Goal: Task Accomplishment & Management: Manage account settings

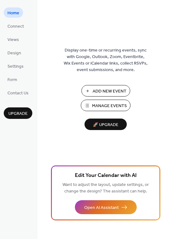
click at [107, 107] on span "Manage Events" at bounding box center [109, 106] width 35 height 7
click at [102, 105] on span "Manage Events" at bounding box center [109, 106] width 35 height 7
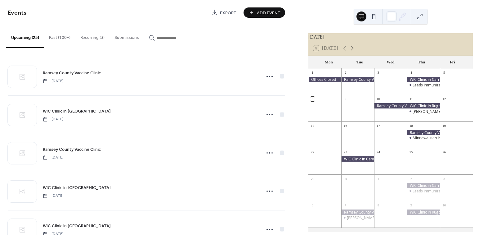
click at [68, 39] on button "Past (100+)" at bounding box center [59, 36] width 31 height 22
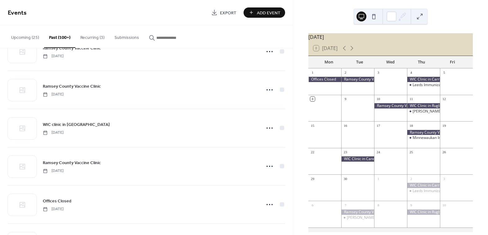
scroll to position [8075, 0]
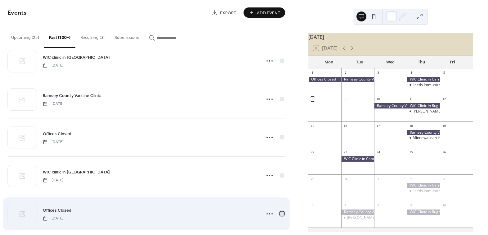
click at [281, 211] on div at bounding box center [282, 213] width 4 height 4
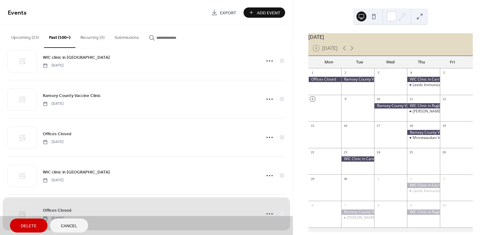
click at [267, 206] on div "Offices Closed Thursday, November 16, 2023" at bounding box center [147, 213] width 278 height 38
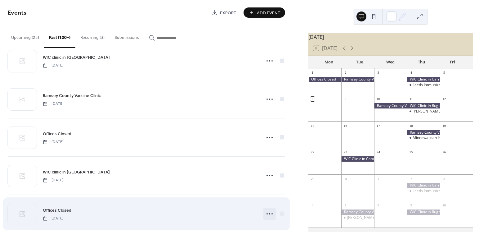
click at [271, 209] on icon at bounding box center [270, 214] width 10 height 10
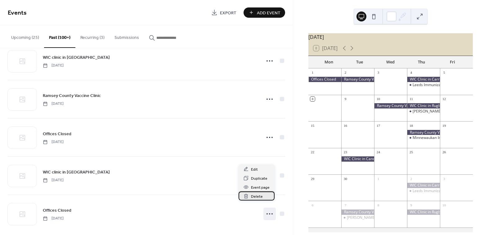
click at [251, 198] on span "Delete" at bounding box center [257, 196] width 12 height 7
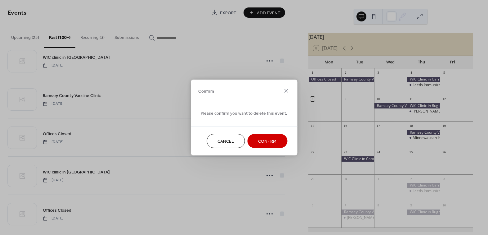
click at [255, 139] on button "Confirm" at bounding box center [267, 141] width 40 height 14
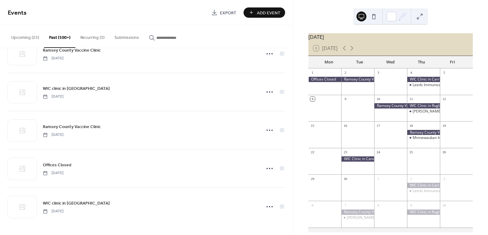
scroll to position [8036, 0]
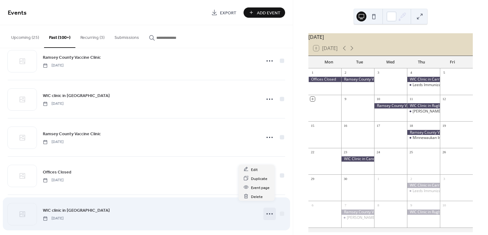
click at [266, 209] on icon at bounding box center [270, 214] width 10 height 10
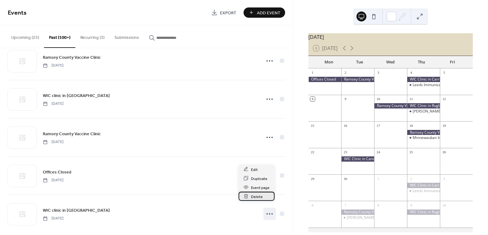
click at [266, 200] on div "Delete" at bounding box center [257, 196] width 36 height 9
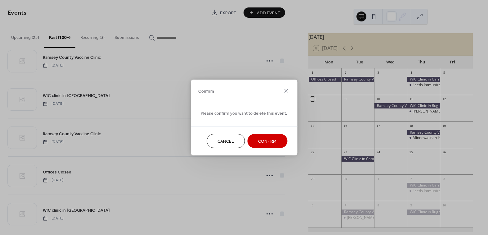
click at [267, 142] on span "Confirm" at bounding box center [267, 141] width 18 height 7
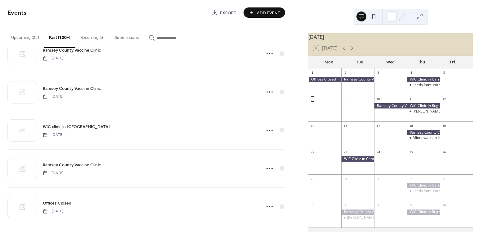
scroll to position [7998, 0]
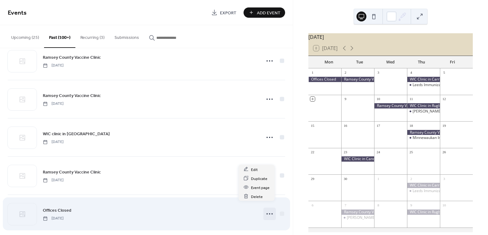
click at [269, 209] on icon at bounding box center [270, 214] width 10 height 10
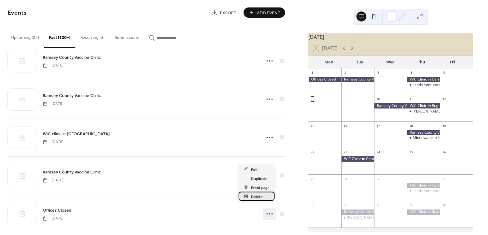
click at [252, 195] on span "Delete" at bounding box center [257, 196] width 12 height 7
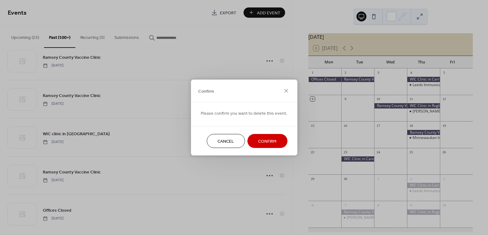
click at [267, 138] on span "Confirm" at bounding box center [267, 141] width 18 height 7
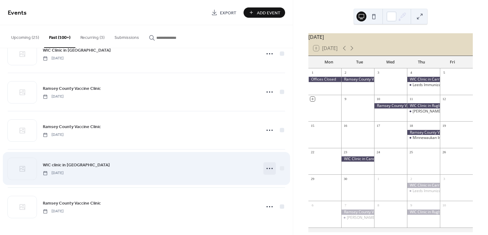
scroll to position [7960, 0]
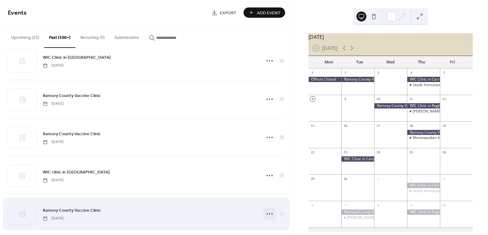
click at [267, 209] on icon at bounding box center [270, 214] width 10 height 10
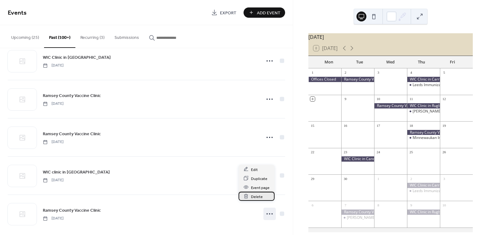
click at [264, 198] on div "Delete" at bounding box center [257, 196] width 36 height 9
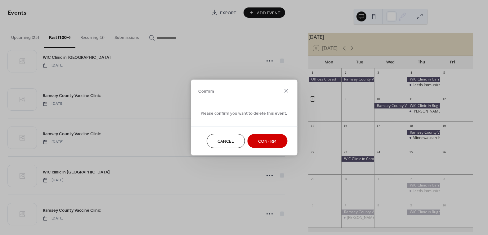
click at [268, 138] on span "Confirm" at bounding box center [267, 141] width 18 height 7
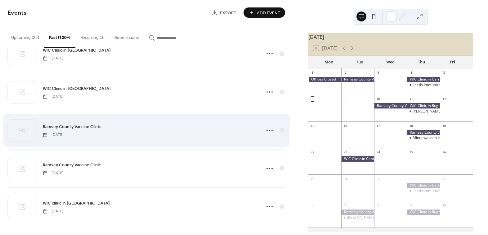
scroll to position [7922, 0]
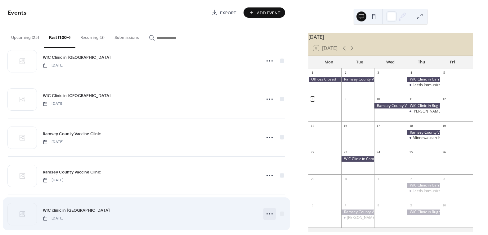
click at [268, 209] on icon at bounding box center [270, 214] width 10 height 10
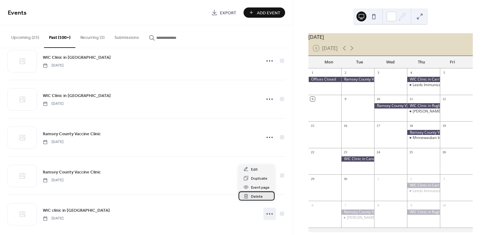
click at [267, 196] on div "Delete" at bounding box center [257, 195] width 36 height 9
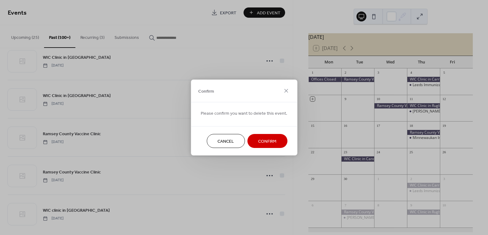
click at [272, 141] on span "Confirm" at bounding box center [267, 141] width 18 height 7
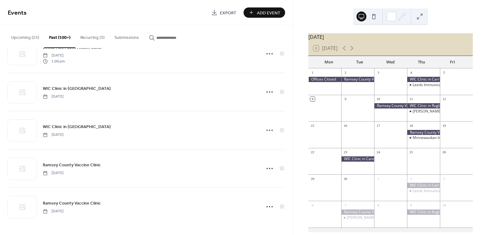
scroll to position [7884, 0]
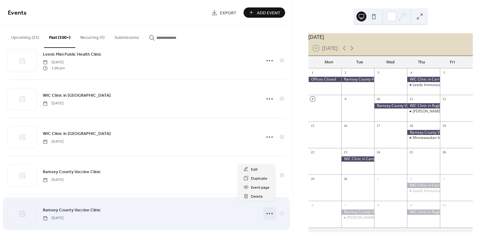
click at [272, 213] on circle at bounding box center [272, 213] width 1 height 1
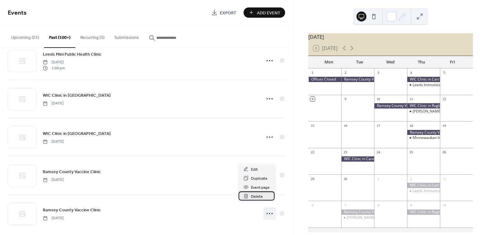
click at [267, 196] on div "Delete" at bounding box center [257, 195] width 36 height 9
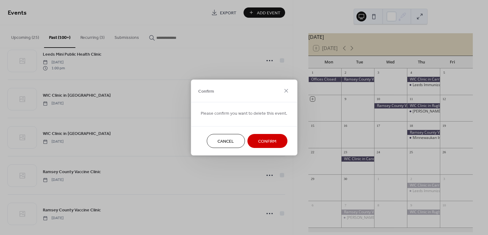
click at [272, 143] on span "Confirm" at bounding box center [267, 141] width 18 height 7
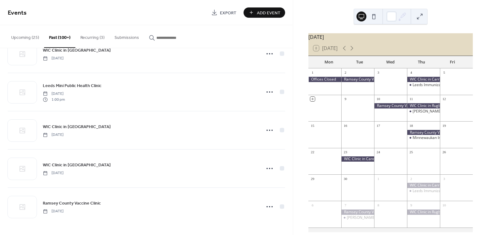
scroll to position [7845, 0]
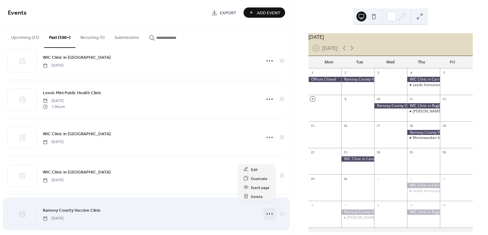
click at [267, 209] on icon at bounding box center [270, 214] width 10 height 10
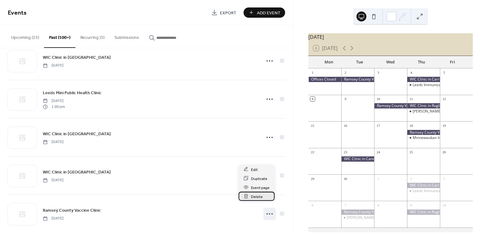
click at [267, 198] on div "Delete" at bounding box center [257, 196] width 36 height 9
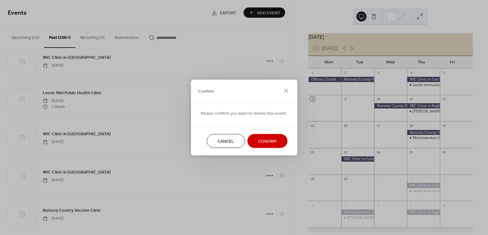
click at [272, 144] on span "Confirm" at bounding box center [267, 141] width 18 height 7
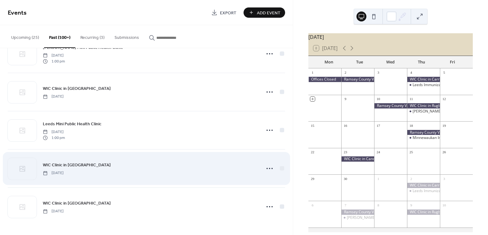
scroll to position [7807, 0]
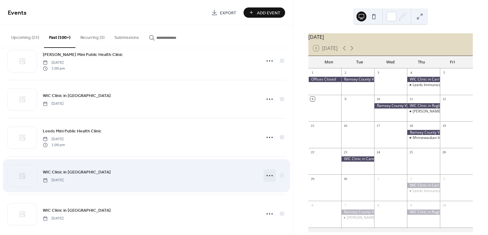
click at [270, 170] on icon at bounding box center [270, 175] width 10 height 10
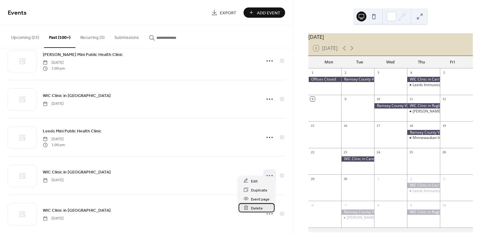
click at [261, 209] on span "Delete" at bounding box center [257, 208] width 12 height 7
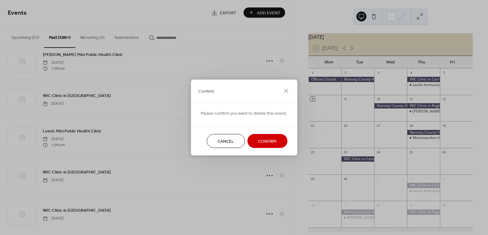
click at [269, 144] on span "Confirm" at bounding box center [267, 141] width 18 height 7
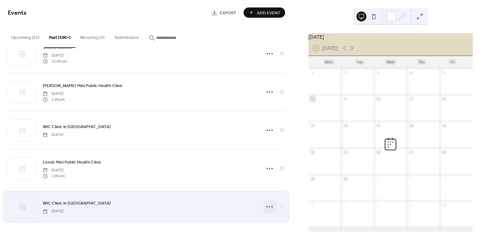
scroll to position [7769, 0]
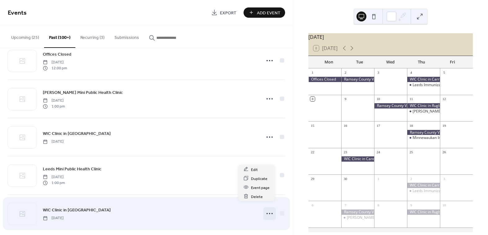
click at [266, 208] on icon at bounding box center [270, 213] width 10 height 10
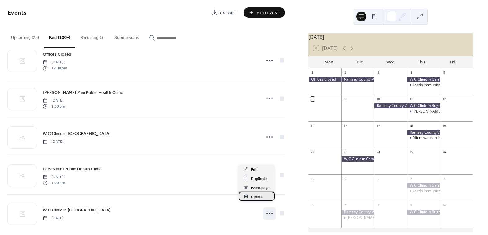
click at [265, 195] on div "Delete" at bounding box center [257, 196] width 36 height 9
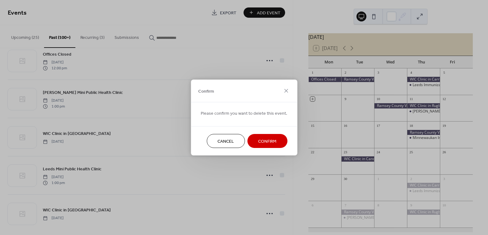
click at [268, 140] on span "Confirm" at bounding box center [267, 141] width 18 height 7
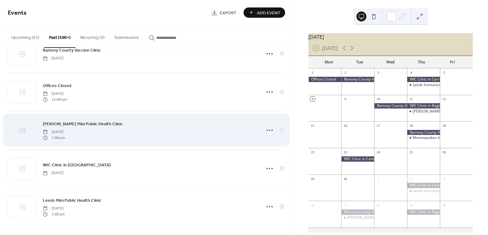
scroll to position [7731, 0]
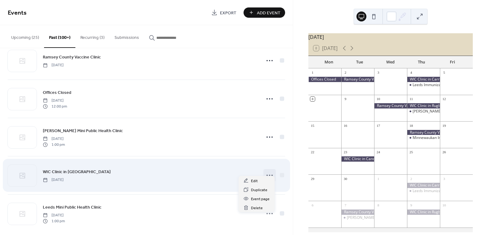
click at [268, 170] on icon at bounding box center [270, 175] width 10 height 10
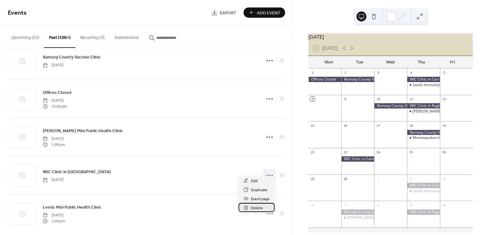
click at [265, 207] on div "Delete" at bounding box center [257, 207] width 36 height 9
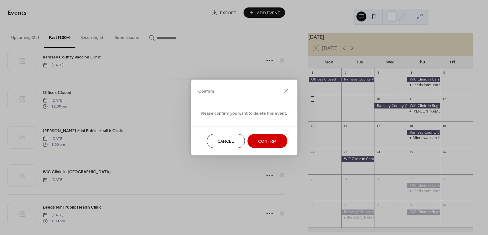
click at [268, 142] on span "Confirm" at bounding box center [267, 141] width 18 height 7
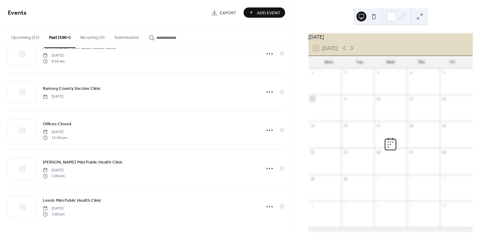
scroll to position [7693, 0]
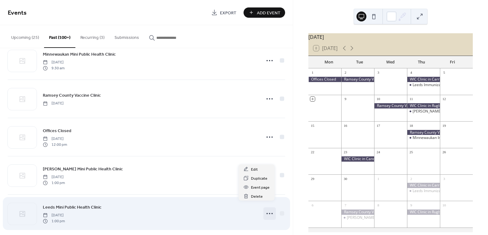
click at [266, 208] on icon at bounding box center [270, 213] width 10 height 10
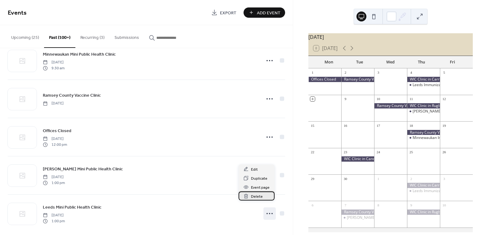
click at [267, 195] on div "Delete" at bounding box center [257, 195] width 36 height 9
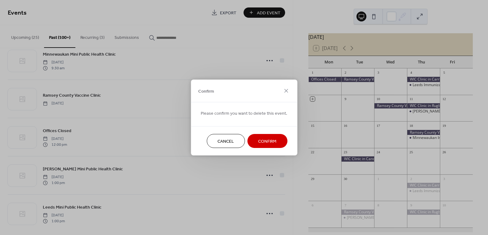
click at [268, 140] on span "Confirm" at bounding box center [267, 141] width 18 height 7
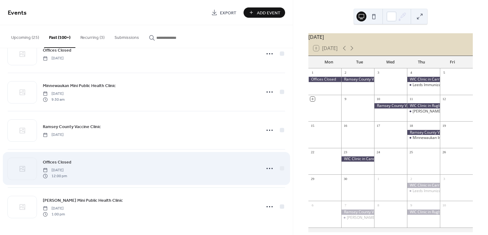
scroll to position [7654, 0]
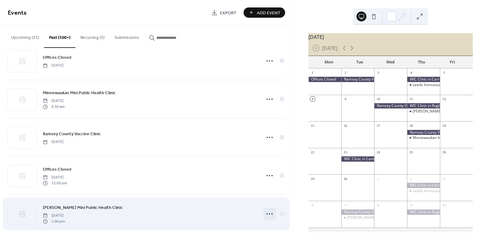
click at [270, 209] on icon at bounding box center [270, 214] width 10 height 10
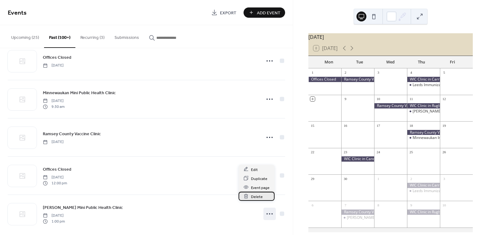
click at [270, 199] on div "Delete" at bounding box center [257, 196] width 36 height 9
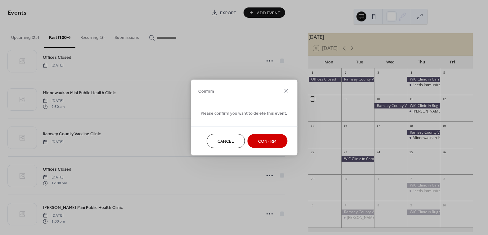
click at [272, 143] on span "Confirm" at bounding box center [267, 141] width 18 height 7
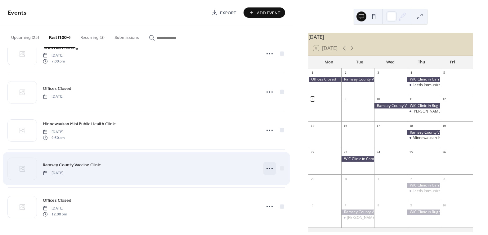
scroll to position [7617, 0]
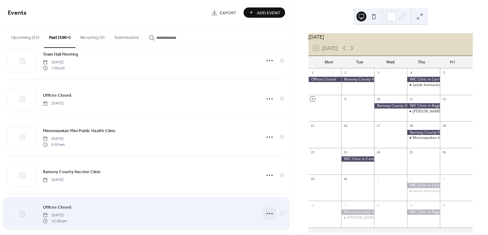
click at [266, 208] on icon at bounding box center [270, 213] width 10 height 10
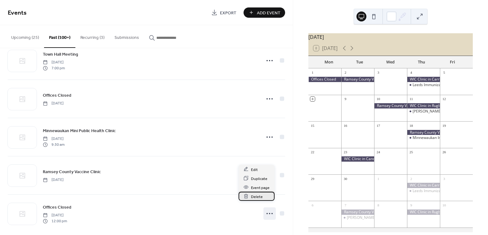
click at [265, 197] on div "Delete" at bounding box center [257, 196] width 36 height 9
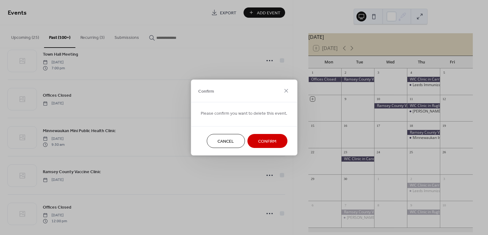
click at [270, 142] on span "Confirm" at bounding box center [267, 141] width 18 height 7
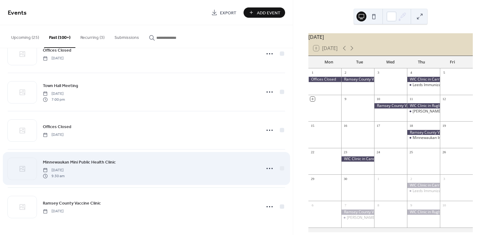
scroll to position [7578, 0]
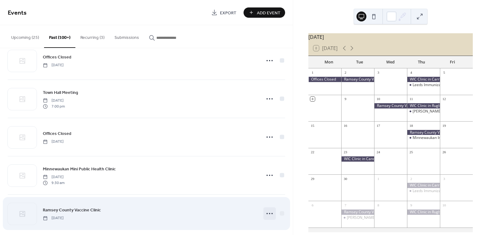
click at [267, 213] on circle at bounding box center [267, 213] width 1 height 1
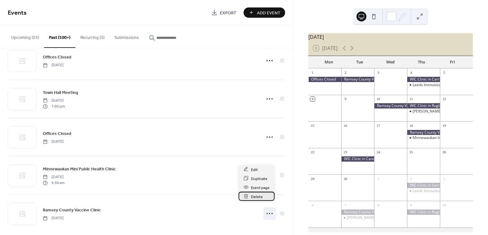
click at [268, 200] on div "Delete" at bounding box center [257, 196] width 36 height 9
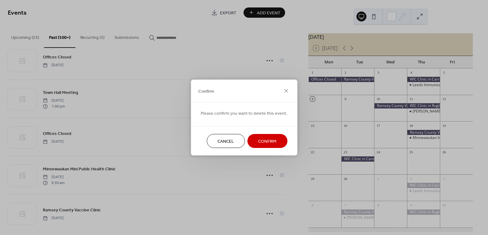
click at [266, 143] on span "Confirm" at bounding box center [267, 141] width 18 height 7
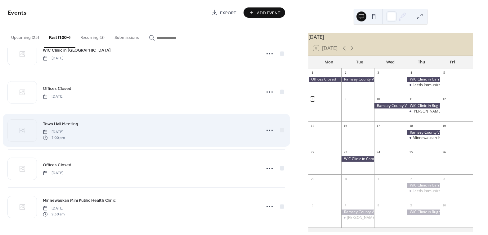
scroll to position [7540, 0]
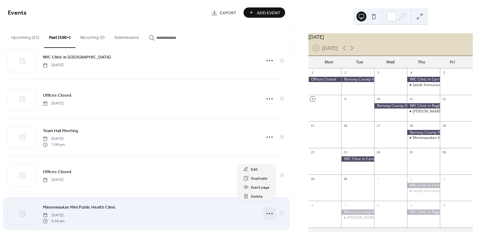
click at [269, 208] on icon at bounding box center [270, 213] width 10 height 10
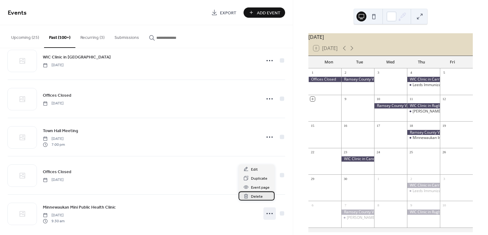
click at [268, 196] on div "Delete" at bounding box center [257, 195] width 36 height 9
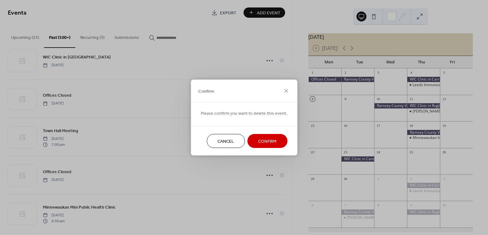
click at [271, 145] on span "Confirm" at bounding box center [267, 141] width 18 height 7
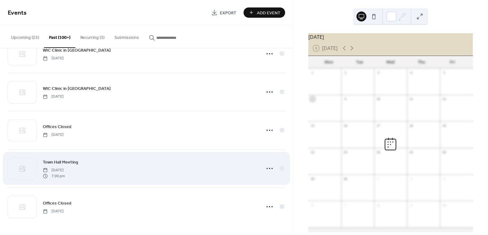
scroll to position [7502, 0]
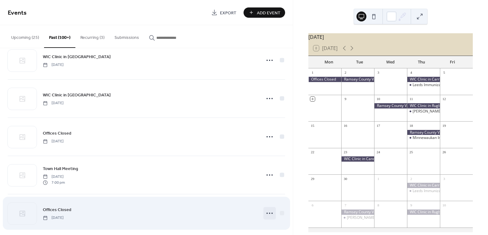
click at [269, 208] on icon at bounding box center [270, 213] width 10 height 10
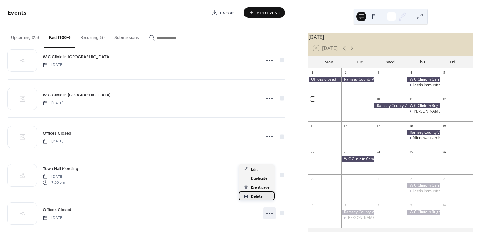
click at [265, 197] on div "Delete" at bounding box center [257, 195] width 36 height 9
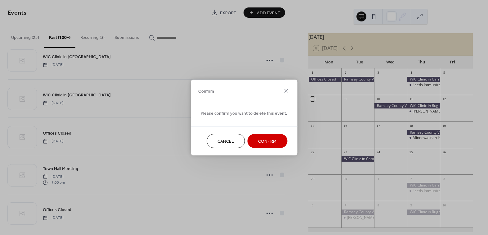
click at [275, 139] on span "Confirm" at bounding box center [267, 141] width 18 height 7
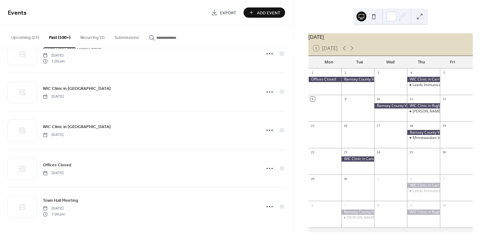
scroll to position [7464, 0]
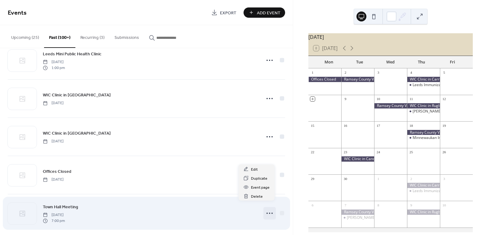
click at [270, 210] on icon at bounding box center [270, 213] width 10 height 10
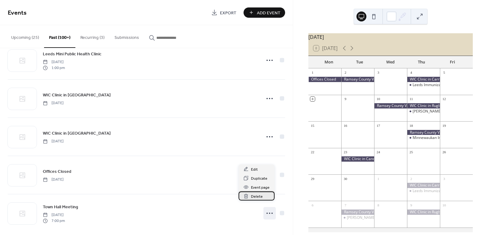
click at [265, 197] on div "Delete" at bounding box center [257, 195] width 36 height 9
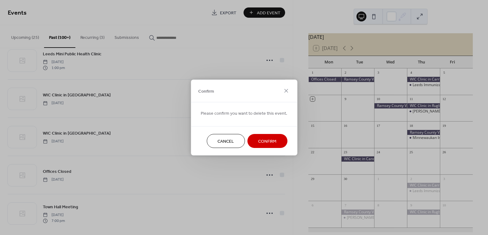
click at [271, 144] on span "Confirm" at bounding box center [267, 141] width 18 height 7
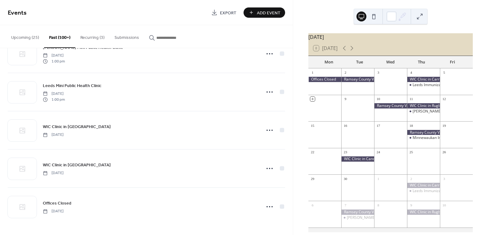
scroll to position [7426, 0]
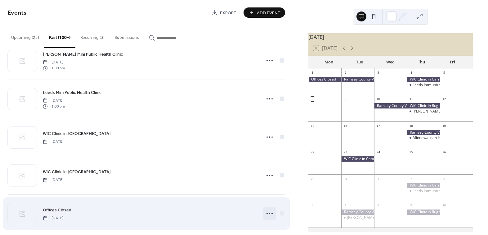
click at [270, 208] on icon at bounding box center [270, 213] width 10 height 10
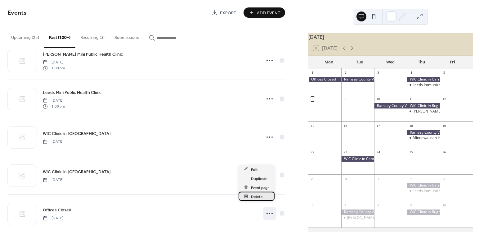
click at [266, 197] on div "Delete" at bounding box center [257, 196] width 36 height 9
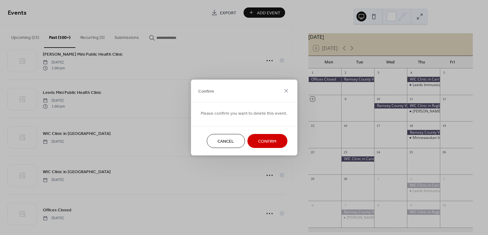
click at [271, 144] on span "Confirm" at bounding box center [267, 141] width 18 height 7
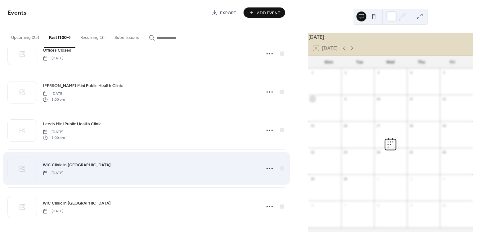
scroll to position [7387, 0]
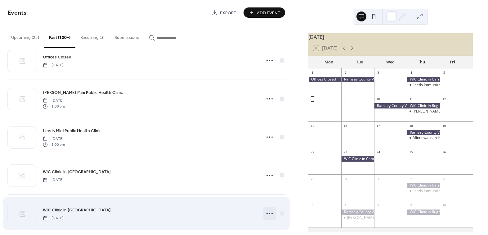
click at [269, 208] on icon at bounding box center [270, 213] width 10 height 10
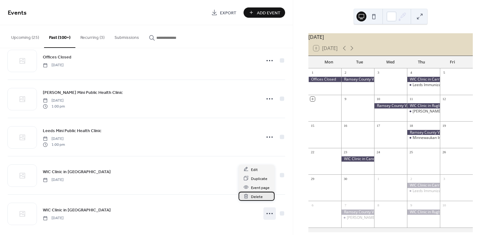
click at [269, 193] on div "Delete" at bounding box center [257, 196] width 36 height 9
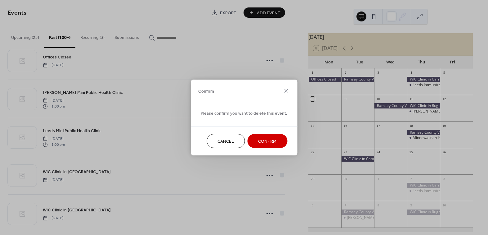
click at [272, 144] on span "Confirm" at bounding box center [267, 141] width 18 height 7
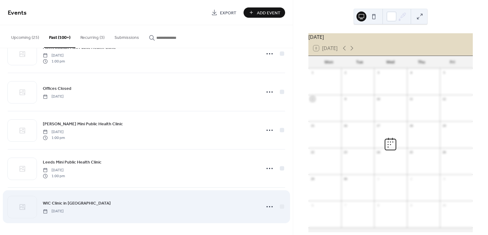
scroll to position [7350, 0]
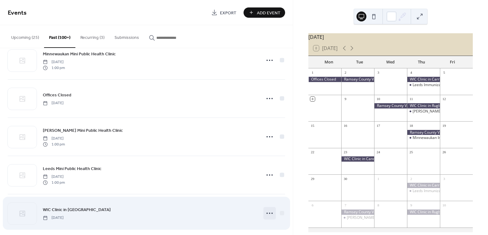
click at [270, 208] on icon at bounding box center [270, 213] width 10 height 10
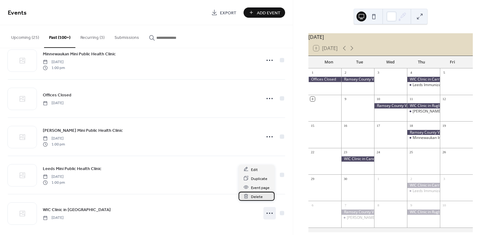
click at [270, 196] on div "Delete" at bounding box center [257, 196] width 36 height 9
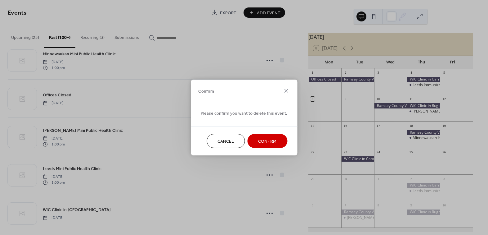
click at [272, 138] on span "Confirm" at bounding box center [267, 141] width 18 height 7
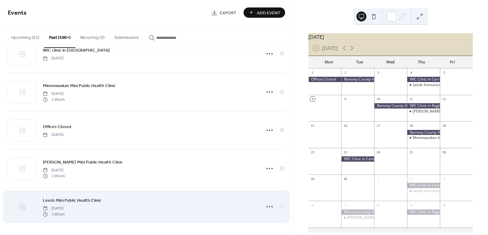
scroll to position [7311, 0]
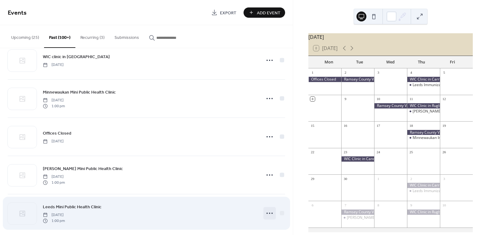
click at [266, 208] on icon at bounding box center [270, 213] width 10 height 10
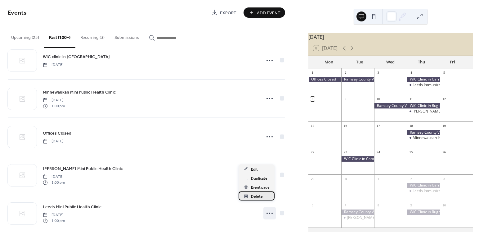
click at [268, 197] on div "Delete" at bounding box center [257, 195] width 36 height 9
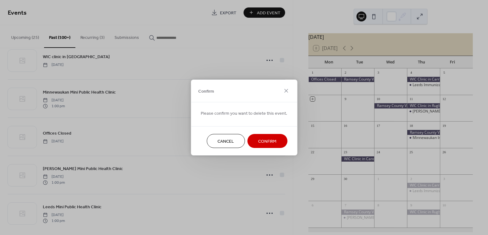
click at [269, 141] on span "Confirm" at bounding box center [267, 141] width 18 height 7
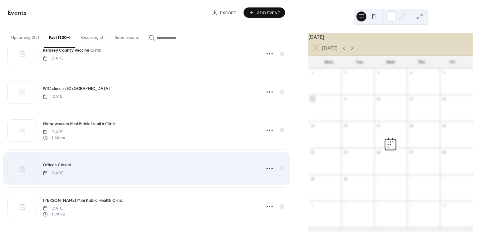
scroll to position [7273, 0]
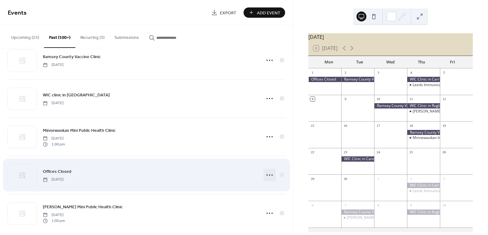
click at [268, 170] on icon at bounding box center [270, 175] width 10 height 10
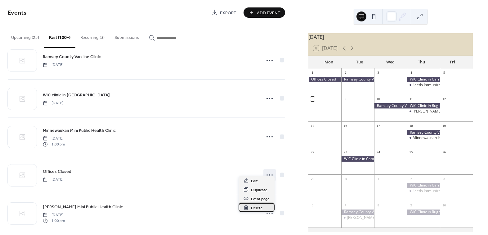
click at [263, 207] on div "Delete" at bounding box center [257, 207] width 36 height 9
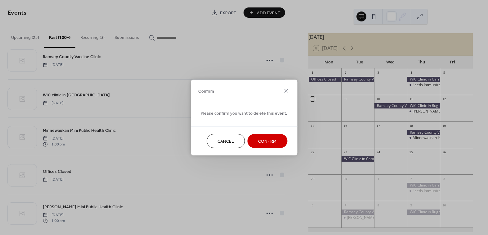
click at [271, 141] on span "Confirm" at bounding box center [267, 141] width 18 height 7
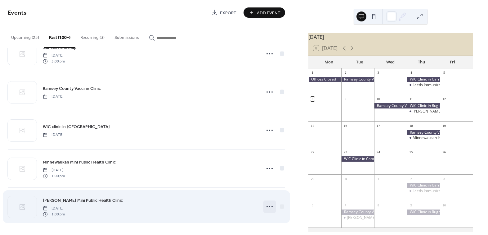
scroll to position [7235, 0]
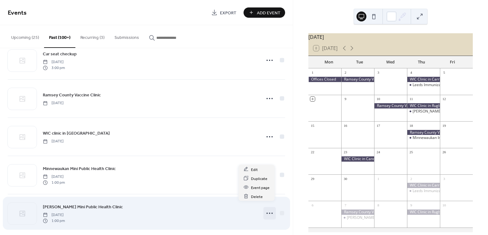
click at [265, 208] on icon at bounding box center [270, 213] width 10 height 10
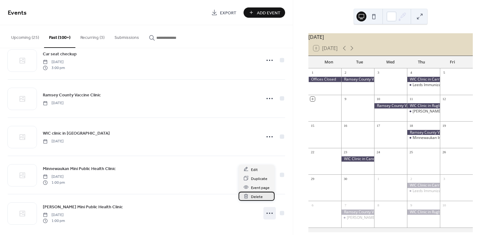
click at [267, 198] on div "Delete" at bounding box center [257, 196] width 36 height 9
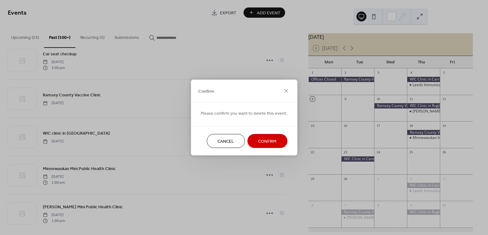
click at [269, 142] on span "Confirm" at bounding box center [267, 141] width 18 height 7
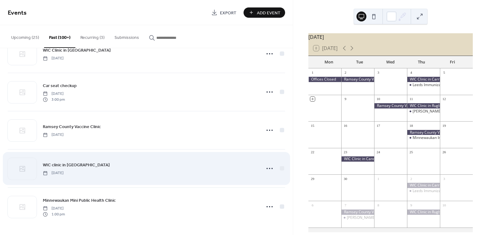
scroll to position [7197, 0]
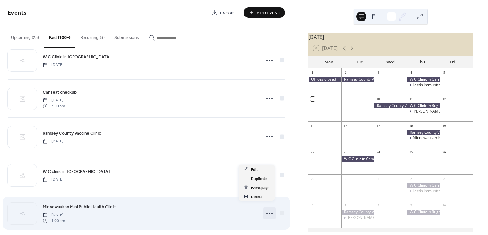
click at [269, 208] on icon at bounding box center [270, 213] width 10 height 10
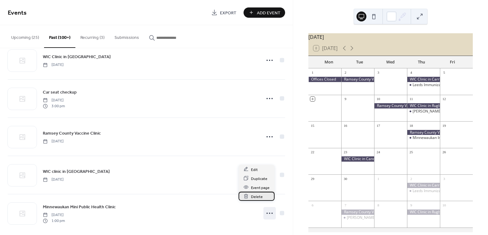
click at [269, 198] on div "Delete" at bounding box center [257, 196] width 36 height 9
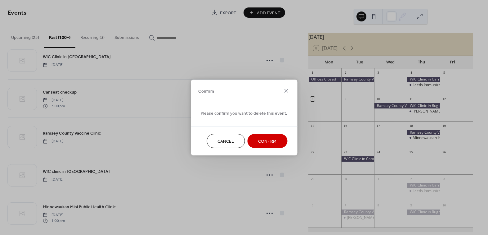
click at [269, 144] on span "Confirm" at bounding box center [267, 141] width 18 height 7
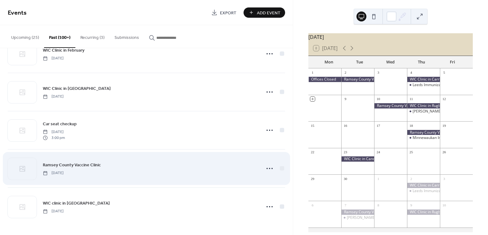
scroll to position [7159, 0]
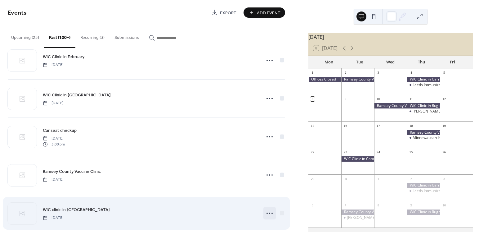
click at [269, 208] on icon at bounding box center [270, 213] width 10 height 10
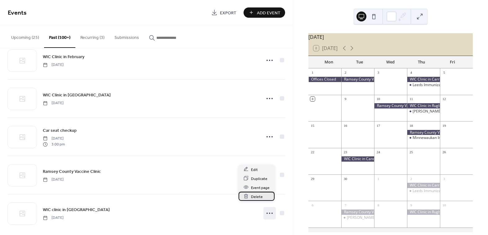
click at [267, 196] on div "Delete" at bounding box center [257, 196] width 36 height 9
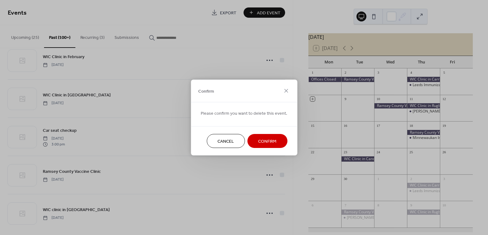
click at [279, 141] on button "Confirm" at bounding box center [267, 141] width 40 height 14
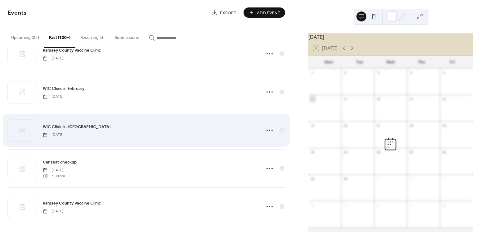
scroll to position [7120, 0]
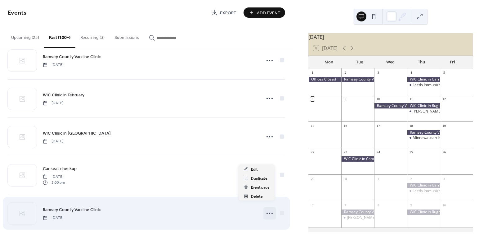
click at [270, 208] on icon at bounding box center [270, 213] width 10 height 10
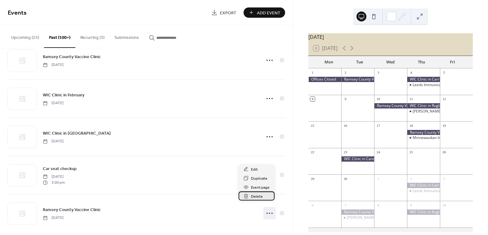
click at [268, 197] on div "Delete" at bounding box center [257, 195] width 36 height 9
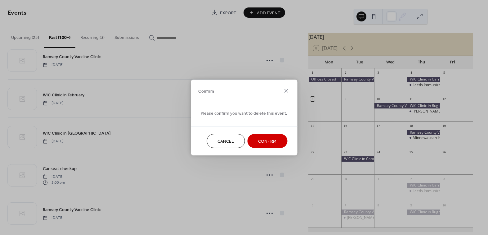
click at [270, 145] on button "Confirm" at bounding box center [267, 141] width 40 height 14
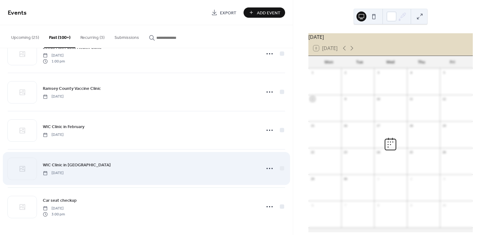
scroll to position [7082, 0]
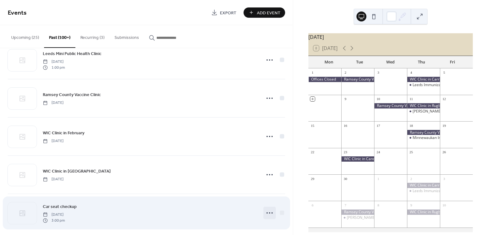
click at [267, 208] on icon at bounding box center [270, 213] width 10 height 10
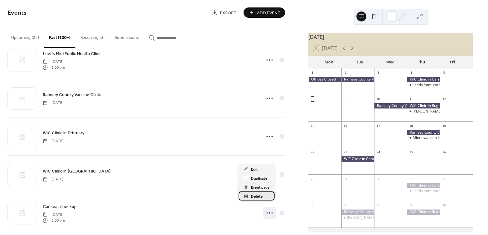
click at [266, 198] on div "Delete" at bounding box center [257, 195] width 36 height 9
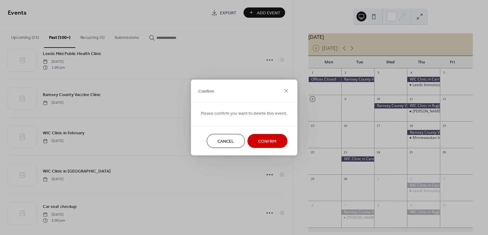
click at [266, 142] on span "Confirm" at bounding box center [267, 141] width 18 height 7
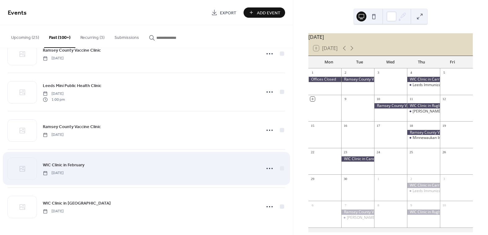
scroll to position [7044, 0]
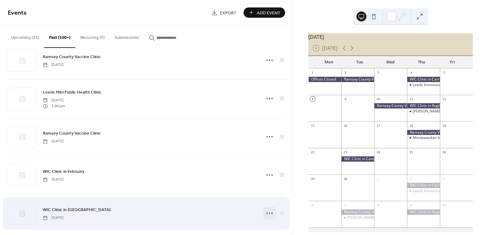
click at [267, 208] on icon at bounding box center [270, 213] width 10 height 10
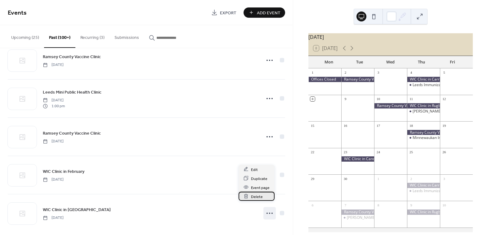
click at [267, 198] on div "Delete" at bounding box center [257, 196] width 36 height 9
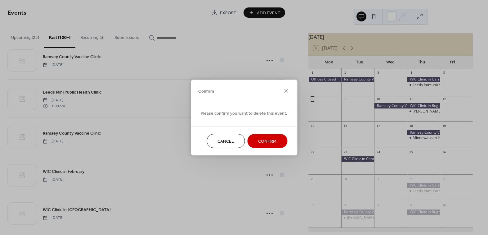
click at [267, 140] on span "Confirm" at bounding box center [267, 141] width 18 height 7
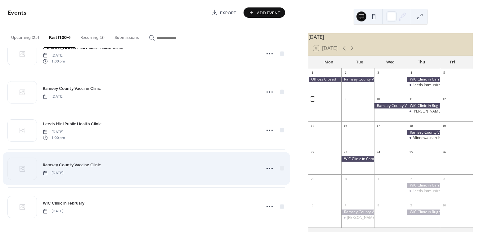
scroll to position [7006, 0]
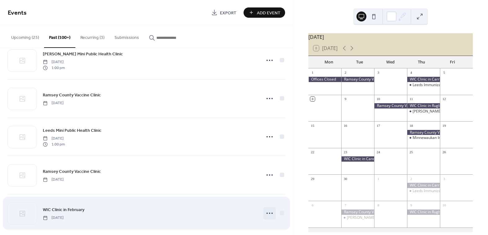
click at [266, 208] on icon at bounding box center [270, 213] width 10 height 10
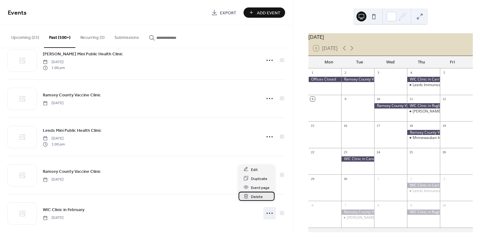
click at [266, 199] on div "Delete" at bounding box center [257, 196] width 36 height 9
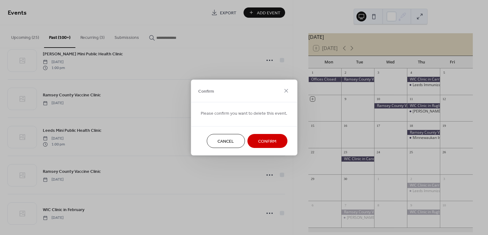
click at [268, 141] on span "Confirm" at bounding box center [267, 141] width 18 height 7
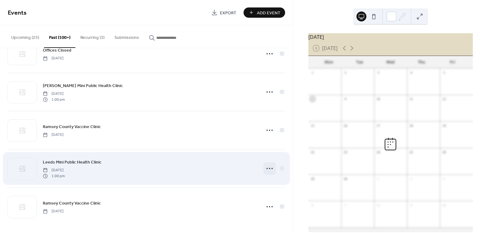
scroll to position [6968, 0]
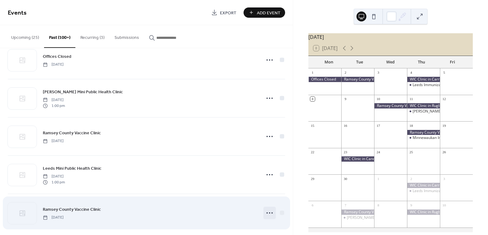
click at [271, 208] on icon at bounding box center [270, 213] width 10 height 10
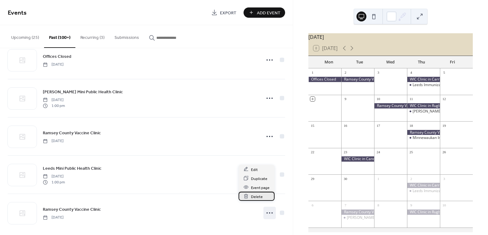
click at [264, 196] on div "Delete" at bounding box center [257, 196] width 36 height 9
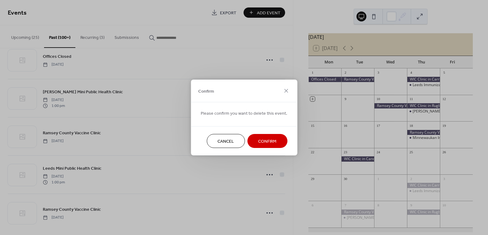
click at [266, 138] on span "Confirm" at bounding box center [267, 141] width 18 height 7
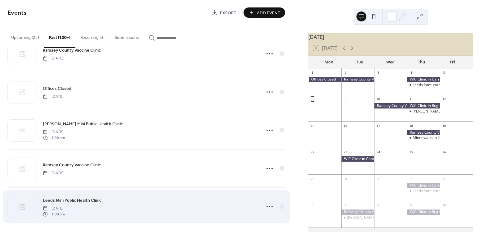
scroll to position [6930, 0]
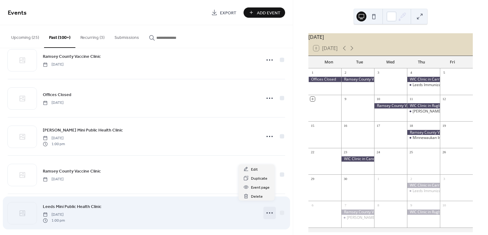
click at [269, 212] on circle at bounding box center [269, 212] width 1 height 1
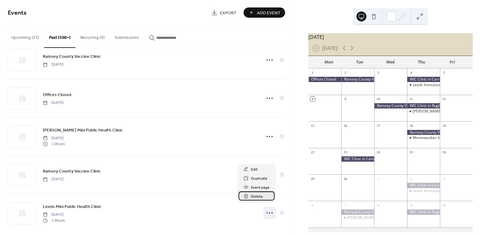
click at [268, 198] on div "Delete" at bounding box center [257, 195] width 36 height 9
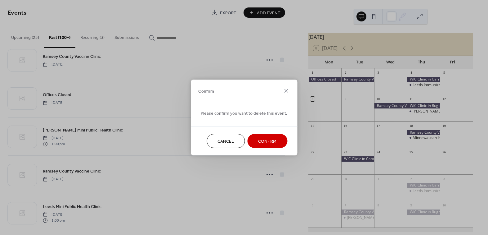
click at [269, 145] on span "Confirm" at bounding box center [267, 141] width 18 height 7
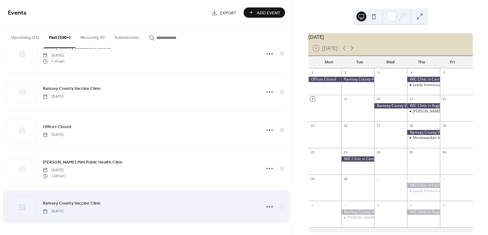
scroll to position [6892, 0]
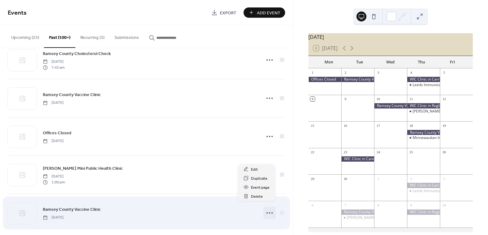
click at [266, 208] on icon at bounding box center [270, 213] width 10 height 10
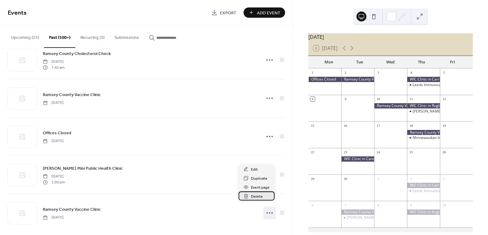
click at [267, 195] on div "Delete" at bounding box center [257, 195] width 36 height 9
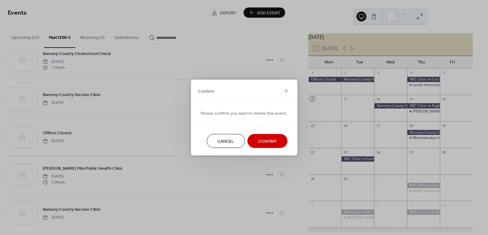
click at [271, 141] on span "Confirm" at bounding box center [267, 141] width 18 height 7
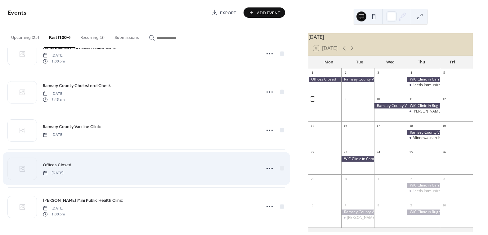
scroll to position [6853, 0]
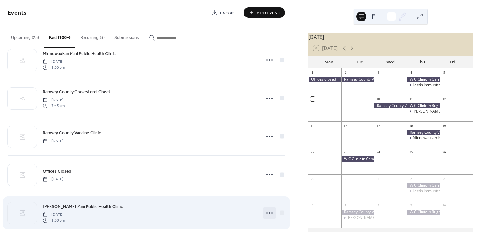
click at [268, 208] on icon at bounding box center [270, 213] width 10 height 10
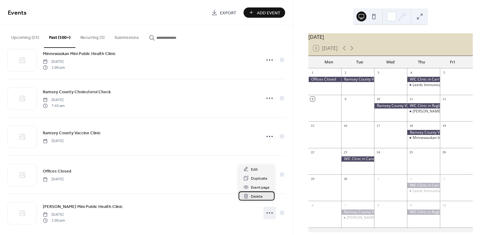
click at [267, 197] on div "Delete" at bounding box center [257, 195] width 36 height 9
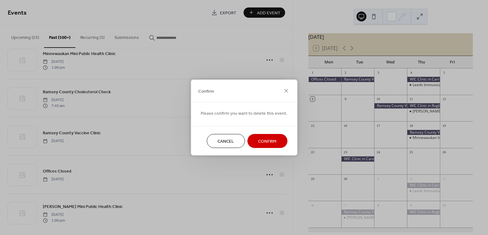
click at [269, 138] on span "Confirm" at bounding box center [267, 141] width 18 height 7
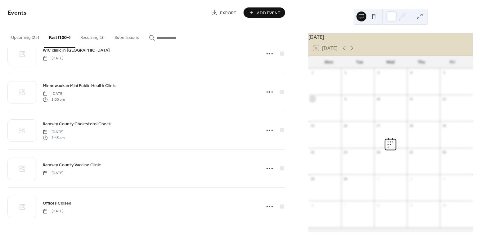
scroll to position [6815, 0]
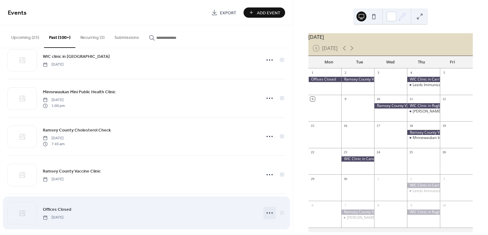
click at [267, 208] on icon at bounding box center [270, 213] width 10 height 10
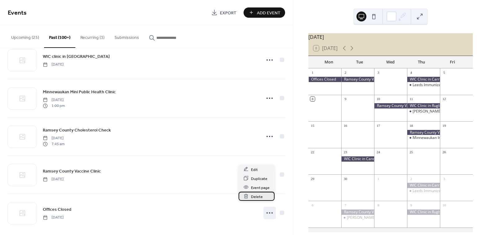
click at [267, 198] on div "Delete" at bounding box center [257, 196] width 36 height 9
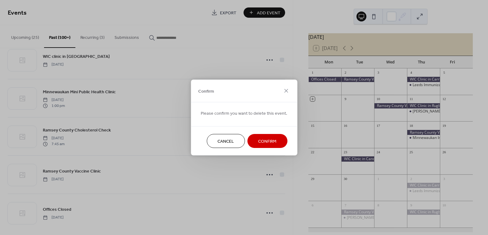
click at [275, 138] on span "Confirm" at bounding box center [267, 141] width 18 height 7
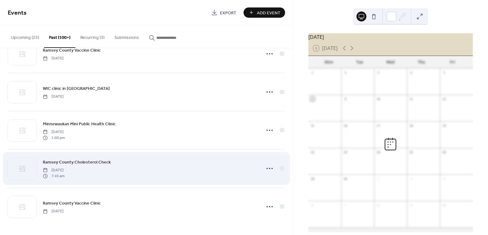
scroll to position [6777, 0]
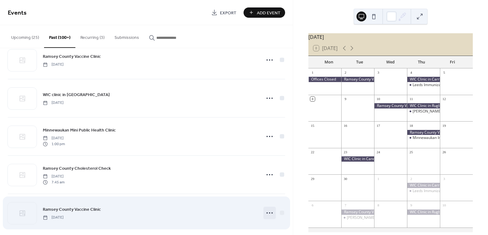
click at [266, 208] on icon at bounding box center [270, 213] width 10 height 10
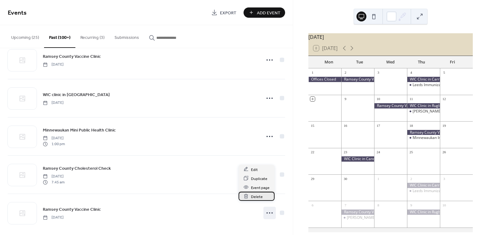
click at [267, 199] on div "Delete" at bounding box center [257, 196] width 36 height 9
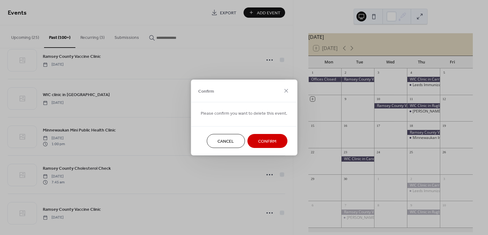
click at [268, 140] on span "Confirm" at bounding box center [267, 141] width 18 height 7
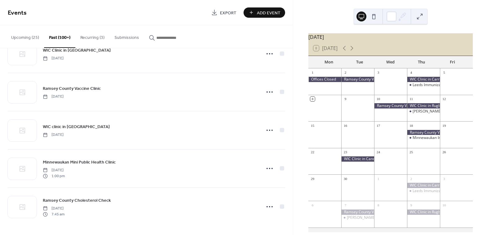
scroll to position [6739, 0]
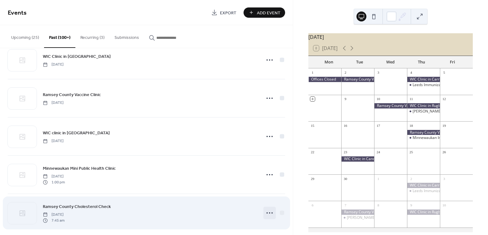
click at [266, 208] on icon at bounding box center [270, 213] width 10 height 10
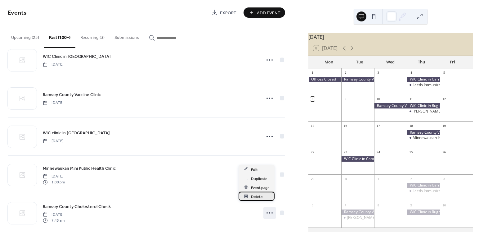
click at [266, 196] on div "Delete" at bounding box center [257, 196] width 36 height 9
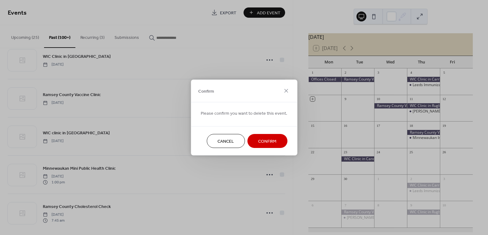
click at [266, 143] on span "Confirm" at bounding box center [267, 141] width 18 height 7
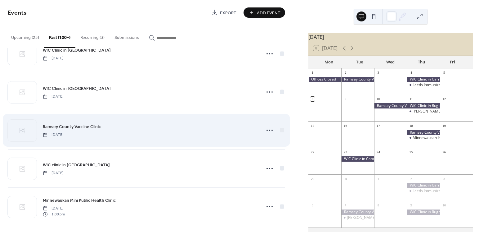
scroll to position [6701, 0]
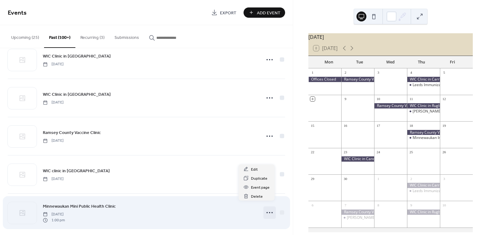
click at [265, 208] on icon at bounding box center [270, 212] width 10 height 10
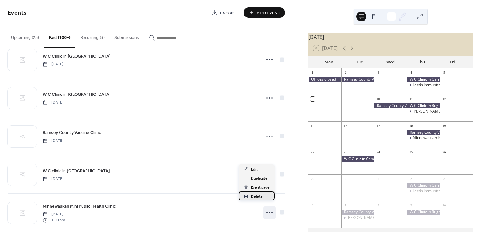
click at [265, 197] on div "Delete" at bounding box center [257, 195] width 36 height 9
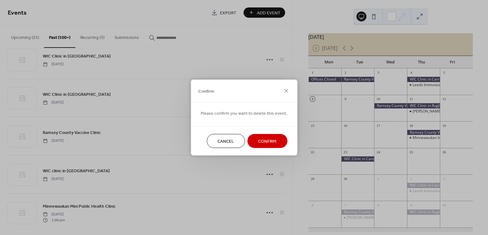
click at [271, 143] on span "Confirm" at bounding box center [267, 141] width 18 height 7
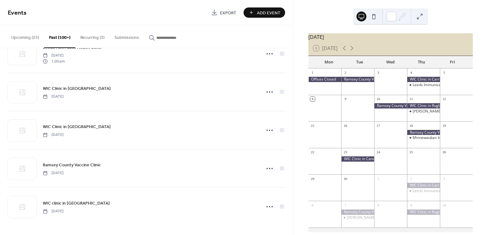
scroll to position [6663, 0]
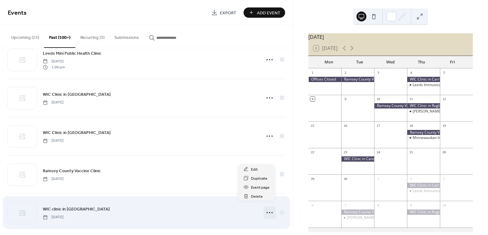
click at [271, 207] on icon at bounding box center [270, 212] width 10 height 10
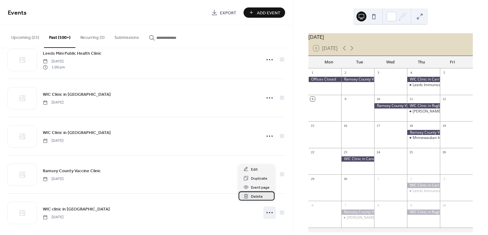
click at [270, 197] on div "Delete" at bounding box center [257, 195] width 36 height 9
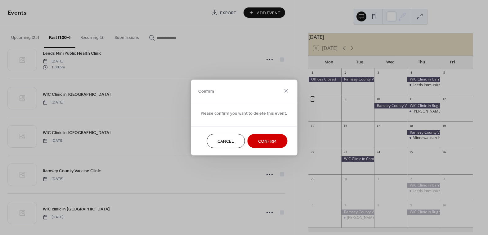
click at [270, 143] on span "Confirm" at bounding box center [267, 141] width 18 height 7
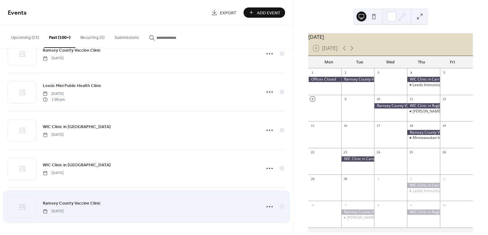
scroll to position [6624, 0]
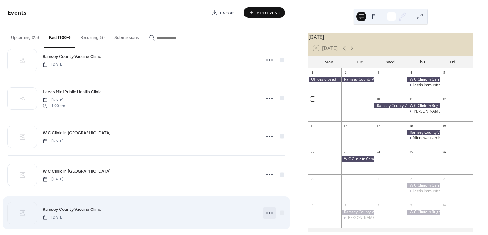
click at [266, 208] on icon at bounding box center [270, 213] width 10 height 10
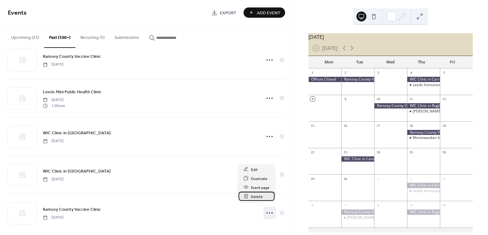
click at [266, 199] on div "Delete" at bounding box center [257, 196] width 36 height 9
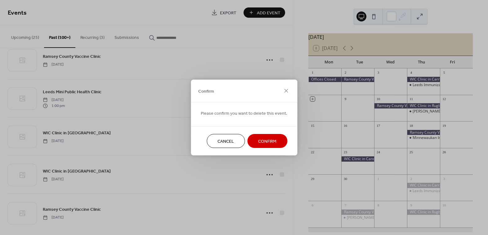
click at [270, 141] on span "Confirm" at bounding box center [267, 141] width 18 height 7
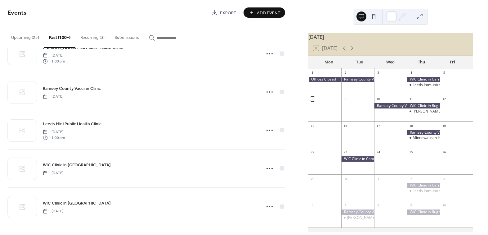
scroll to position [6586, 0]
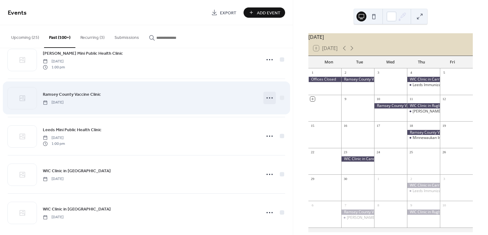
click at [270, 94] on icon at bounding box center [270, 98] width 10 height 10
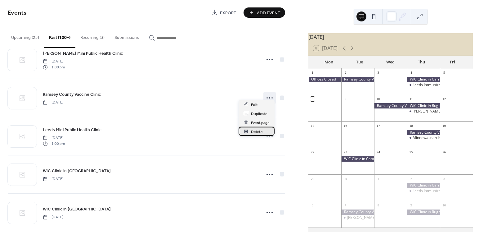
click at [261, 132] on span "Delete" at bounding box center [257, 131] width 12 height 7
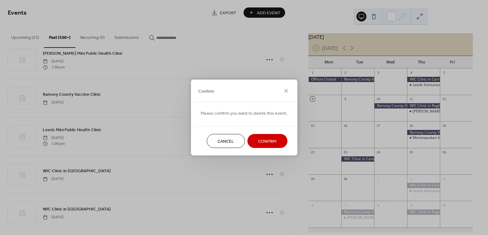
click at [261, 138] on span "Confirm" at bounding box center [267, 141] width 18 height 7
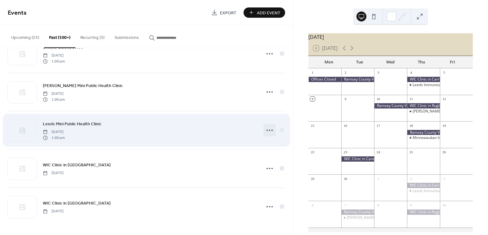
scroll to position [6548, 0]
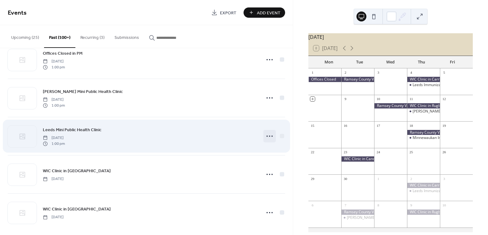
click at [267, 132] on icon at bounding box center [270, 136] width 10 height 10
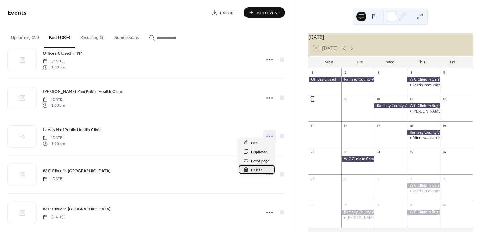
click at [266, 170] on div "Delete" at bounding box center [257, 169] width 36 height 9
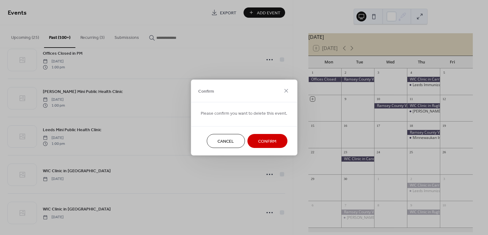
click at [270, 141] on span "Confirm" at bounding box center [267, 141] width 18 height 7
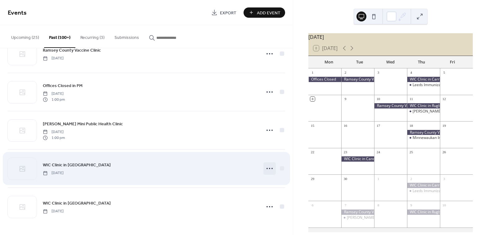
scroll to position [6510, 0]
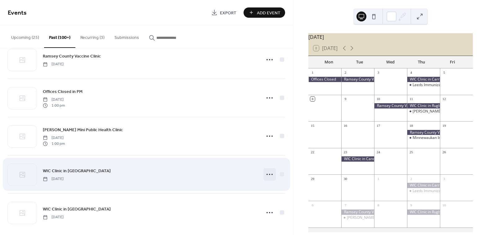
click at [269, 169] on icon at bounding box center [270, 174] width 10 height 10
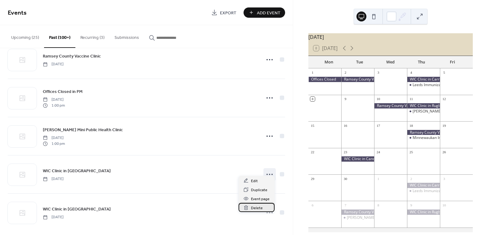
click at [261, 207] on span "Delete" at bounding box center [257, 208] width 12 height 7
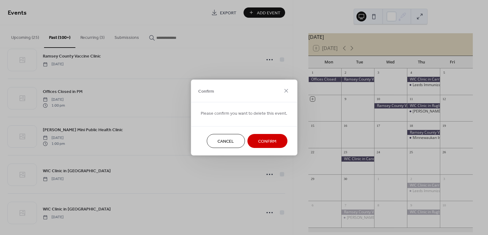
click at [267, 141] on span "Confirm" at bounding box center [267, 141] width 18 height 7
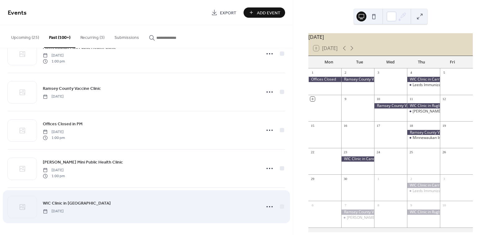
scroll to position [6472, 0]
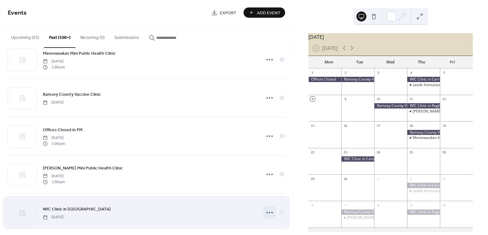
click at [267, 207] on icon at bounding box center [270, 212] width 10 height 10
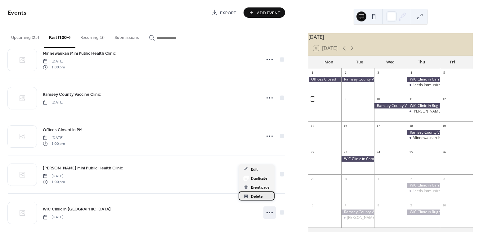
click at [265, 197] on div "Delete" at bounding box center [257, 195] width 36 height 9
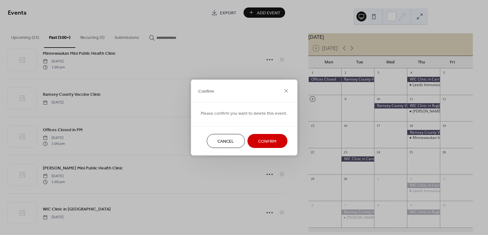
click at [268, 141] on span "Confirm" at bounding box center [267, 141] width 18 height 7
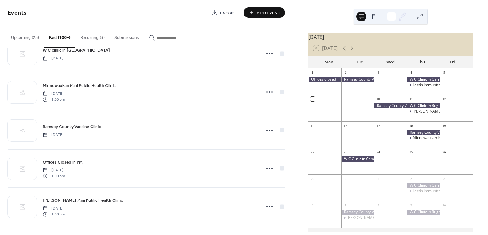
scroll to position [6433, 0]
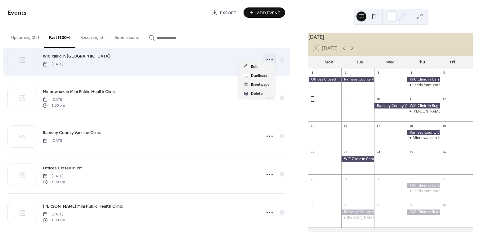
click at [268, 57] on icon at bounding box center [270, 60] width 10 height 10
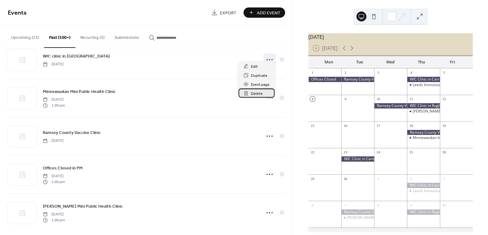
click at [266, 92] on div "Delete" at bounding box center [257, 93] width 36 height 9
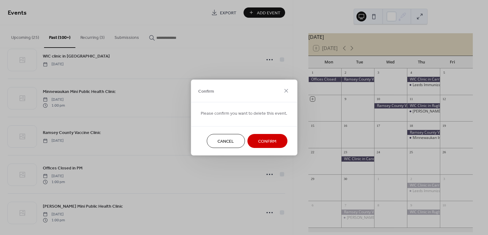
click at [260, 138] on span "Confirm" at bounding box center [267, 141] width 18 height 7
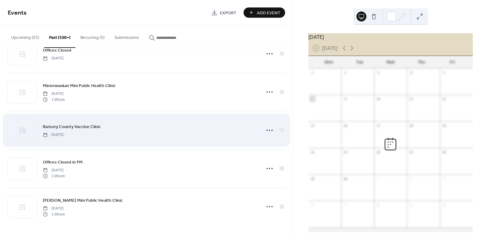
scroll to position [6395, 0]
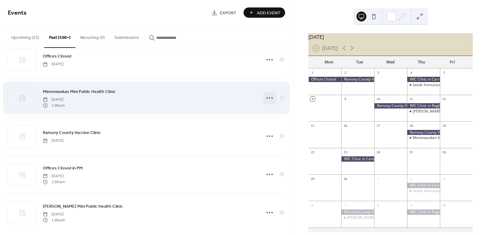
click at [269, 93] on icon at bounding box center [270, 98] width 10 height 10
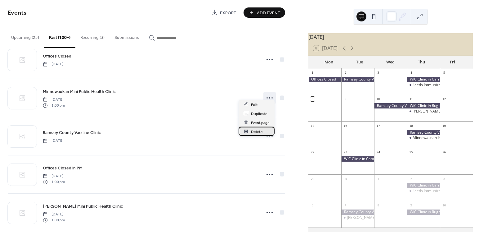
click at [266, 131] on div "Delete" at bounding box center [257, 131] width 36 height 9
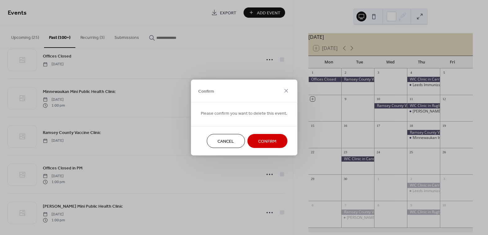
click at [267, 139] on span "Confirm" at bounding box center [267, 141] width 18 height 7
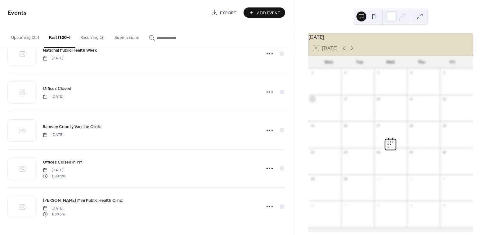
scroll to position [6357, 0]
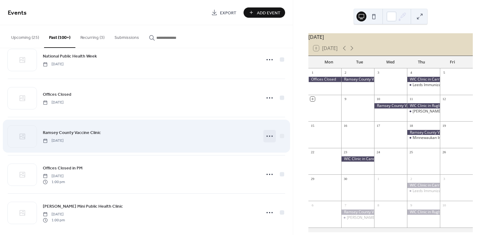
click at [269, 131] on icon at bounding box center [270, 136] width 10 height 10
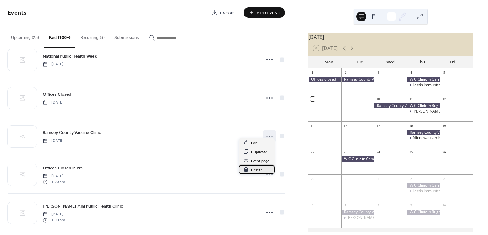
click at [267, 170] on div "Delete" at bounding box center [257, 169] width 36 height 9
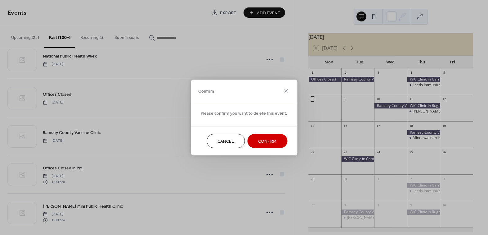
click at [269, 138] on span "Confirm" at bounding box center [267, 141] width 18 height 7
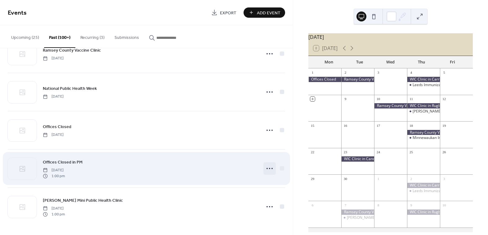
scroll to position [6319, 0]
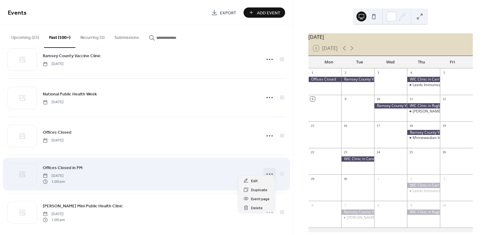
click at [269, 173] on circle at bounding box center [269, 173] width 1 height 1
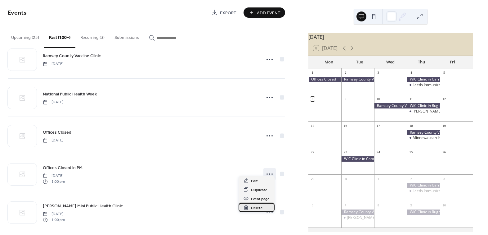
click at [259, 209] on span "Delete" at bounding box center [257, 208] width 12 height 7
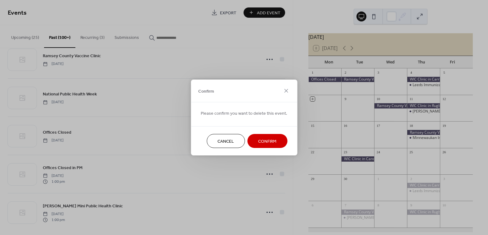
click at [274, 139] on span "Confirm" at bounding box center [267, 141] width 18 height 7
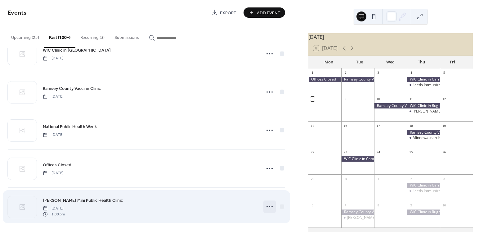
scroll to position [6281, 0]
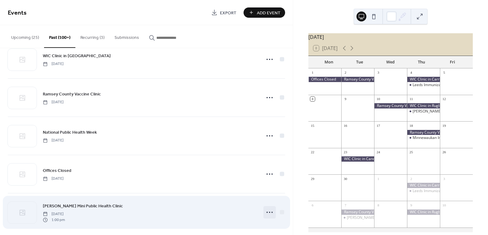
click at [267, 207] on icon at bounding box center [270, 212] width 10 height 10
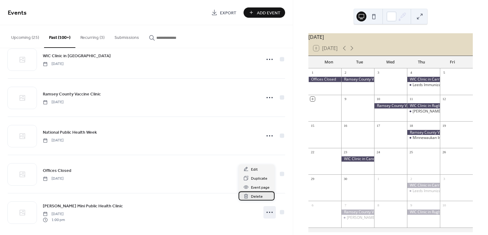
click at [268, 197] on div "Delete" at bounding box center [257, 195] width 36 height 9
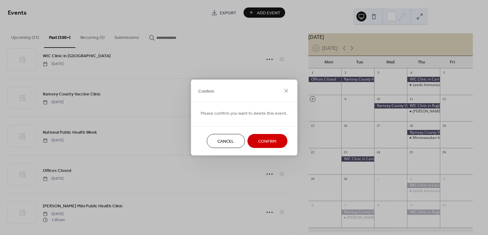
click at [258, 138] on span "Confirm" at bounding box center [267, 141] width 18 height 7
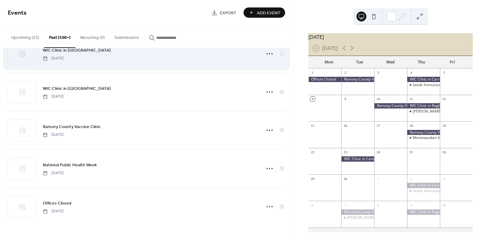
scroll to position [6243, 0]
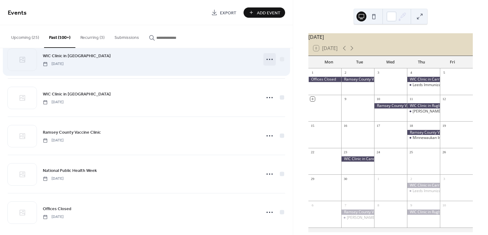
click at [269, 55] on icon at bounding box center [270, 59] width 10 height 10
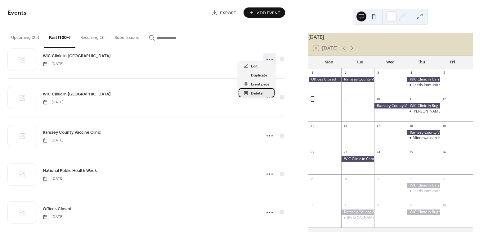
click at [265, 91] on div "Delete" at bounding box center [257, 92] width 36 height 9
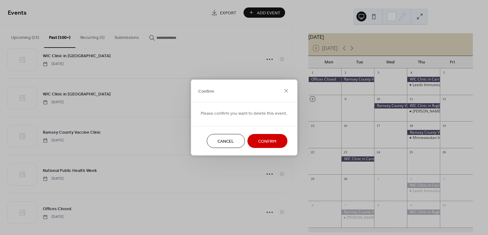
click at [265, 141] on span "Confirm" at bounding box center [267, 141] width 18 height 7
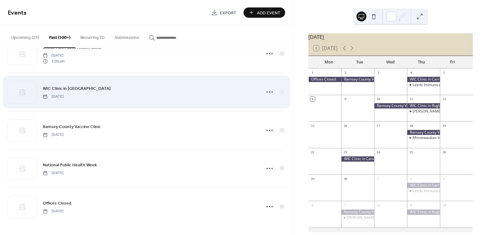
scroll to position [6204, 0]
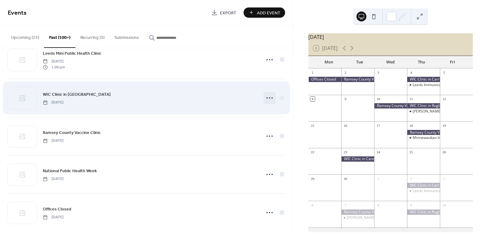
click at [268, 93] on icon at bounding box center [270, 98] width 10 height 10
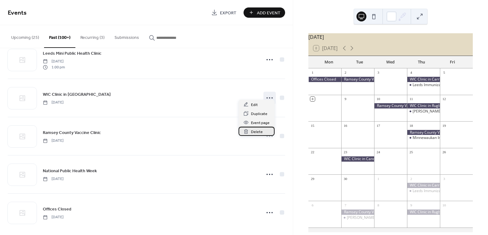
click at [267, 133] on div "Delete" at bounding box center [257, 131] width 36 height 9
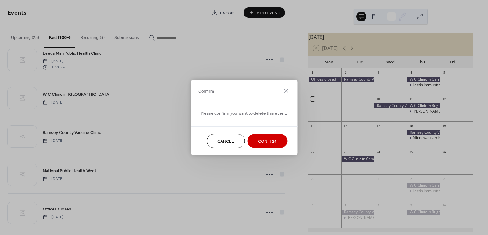
click at [267, 141] on span "Confirm" at bounding box center [267, 141] width 18 height 7
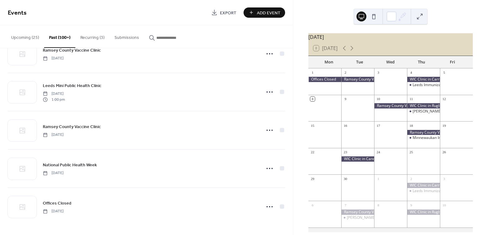
scroll to position [6166, 0]
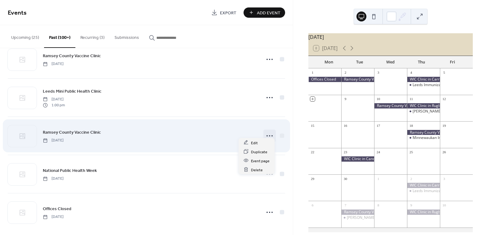
click at [269, 135] on circle at bounding box center [269, 135] width 1 height 1
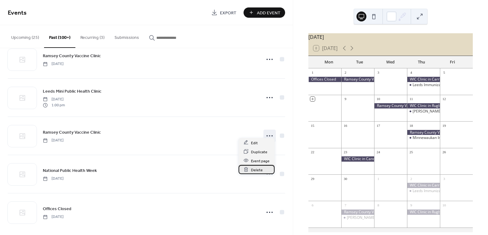
click at [266, 170] on div "Delete" at bounding box center [257, 169] width 36 height 9
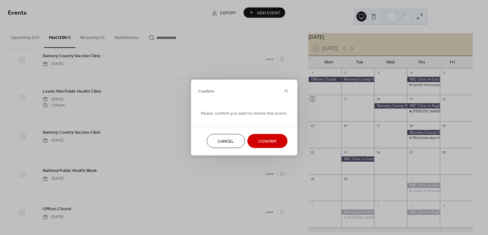
click at [270, 141] on span "Confirm" at bounding box center [267, 141] width 18 height 7
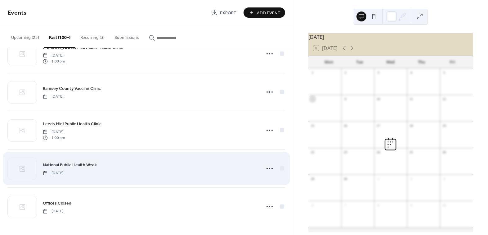
scroll to position [6128, 0]
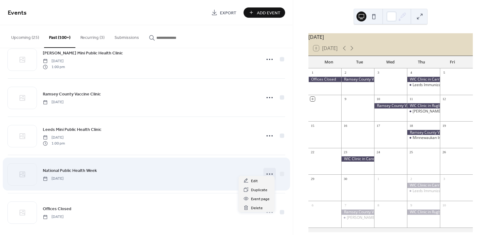
click at [269, 169] on icon at bounding box center [270, 174] width 10 height 10
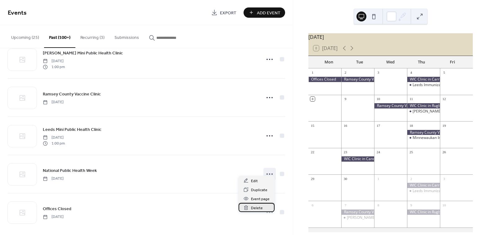
click at [262, 206] on span "Delete" at bounding box center [257, 208] width 12 height 7
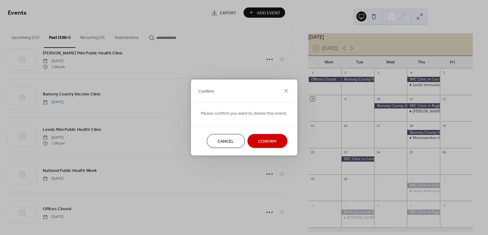
click at [263, 143] on span "Confirm" at bounding box center [267, 141] width 18 height 7
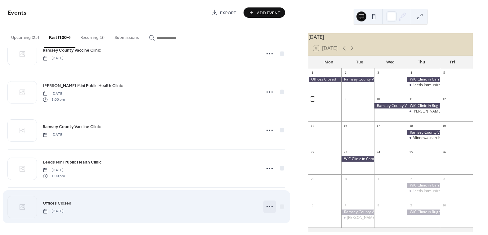
scroll to position [6090, 0]
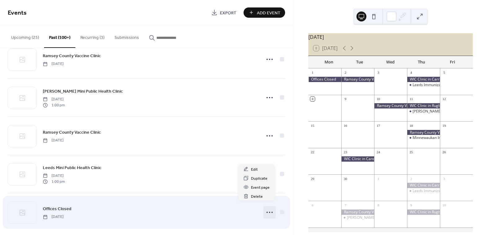
click at [267, 211] on circle at bounding box center [267, 211] width 1 height 1
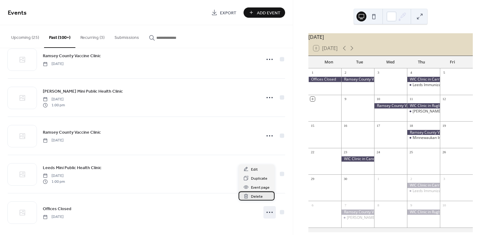
click at [264, 197] on div "Delete" at bounding box center [257, 195] width 36 height 9
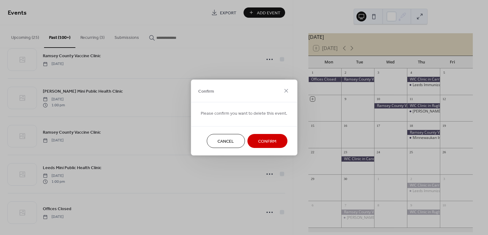
click at [264, 141] on span "Confirm" at bounding box center [267, 141] width 18 height 7
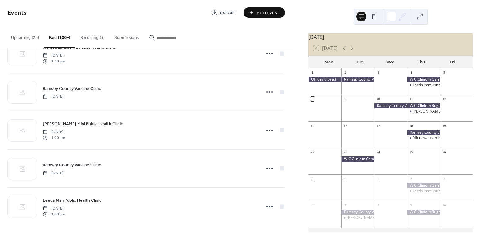
scroll to position [6052, 0]
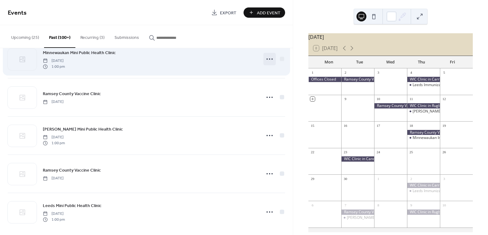
click at [269, 54] on icon at bounding box center [270, 59] width 10 height 10
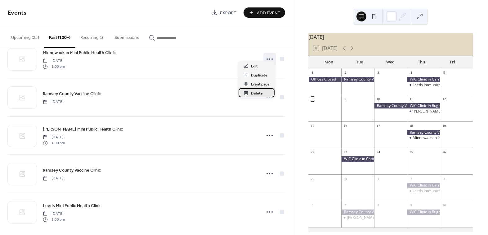
click at [266, 93] on div "Delete" at bounding box center [257, 92] width 36 height 9
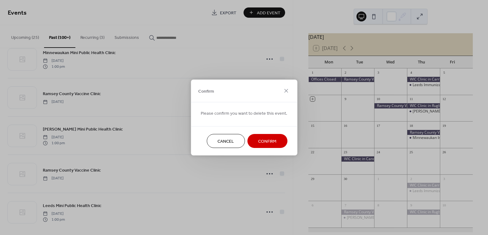
click at [261, 141] on span "Confirm" at bounding box center [267, 141] width 18 height 7
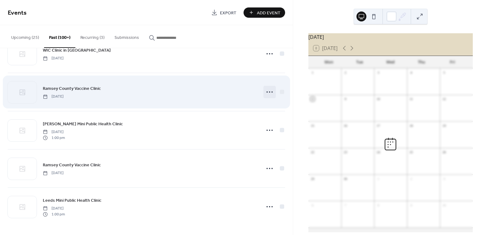
scroll to position [6014, 0]
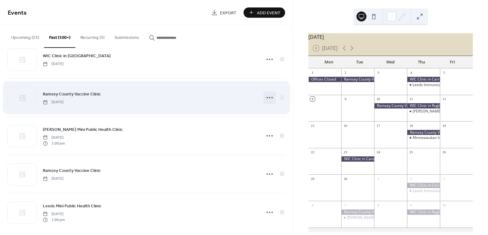
click at [267, 94] on icon at bounding box center [270, 98] width 10 height 10
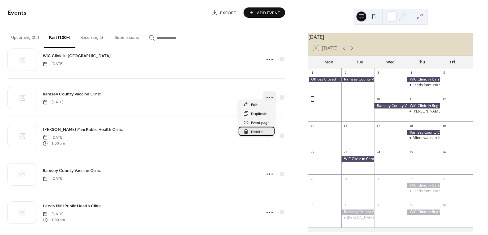
click at [264, 131] on div "Delete" at bounding box center [257, 131] width 36 height 9
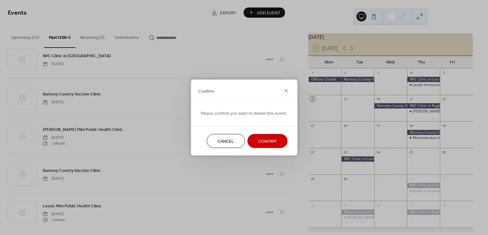
click at [265, 142] on span "Confirm" at bounding box center [267, 141] width 18 height 7
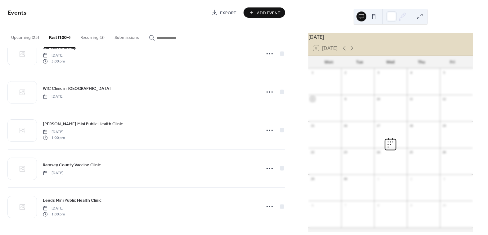
scroll to position [5975, 0]
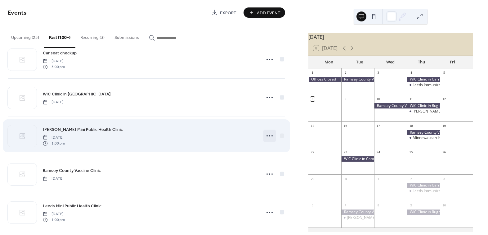
click at [267, 132] on icon at bounding box center [270, 136] width 10 height 10
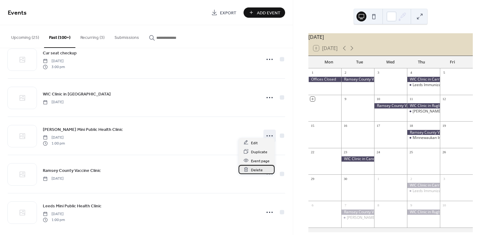
click at [263, 169] on div "Delete" at bounding box center [257, 169] width 36 height 9
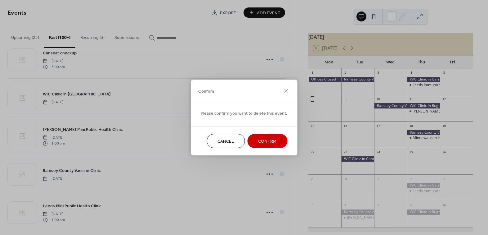
click at [268, 143] on span "Confirm" at bounding box center [267, 141] width 18 height 7
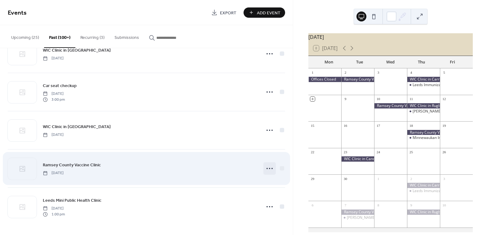
scroll to position [5937, 0]
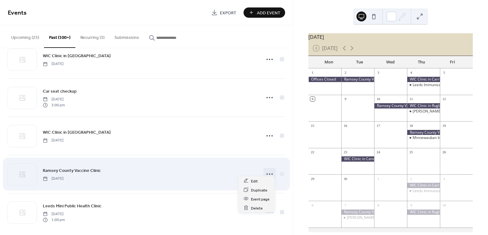
click at [267, 169] on icon at bounding box center [270, 174] width 10 height 10
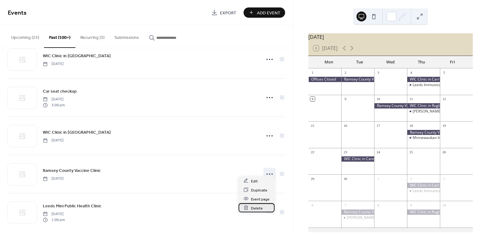
click at [264, 208] on div "Delete" at bounding box center [257, 207] width 36 height 9
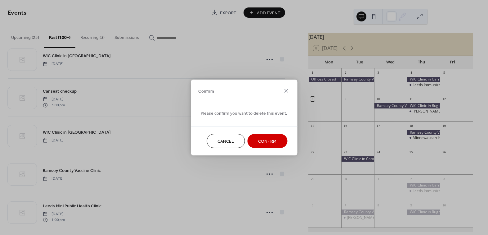
click at [267, 143] on span "Confirm" at bounding box center [267, 141] width 18 height 7
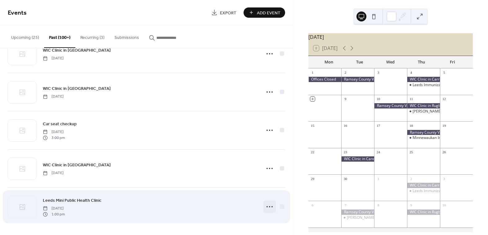
scroll to position [5899, 0]
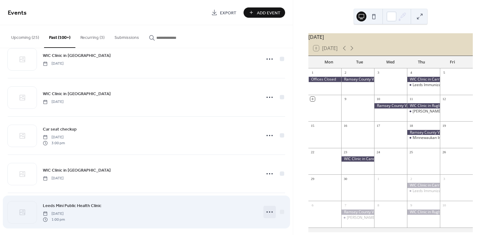
click at [268, 208] on icon at bounding box center [270, 212] width 10 height 10
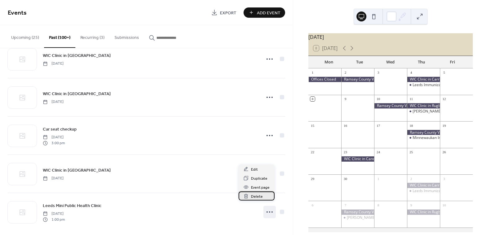
click at [266, 197] on div "Delete" at bounding box center [257, 195] width 36 height 9
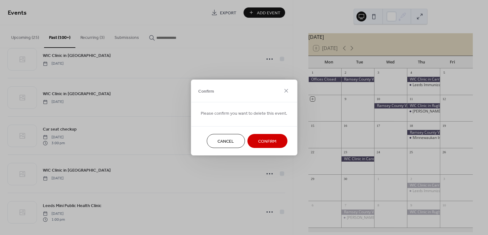
click at [264, 139] on span "Confirm" at bounding box center [267, 141] width 18 height 7
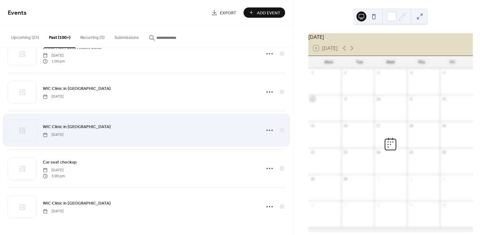
scroll to position [5861, 0]
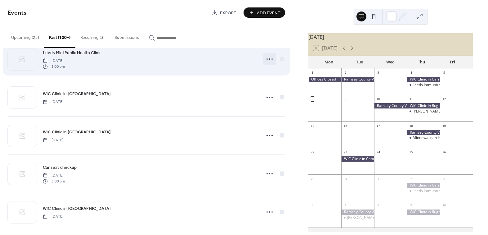
click at [269, 54] on icon at bounding box center [270, 59] width 10 height 10
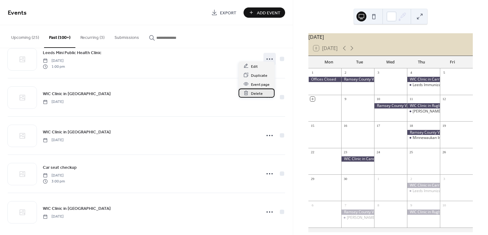
click at [262, 93] on span "Delete" at bounding box center [257, 93] width 12 height 7
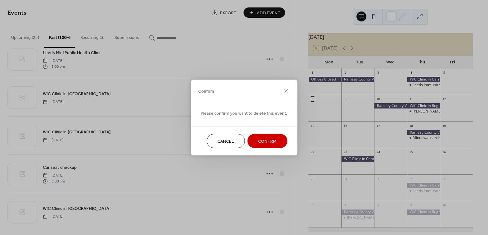
click at [265, 136] on button "Confirm" at bounding box center [267, 141] width 40 height 14
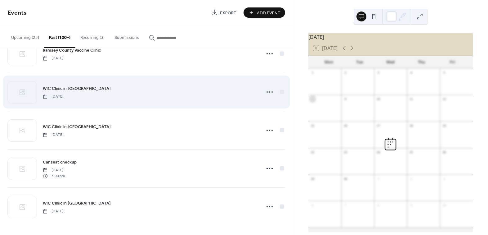
scroll to position [5823, 0]
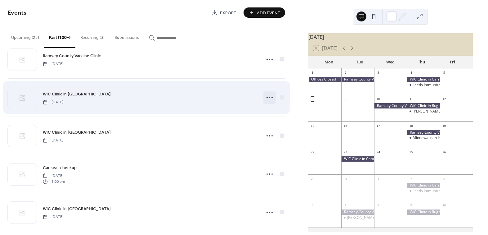
click at [270, 94] on icon at bounding box center [270, 98] width 10 height 10
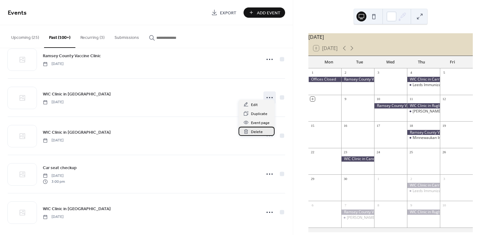
click at [265, 133] on div "Delete" at bounding box center [257, 131] width 36 height 9
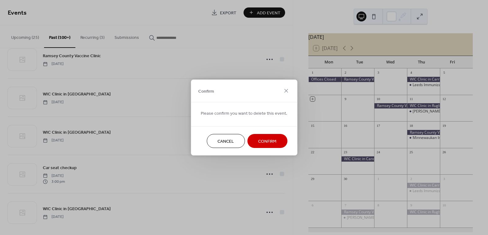
click at [266, 139] on span "Confirm" at bounding box center [267, 141] width 18 height 7
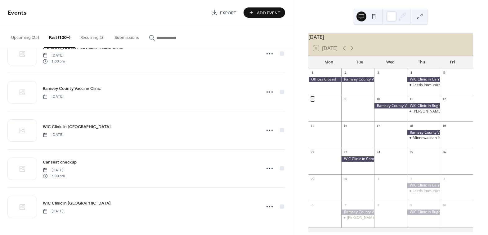
scroll to position [5785, 0]
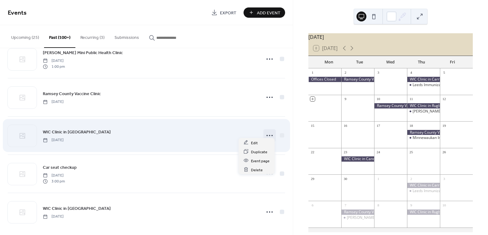
click at [267, 132] on icon at bounding box center [270, 135] width 10 height 10
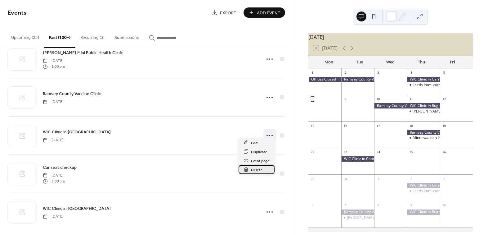
click at [260, 168] on span "Delete" at bounding box center [257, 169] width 12 height 7
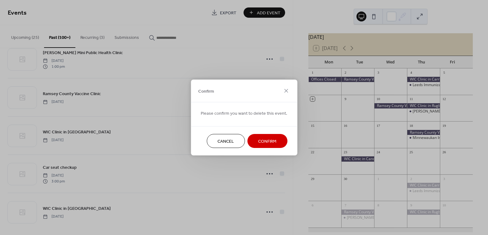
click at [271, 138] on span "Confirm" at bounding box center [267, 141] width 18 height 7
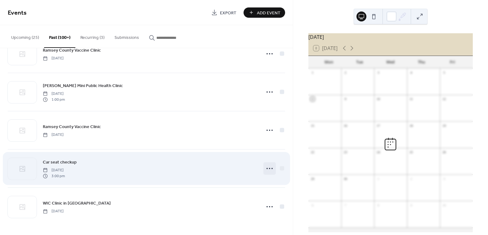
scroll to position [5747, 0]
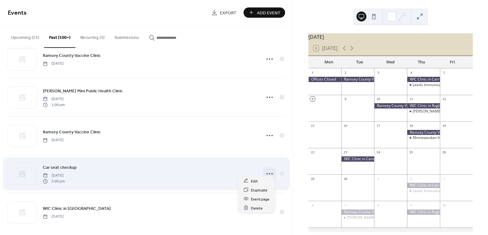
click at [266, 169] on icon at bounding box center [270, 174] width 10 height 10
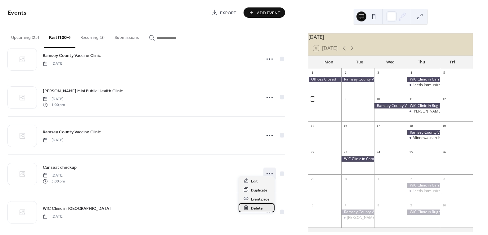
click at [257, 207] on span "Delete" at bounding box center [257, 208] width 12 height 7
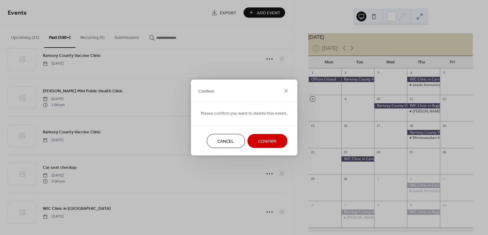
click at [267, 138] on span "Confirm" at bounding box center [267, 141] width 18 height 7
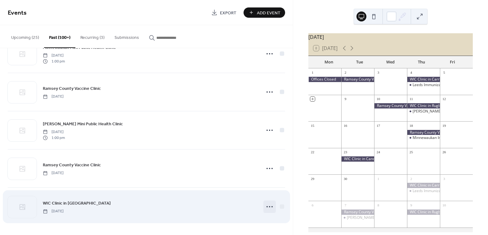
scroll to position [5708, 0]
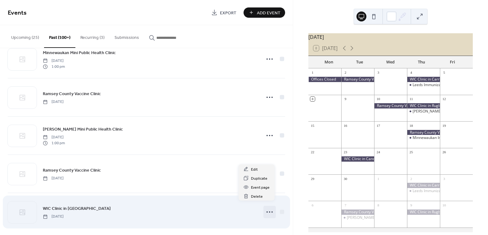
click at [267, 209] on icon at bounding box center [270, 212] width 10 height 10
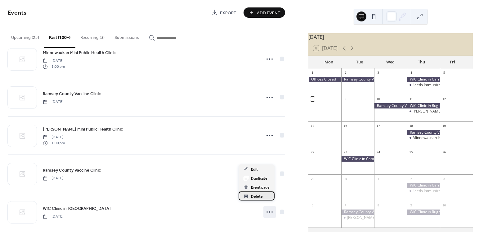
click at [266, 197] on div "Delete" at bounding box center [257, 195] width 36 height 9
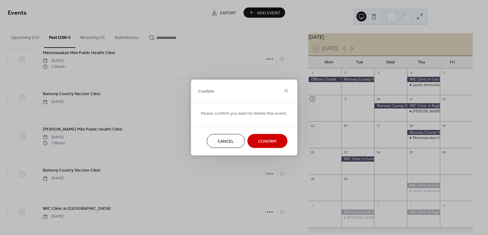
click at [264, 140] on span "Confirm" at bounding box center [267, 141] width 18 height 7
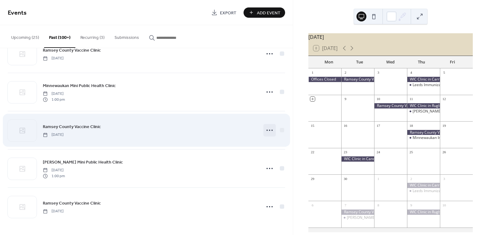
scroll to position [5670, 0]
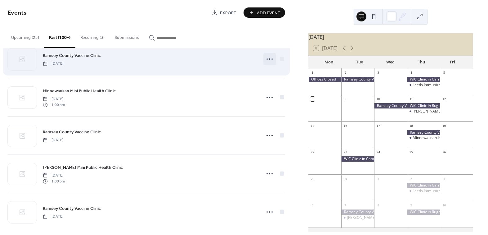
click at [268, 54] on icon at bounding box center [270, 59] width 10 height 10
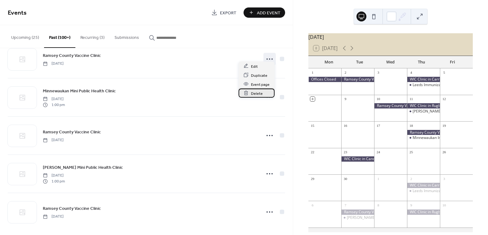
click at [267, 94] on div "Delete" at bounding box center [257, 93] width 36 height 9
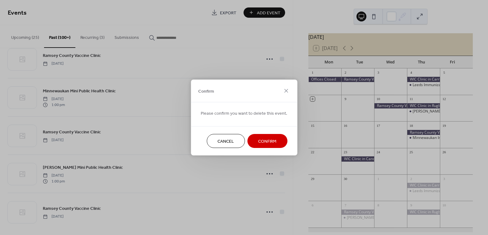
click at [267, 141] on span "Confirm" at bounding box center [267, 141] width 18 height 7
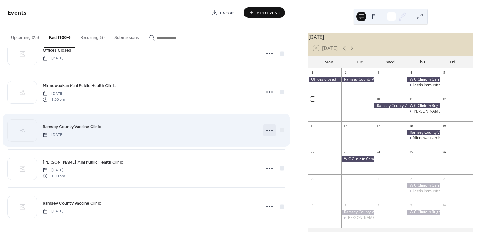
scroll to position [5632, 0]
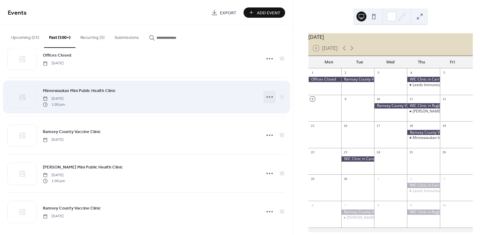
click at [269, 93] on icon at bounding box center [270, 97] width 10 height 10
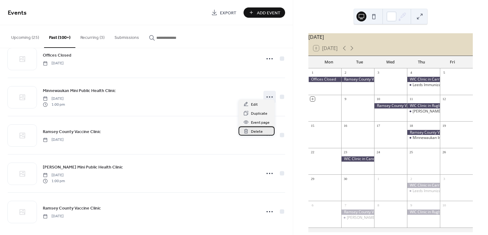
click at [266, 129] on div "Delete" at bounding box center [257, 130] width 36 height 9
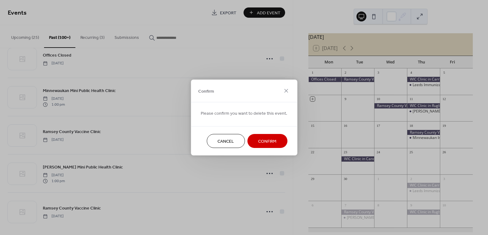
click at [266, 141] on span "Confirm" at bounding box center [267, 141] width 18 height 7
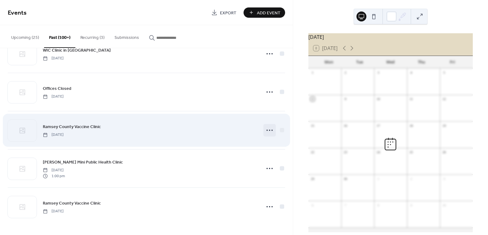
scroll to position [5594, 0]
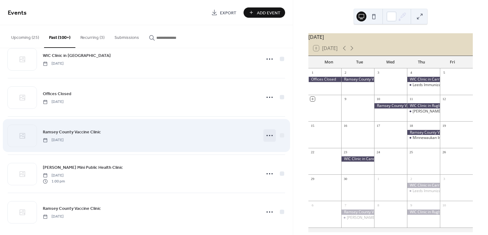
click at [269, 135] on circle at bounding box center [269, 135] width 1 height 1
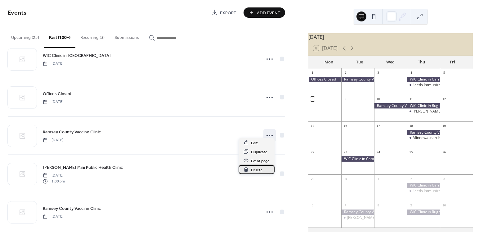
click at [266, 171] on div "Delete" at bounding box center [257, 169] width 36 height 9
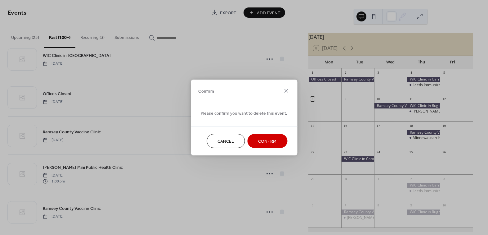
click at [266, 143] on span "Confirm" at bounding box center [267, 141] width 18 height 7
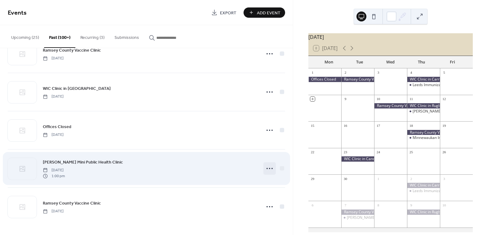
scroll to position [5556, 0]
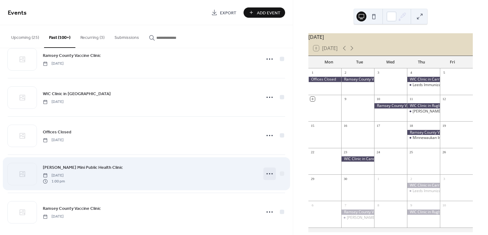
click at [266, 169] on icon at bounding box center [270, 174] width 10 height 10
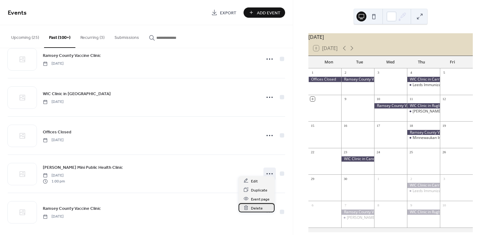
click at [254, 209] on span "Delete" at bounding box center [257, 208] width 12 height 7
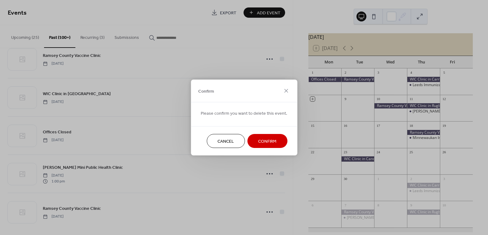
click at [267, 139] on span "Confirm" at bounding box center [267, 141] width 18 height 7
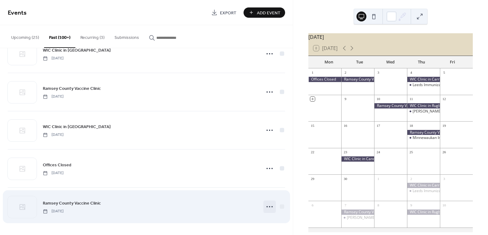
scroll to position [5518, 0]
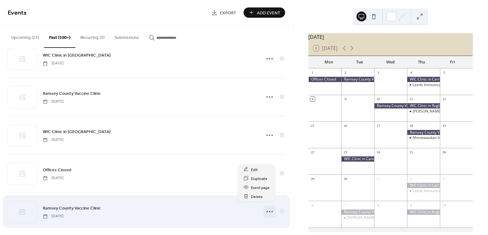
click at [269, 211] on circle at bounding box center [269, 211] width 1 height 1
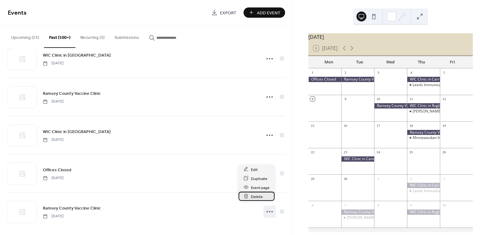
click at [268, 197] on div "Delete" at bounding box center [257, 196] width 36 height 9
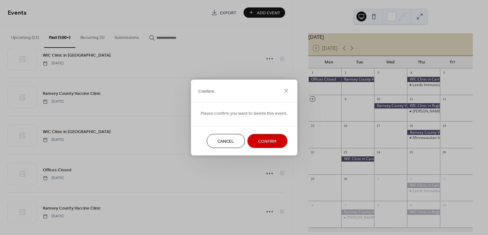
click at [263, 138] on span "Confirm" at bounding box center [267, 141] width 18 height 7
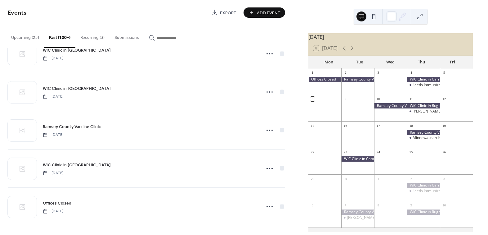
scroll to position [5480, 0]
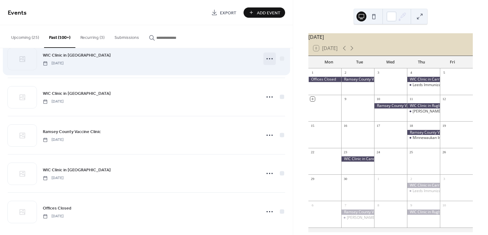
click at [269, 55] on icon at bounding box center [270, 59] width 10 height 10
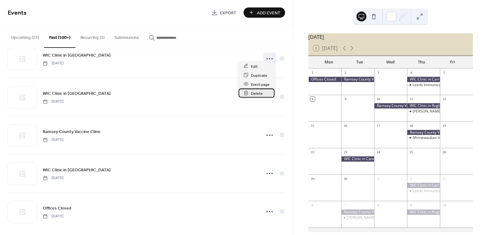
click at [266, 94] on div "Delete" at bounding box center [257, 93] width 36 height 9
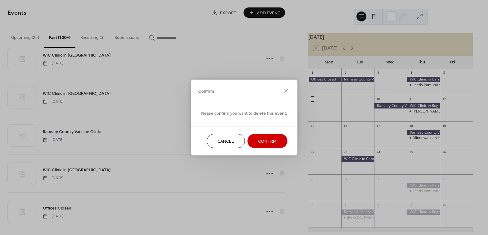
click at [266, 136] on button "Confirm" at bounding box center [267, 141] width 40 height 14
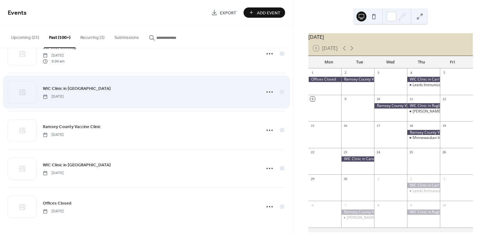
scroll to position [5441, 0]
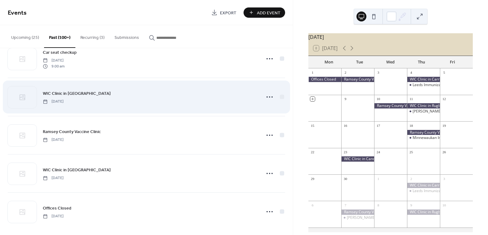
click at [269, 98] on div at bounding box center [270, 97] width 12 height 12
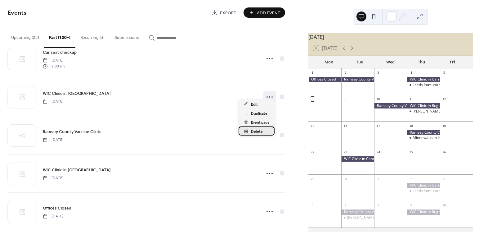
click at [262, 131] on div "Delete" at bounding box center [257, 130] width 36 height 9
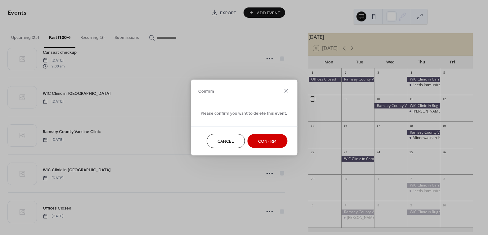
click at [262, 141] on span "Confirm" at bounding box center [267, 141] width 18 height 7
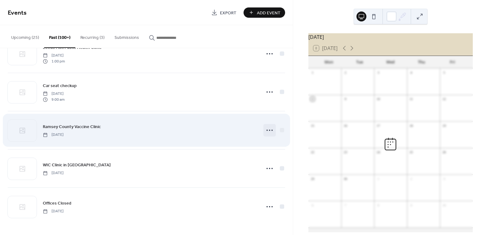
scroll to position [5403, 0]
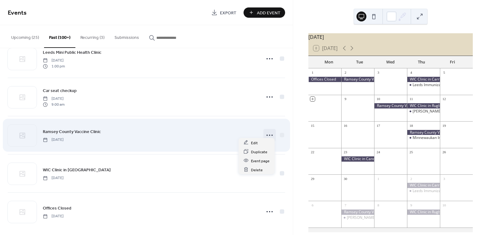
click at [265, 132] on icon at bounding box center [270, 135] width 10 height 10
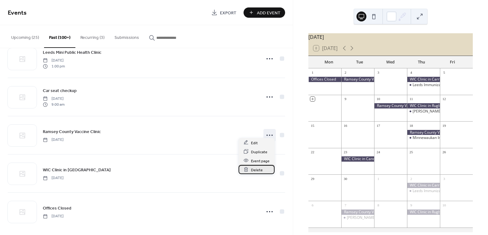
click at [263, 168] on div "Delete" at bounding box center [257, 169] width 36 height 9
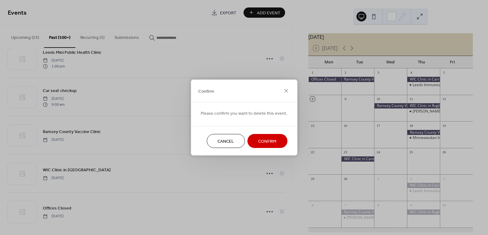
click at [266, 140] on span "Confirm" at bounding box center [267, 141] width 18 height 7
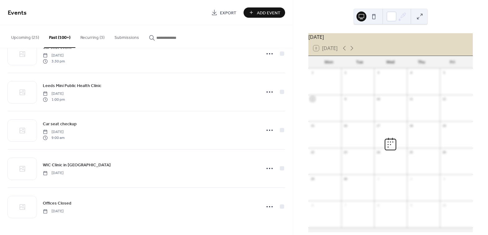
scroll to position [5365, 0]
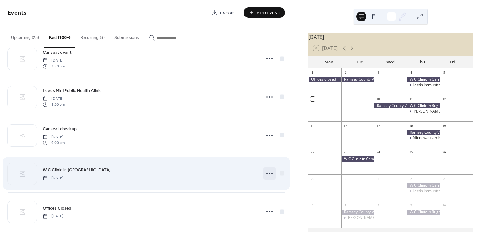
click at [266, 168] on icon at bounding box center [270, 173] width 10 height 10
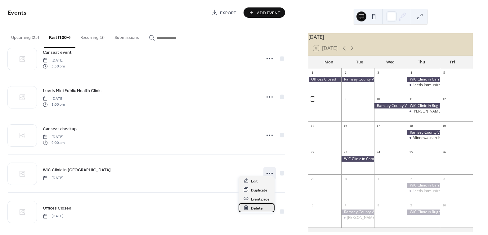
click at [264, 208] on div "Delete" at bounding box center [257, 207] width 36 height 9
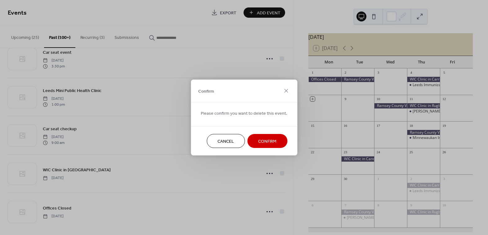
click at [266, 143] on span "Confirm" at bounding box center [267, 141] width 18 height 7
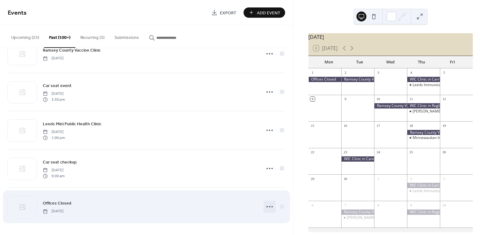
scroll to position [5327, 0]
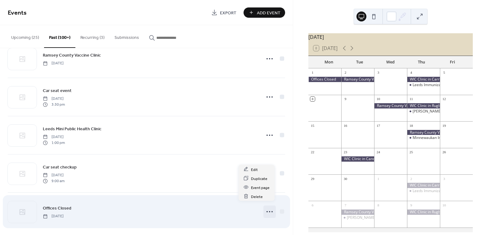
click at [269, 207] on icon at bounding box center [270, 212] width 10 height 10
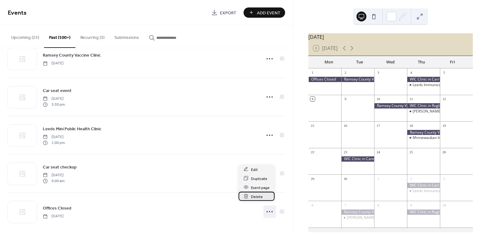
click at [268, 197] on div "Delete" at bounding box center [257, 196] width 36 height 9
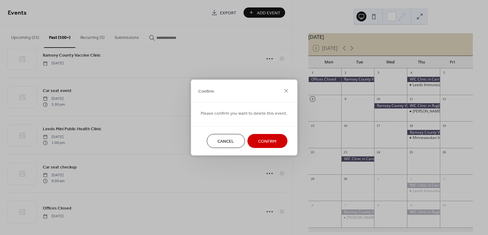
click at [267, 141] on span "Confirm" at bounding box center [267, 141] width 18 height 7
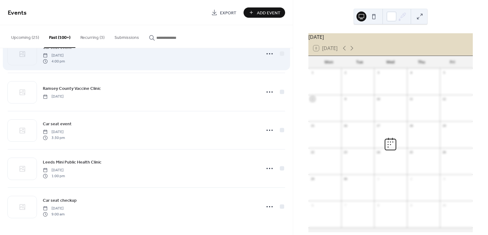
scroll to position [5289, 0]
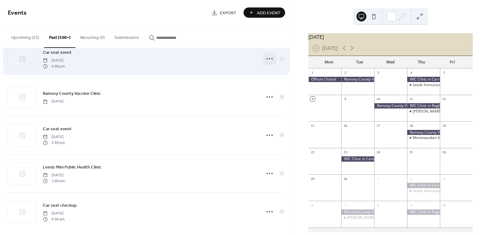
click at [270, 57] on icon at bounding box center [270, 59] width 10 height 10
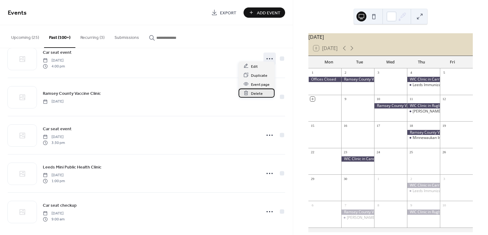
click at [263, 93] on div "Delete" at bounding box center [257, 93] width 36 height 9
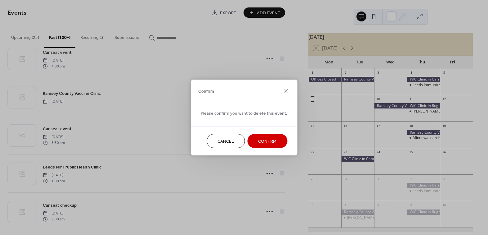
click at [267, 136] on button "Confirm" at bounding box center [267, 141] width 40 height 14
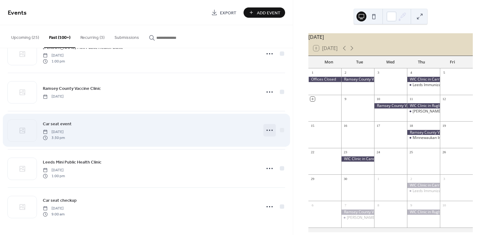
scroll to position [5251, 0]
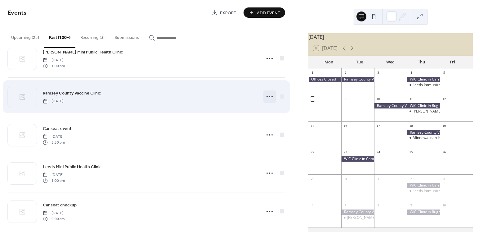
click at [267, 93] on icon at bounding box center [270, 97] width 10 height 10
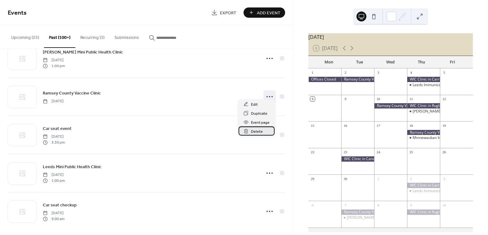
click at [263, 131] on div "Delete" at bounding box center [257, 130] width 36 height 9
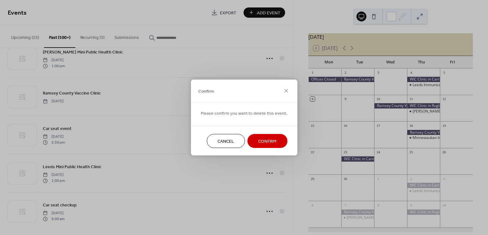
click at [273, 143] on span "Confirm" at bounding box center [267, 141] width 18 height 7
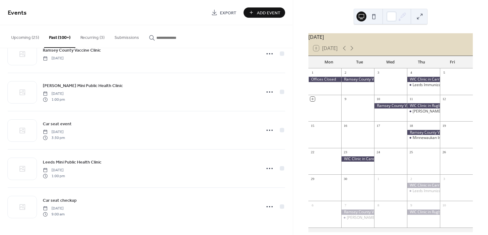
scroll to position [5212, 0]
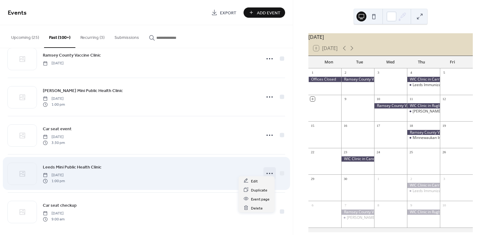
click at [270, 168] on icon at bounding box center [270, 173] width 10 height 10
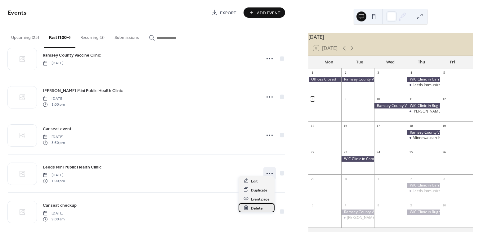
click at [266, 208] on div "Delete" at bounding box center [257, 207] width 36 height 9
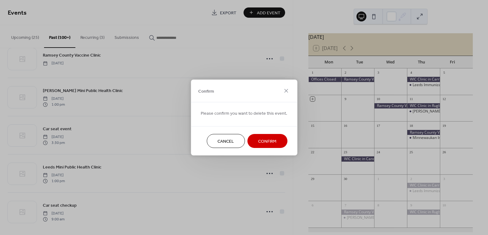
click at [269, 141] on span "Confirm" at bounding box center [267, 141] width 18 height 7
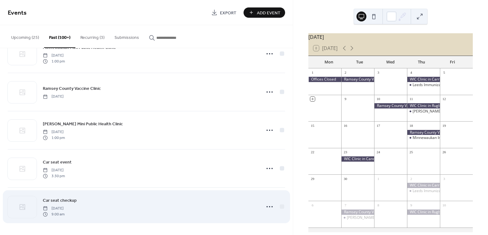
scroll to position [5174, 0]
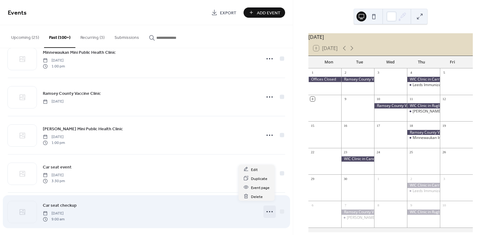
click at [270, 207] on icon at bounding box center [270, 212] width 10 height 10
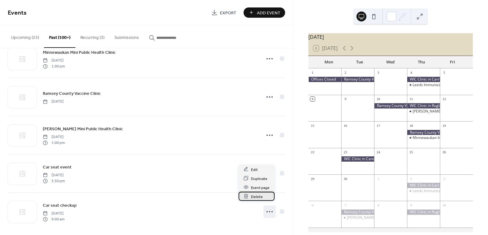
click at [268, 195] on div "Delete" at bounding box center [257, 196] width 36 height 9
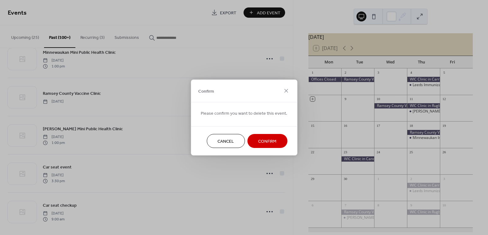
click at [272, 144] on span "Confirm" at bounding box center [267, 141] width 18 height 7
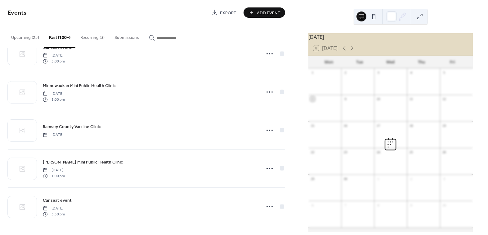
scroll to position [5136, 0]
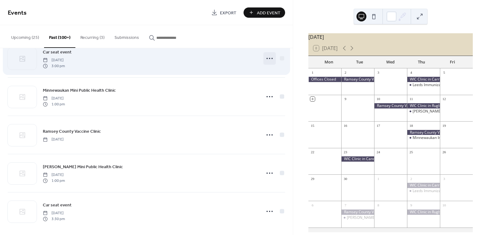
click at [269, 54] on icon at bounding box center [270, 58] width 10 height 10
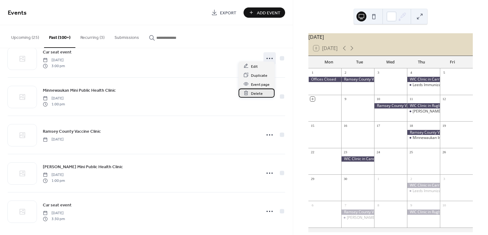
click at [264, 93] on div "Delete" at bounding box center [257, 93] width 36 height 9
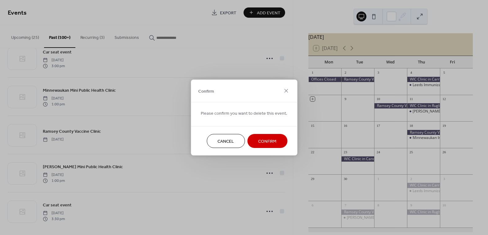
click at [264, 138] on span "Confirm" at bounding box center [267, 141] width 18 height 7
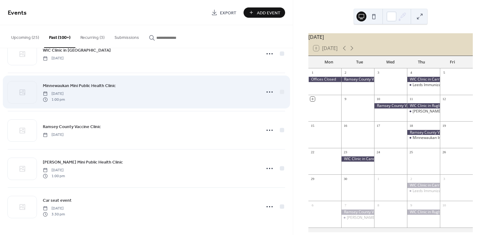
scroll to position [5098, 0]
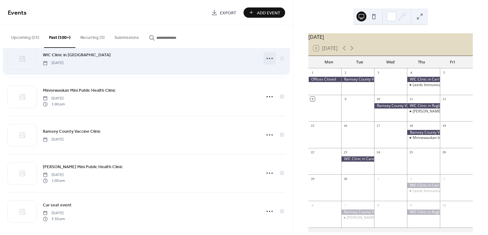
click at [266, 57] on icon at bounding box center [270, 58] width 10 height 10
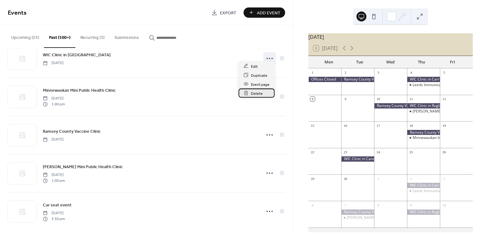
click at [266, 92] on div "Delete" at bounding box center [257, 93] width 36 height 9
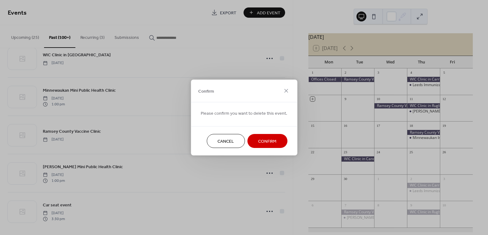
click at [266, 136] on button "Confirm" at bounding box center [267, 141] width 40 height 14
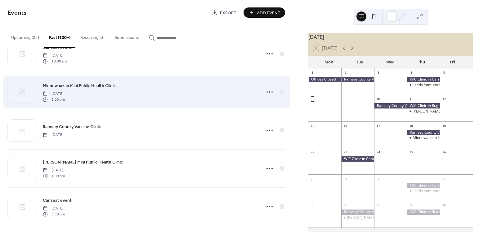
scroll to position [5060, 0]
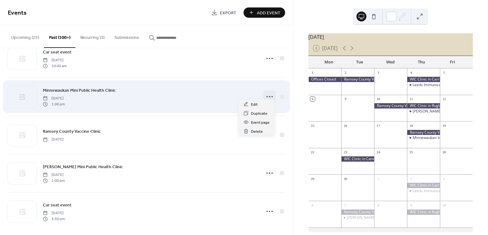
click at [270, 98] on body "Events Export Add Event Upcoming (25) Past (100+) Recurring (3) Submissions Ram…" at bounding box center [244, 117] width 488 height 235
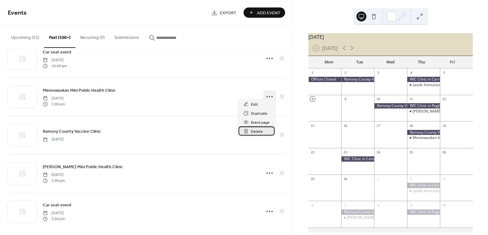
click at [265, 130] on div "Delete" at bounding box center [257, 130] width 36 height 9
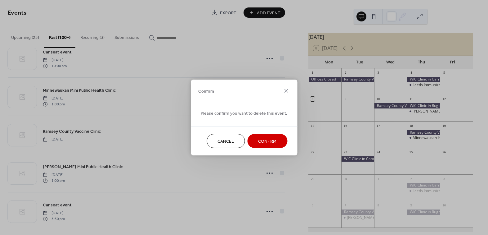
click at [265, 135] on button "Confirm" at bounding box center [267, 141] width 40 height 14
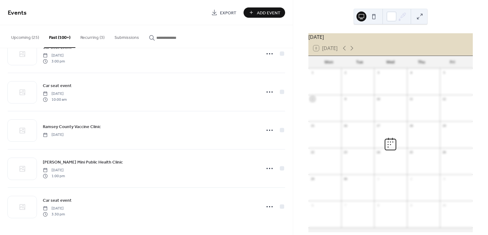
scroll to position [5022, 0]
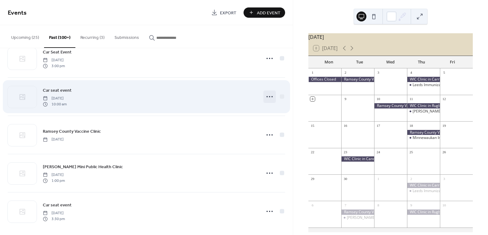
click at [267, 93] on icon at bounding box center [270, 97] width 10 height 10
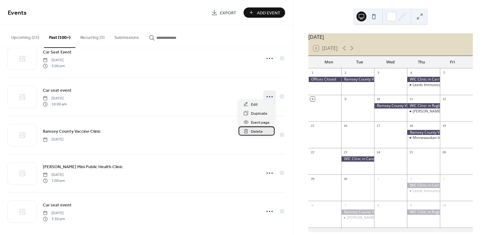
click at [268, 131] on div "Delete" at bounding box center [257, 130] width 36 height 9
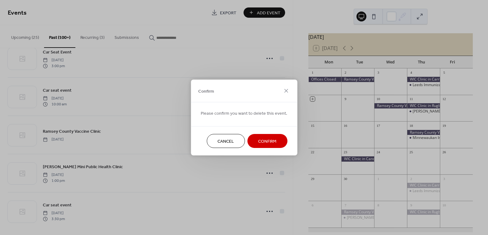
click at [268, 138] on span "Confirm" at bounding box center [267, 141] width 18 height 7
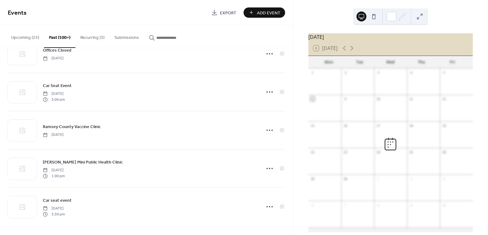
scroll to position [4983, 0]
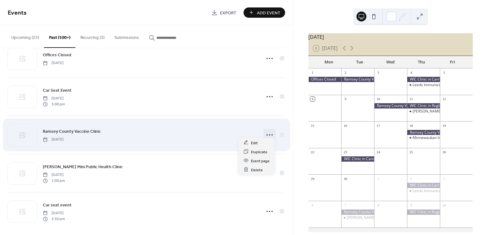
click at [269, 131] on icon at bounding box center [270, 135] width 10 height 10
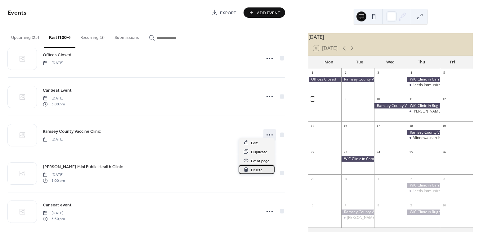
click at [267, 168] on div "Delete" at bounding box center [257, 169] width 36 height 9
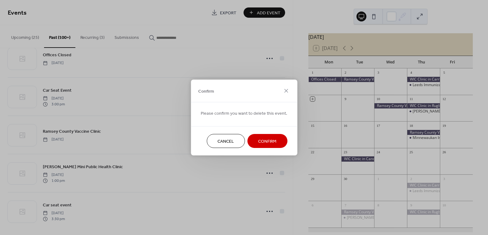
click at [270, 141] on span "Confirm" at bounding box center [267, 141] width 18 height 7
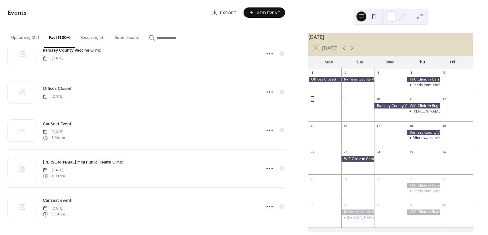
scroll to position [4945, 0]
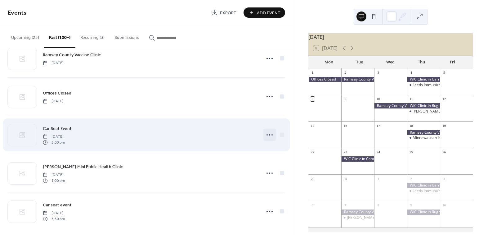
click at [268, 133] on icon at bounding box center [270, 135] width 10 height 10
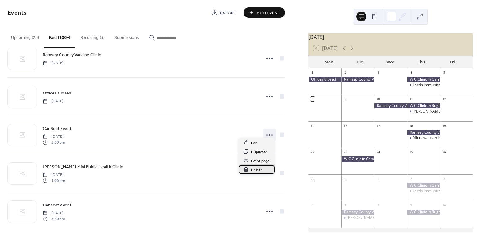
click at [264, 170] on div "Delete" at bounding box center [257, 169] width 36 height 9
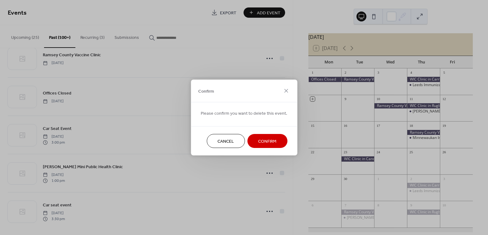
click at [266, 147] on button "Confirm" at bounding box center [267, 141] width 40 height 14
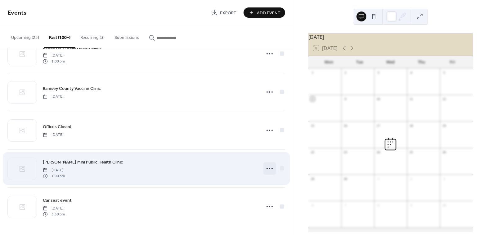
scroll to position [4907, 0]
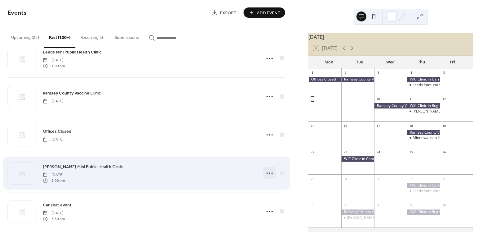
click at [266, 168] on icon at bounding box center [270, 173] width 10 height 10
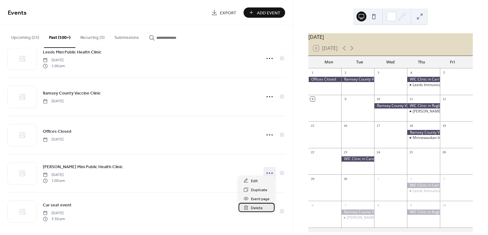
click at [262, 208] on div "Delete" at bounding box center [257, 207] width 36 height 9
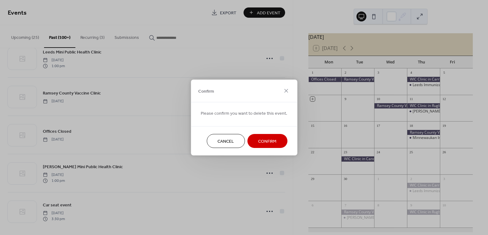
click at [273, 138] on span "Confirm" at bounding box center [267, 141] width 18 height 7
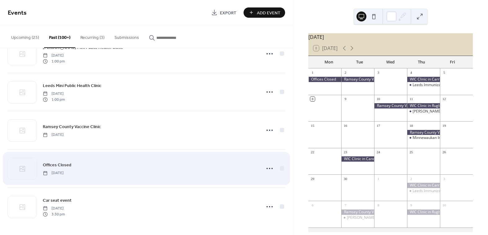
scroll to position [4869, 0]
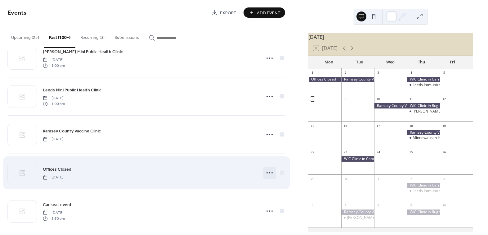
click at [269, 168] on icon at bounding box center [270, 173] width 10 height 10
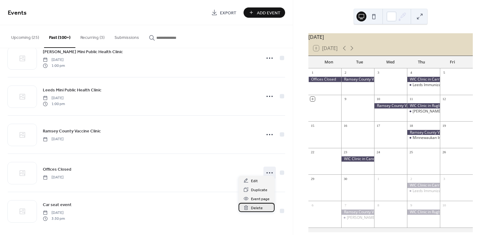
click at [254, 208] on span "Delete" at bounding box center [257, 208] width 12 height 7
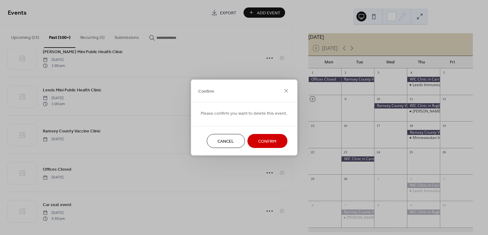
click at [265, 139] on span "Confirm" at bounding box center [267, 141] width 18 height 7
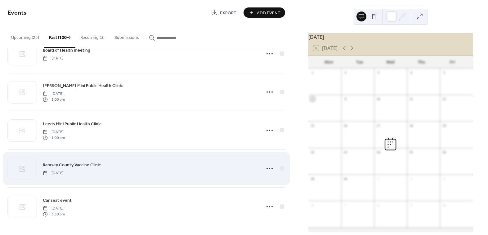
scroll to position [4831, 0]
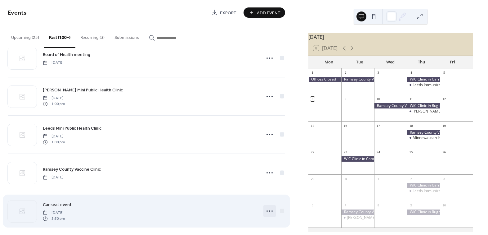
click at [267, 210] on circle at bounding box center [267, 210] width 1 height 1
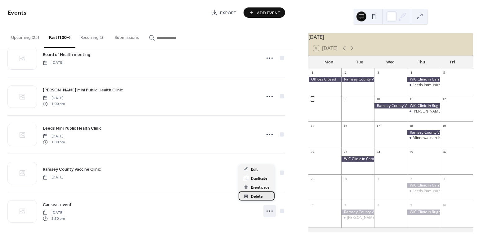
click at [264, 198] on div "Delete" at bounding box center [257, 195] width 36 height 9
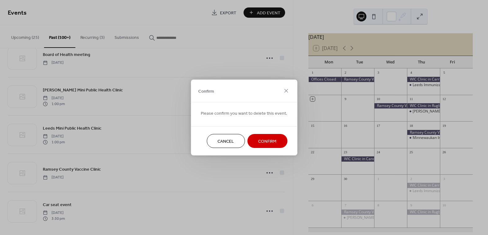
click at [267, 143] on span "Confirm" at bounding box center [267, 141] width 18 height 7
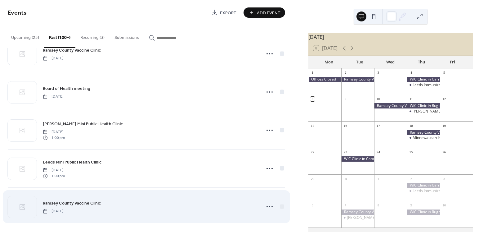
scroll to position [4792, 0]
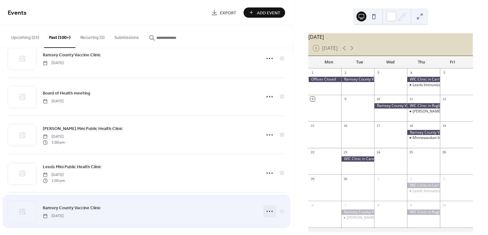
click at [265, 207] on icon at bounding box center [270, 211] width 10 height 10
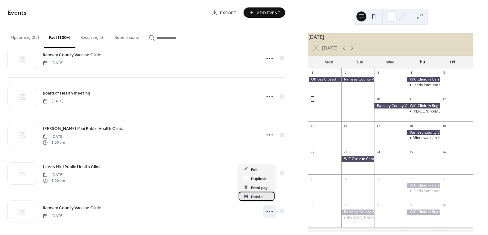
click at [264, 196] on div "Delete" at bounding box center [257, 196] width 36 height 9
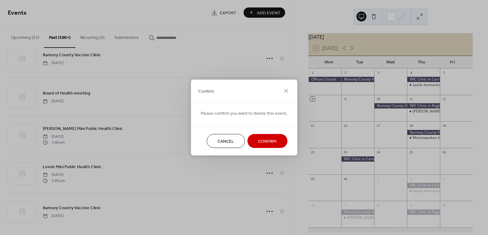
click at [269, 140] on span "Confirm" at bounding box center [267, 141] width 18 height 7
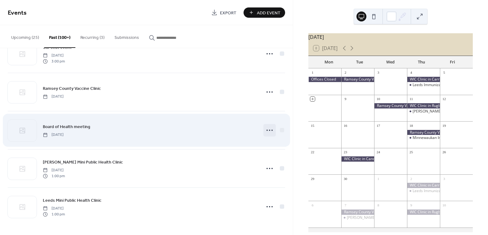
scroll to position [4754, 0]
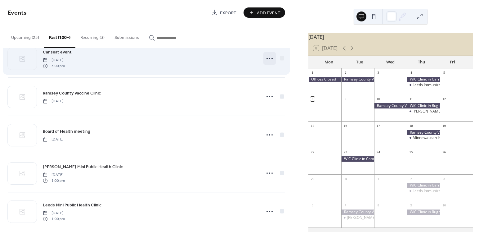
click at [272, 58] on circle at bounding box center [272, 58] width 1 height 1
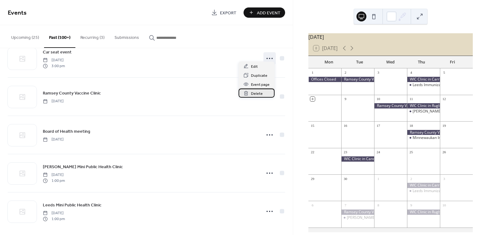
click at [268, 92] on div "Delete" at bounding box center [257, 93] width 36 height 9
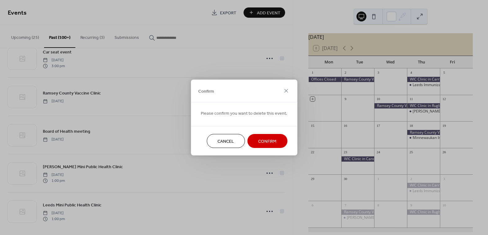
click at [267, 141] on span "Confirm" at bounding box center [267, 141] width 18 height 7
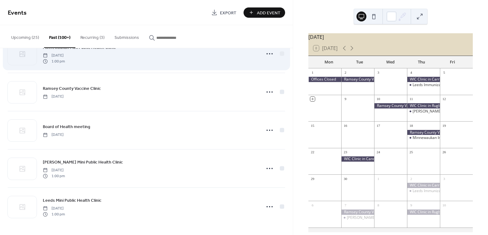
scroll to position [4716, 0]
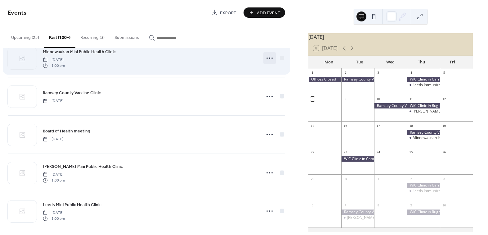
click at [268, 55] on icon at bounding box center [270, 58] width 10 height 10
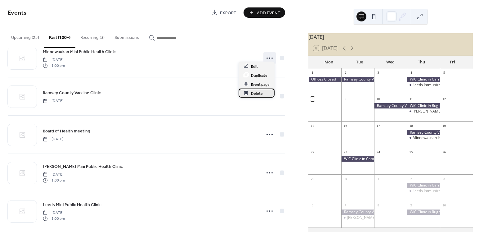
click at [268, 93] on div "Delete" at bounding box center [257, 93] width 36 height 9
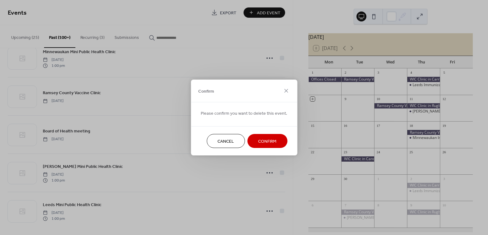
click at [267, 138] on span "Confirm" at bounding box center [267, 141] width 18 height 7
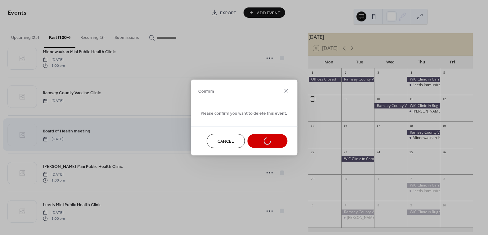
scroll to position [4678, 0]
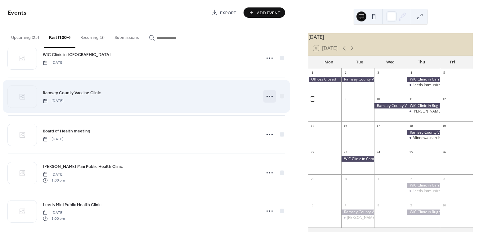
click at [268, 94] on icon at bounding box center [270, 96] width 10 height 10
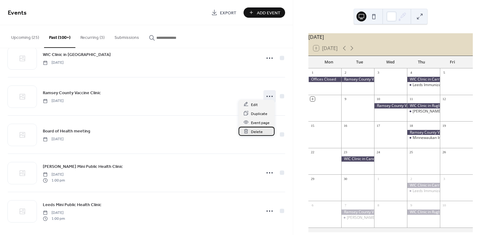
click at [265, 130] on div "Delete" at bounding box center [257, 131] width 36 height 9
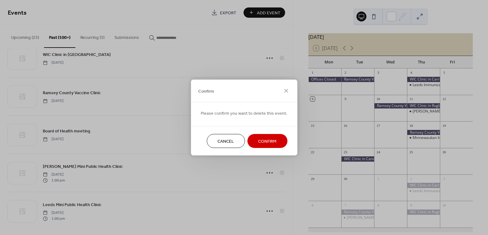
click at [265, 136] on button "Confirm" at bounding box center [267, 141] width 40 height 14
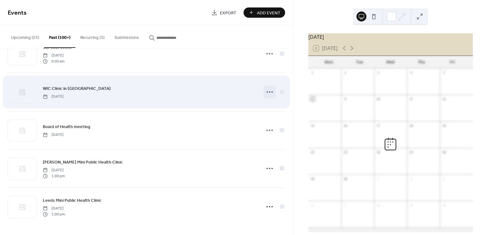
scroll to position [4640, 0]
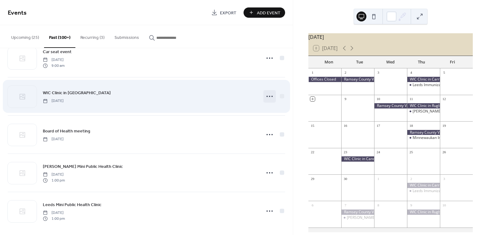
click at [267, 93] on icon at bounding box center [270, 96] width 10 height 10
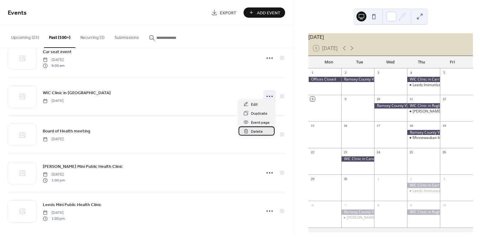
click at [264, 131] on div "Delete" at bounding box center [257, 130] width 36 height 9
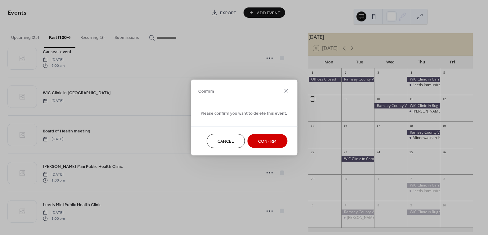
click at [264, 136] on button "Confirm" at bounding box center [267, 141] width 40 height 14
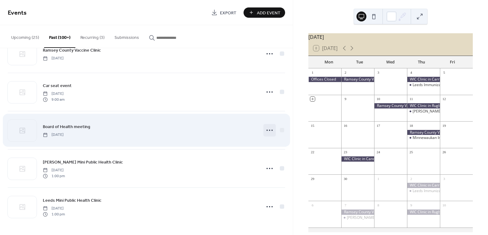
scroll to position [4602, 0]
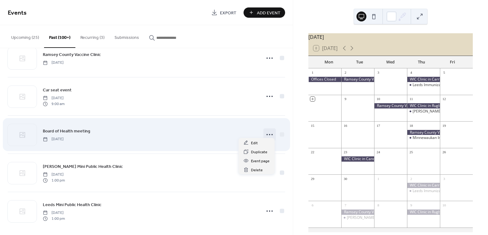
click at [266, 129] on icon at bounding box center [270, 134] width 10 height 10
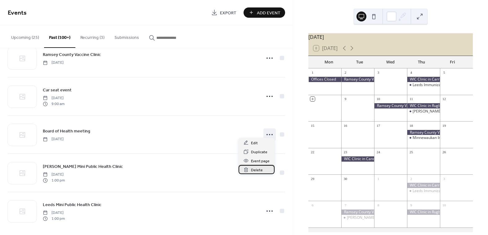
click at [256, 170] on span "Delete" at bounding box center [257, 170] width 12 height 7
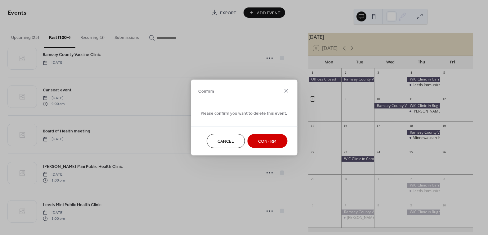
click at [261, 134] on button "Confirm" at bounding box center [267, 141] width 40 height 14
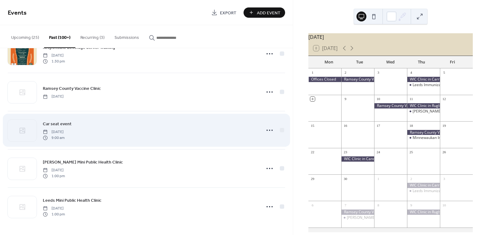
scroll to position [4563, 0]
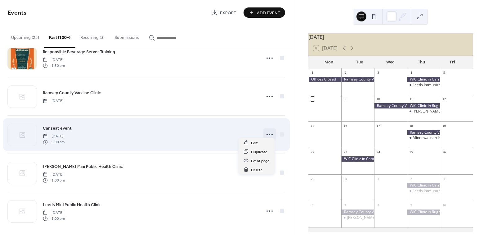
click at [266, 129] on icon at bounding box center [270, 134] width 10 height 10
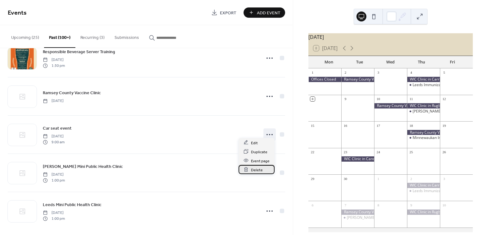
click at [263, 170] on div "Delete" at bounding box center [257, 169] width 36 height 9
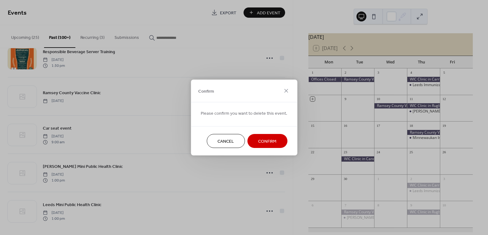
click at [265, 138] on span "Confirm" at bounding box center [267, 141] width 18 height 7
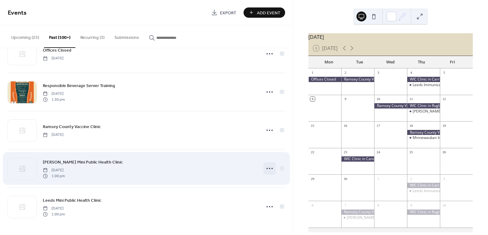
scroll to position [4525, 0]
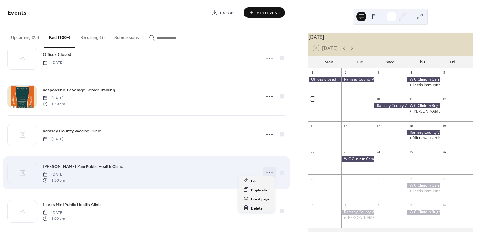
click at [266, 168] on icon at bounding box center [270, 173] width 10 height 10
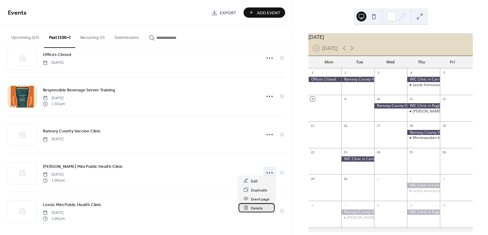
click at [258, 207] on span "Delete" at bounding box center [257, 208] width 12 height 7
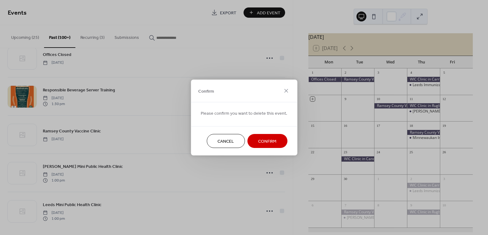
click at [268, 139] on span "Confirm" at bounding box center [267, 141] width 18 height 7
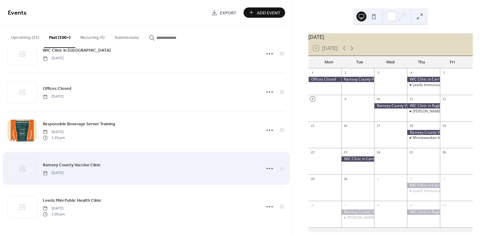
scroll to position [4487, 0]
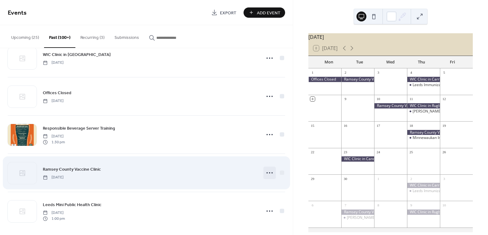
click at [268, 168] on icon at bounding box center [270, 173] width 10 height 10
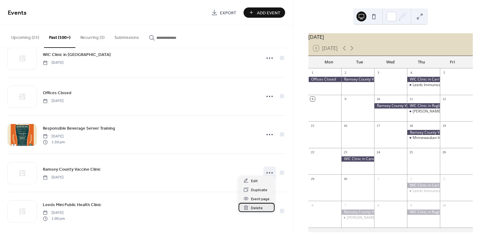
click at [261, 205] on span "Delete" at bounding box center [257, 208] width 12 height 7
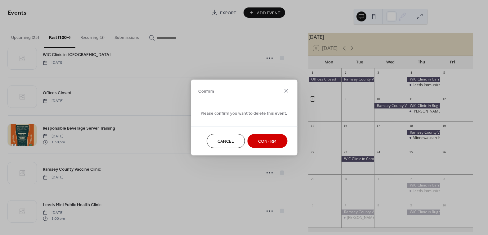
click at [266, 141] on span "Confirm" at bounding box center [267, 141] width 18 height 7
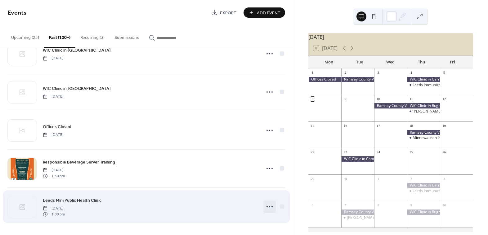
scroll to position [4449, 0]
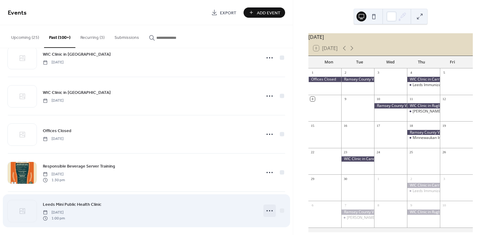
click at [267, 207] on icon at bounding box center [270, 211] width 10 height 10
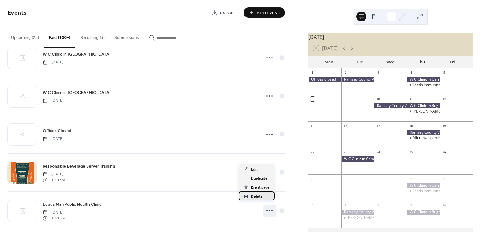
click at [266, 197] on div "Delete" at bounding box center [257, 195] width 36 height 9
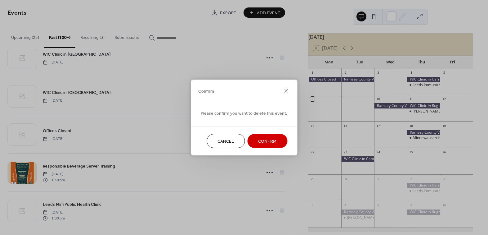
click at [272, 138] on span "Confirm" at bounding box center [267, 141] width 18 height 7
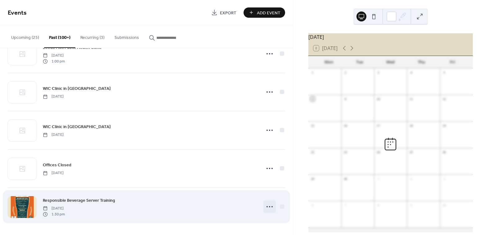
scroll to position [4411, 0]
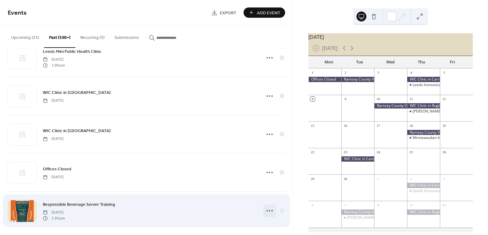
click at [269, 206] on icon at bounding box center [270, 211] width 10 height 10
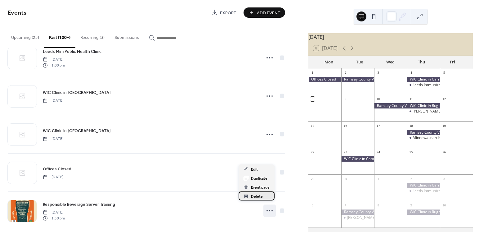
click at [268, 195] on div "Delete" at bounding box center [257, 195] width 36 height 9
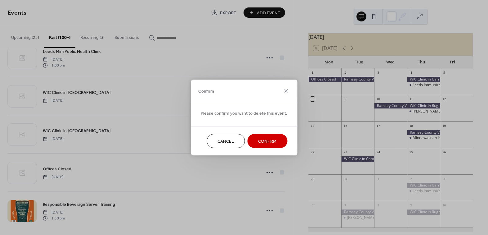
click at [271, 141] on span "Confirm" at bounding box center [267, 141] width 18 height 7
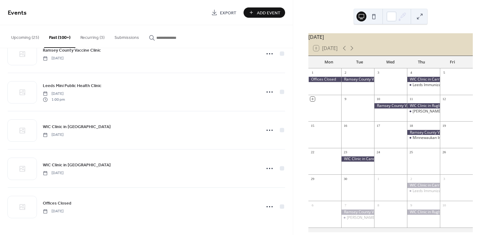
scroll to position [4373, 0]
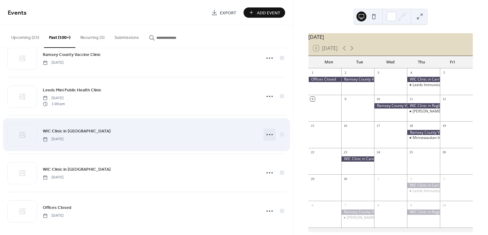
click at [267, 130] on icon at bounding box center [270, 134] width 10 height 10
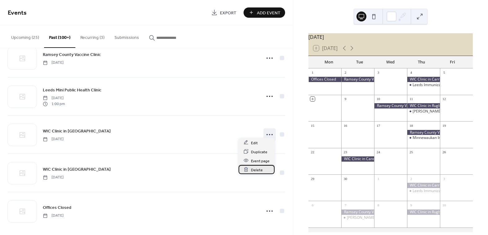
click at [256, 170] on span "Delete" at bounding box center [257, 169] width 12 height 7
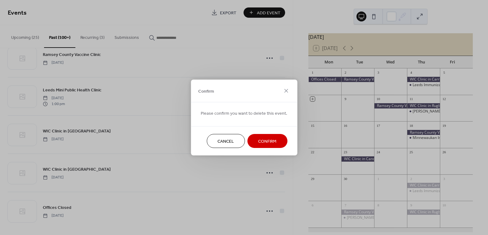
click at [266, 144] on span "Confirm" at bounding box center [267, 141] width 18 height 7
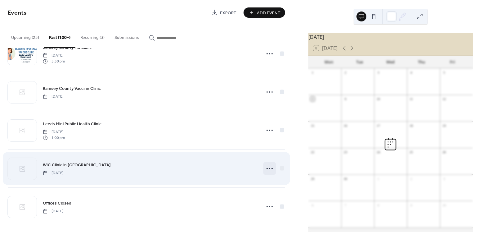
scroll to position [4335, 0]
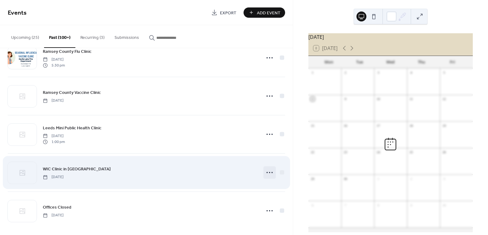
click at [267, 169] on icon at bounding box center [270, 172] width 10 height 10
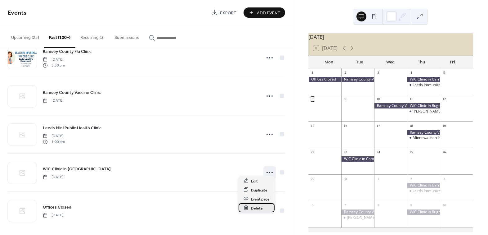
click at [262, 208] on div "Delete" at bounding box center [257, 207] width 36 height 9
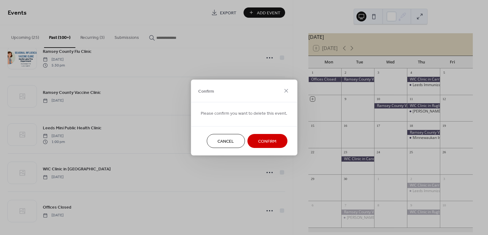
click at [277, 137] on button "Confirm" at bounding box center [267, 141] width 40 height 14
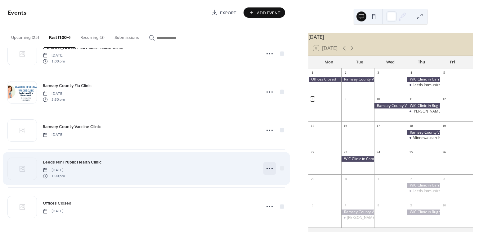
scroll to position [4296, 0]
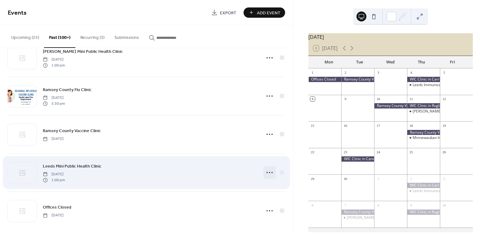
click at [269, 172] on circle at bounding box center [269, 172] width 1 height 1
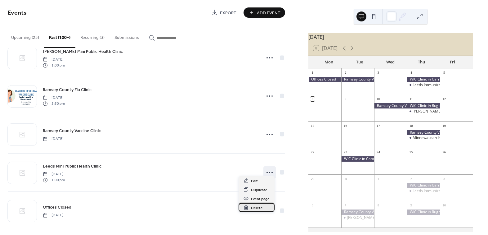
click at [265, 211] on div "Delete" at bounding box center [257, 207] width 36 height 9
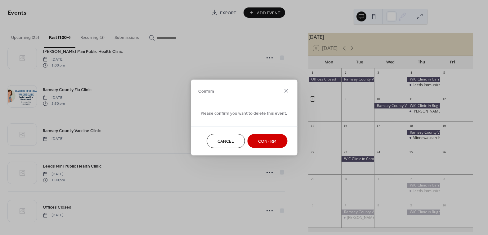
click at [276, 145] on button "Confirm" at bounding box center [267, 141] width 40 height 14
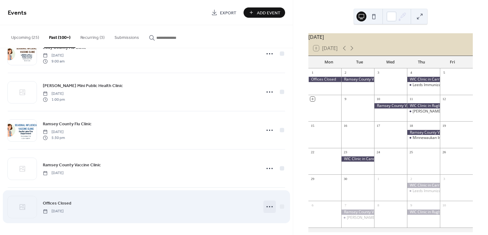
scroll to position [4258, 0]
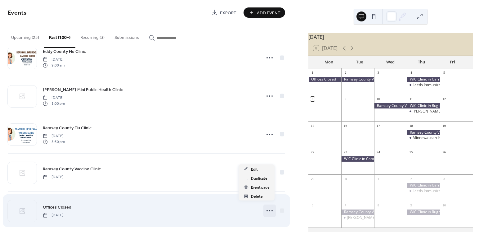
click at [266, 206] on icon at bounding box center [270, 211] width 10 height 10
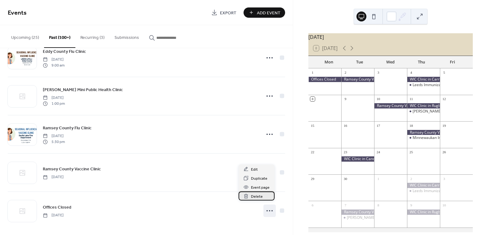
click at [262, 196] on span "Delete" at bounding box center [257, 196] width 12 height 7
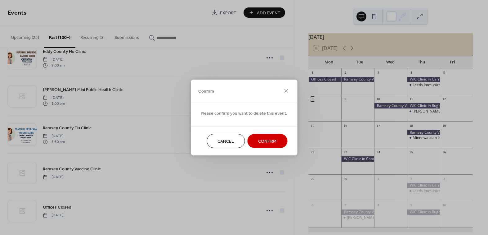
click at [273, 142] on span "Confirm" at bounding box center [267, 141] width 18 height 7
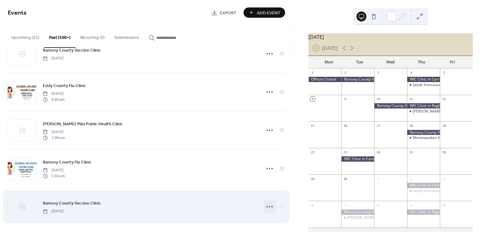
scroll to position [4220, 0]
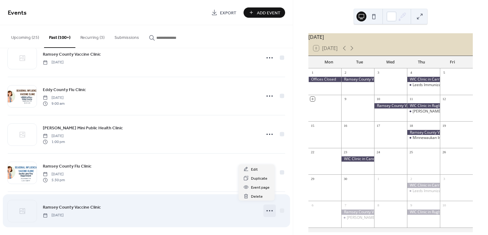
click at [269, 206] on icon at bounding box center [270, 211] width 10 height 10
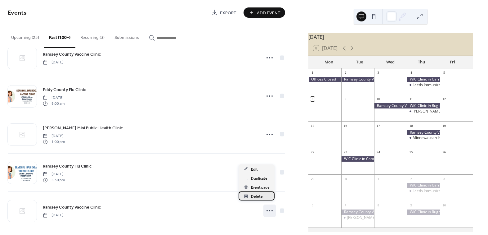
click at [268, 197] on div "Delete" at bounding box center [257, 195] width 36 height 9
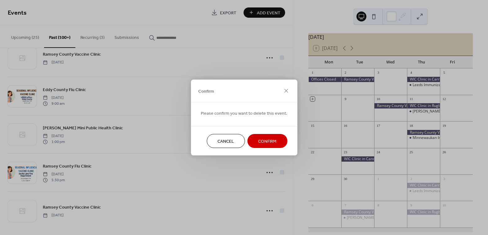
click at [278, 140] on button "Confirm" at bounding box center [267, 141] width 40 height 14
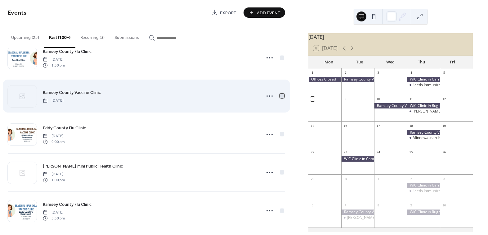
click at [280, 93] on div at bounding box center [282, 95] width 4 height 4
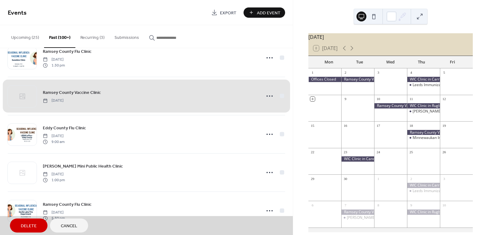
click at [270, 94] on div "Ramsey County Vaccine Clinic Wednesday, September 18, 2024" at bounding box center [147, 96] width 278 height 38
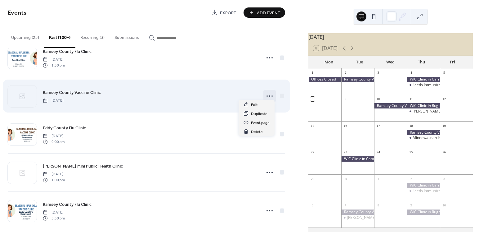
click at [269, 94] on icon at bounding box center [270, 96] width 10 height 10
click at [280, 93] on div at bounding box center [282, 95] width 4 height 4
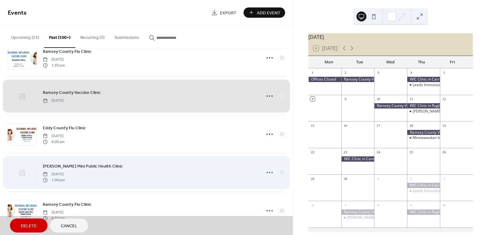
click at [280, 167] on div "Maddock Mini Public Health Clinic Thursday, September 12, 2024 1:00 pm" at bounding box center [147, 172] width 278 height 38
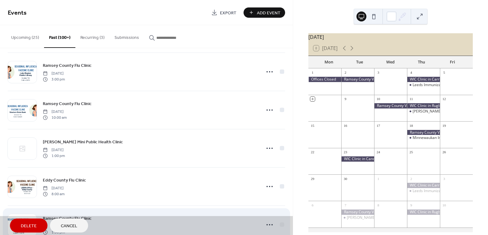
scroll to position [3996, 0]
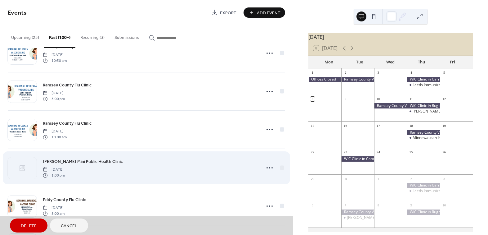
click at [282, 163] on div "Maddock Mini Public Health Clinic Thursday, October 10, 2024 1:00 pm" at bounding box center [147, 167] width 278 height 38
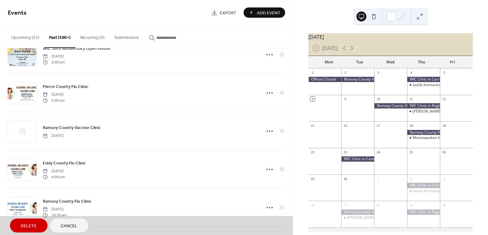
scroll to position [3840, 0]
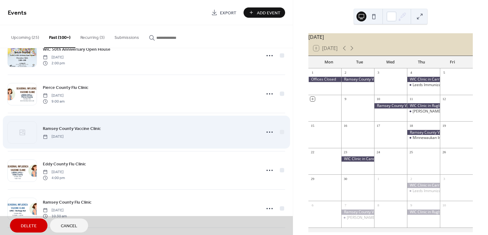
click at [282, 129] on div "Ramsey County Vaccine Clinic Wednesday, October 16, 2024" at bounding box center [147, 132] width 278 height 38
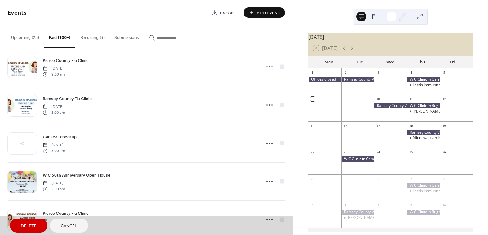
scroll to position [3716, 0]
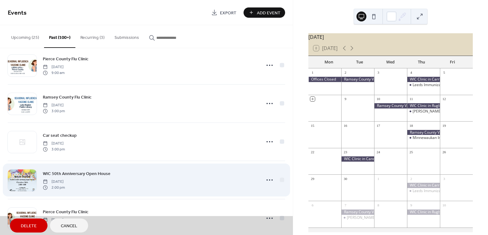
click at [281, 175] on div "WIC 50th Anniversary Open House Wednesday, October 16, 2024 2:00 pm" at bounding box center [147, 180] width 278 height 38
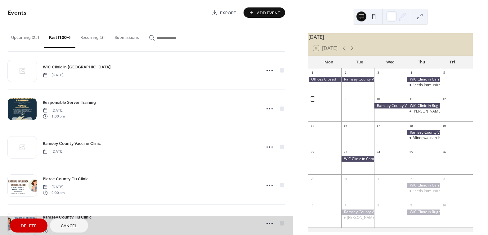
scroll to position [3592, 0]
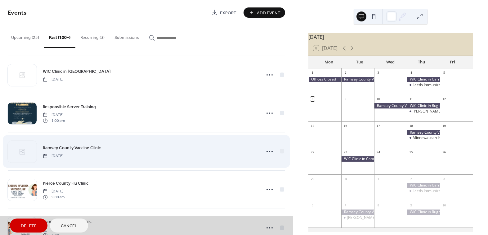
click at [279, 150] on div "Ramsey County Vaccine Clinic Tuesday, November 5, 2024" at bounding box center [147, 151] width 278 height 38
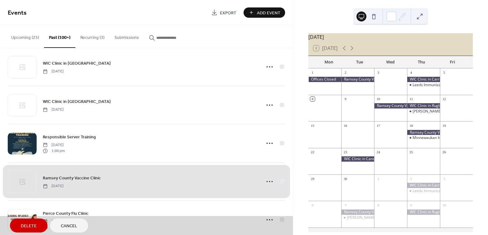
scroll to position [3561, 0]
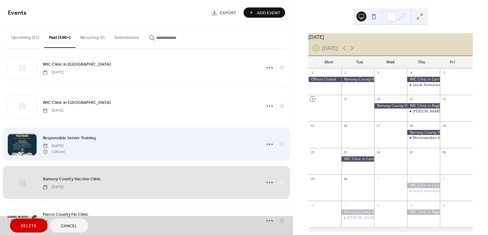
click at [282, 139] on div "Responsible Server Training Wednesday, November 6, 2024 1:00 pm" at bounding box center [147, 144] width 278 height 38
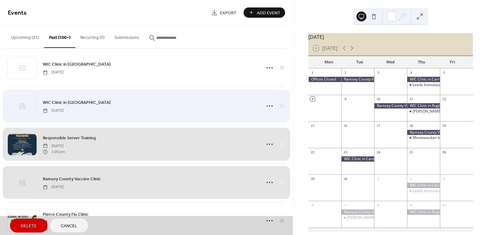
click at [281, 103] on div "WIC Clinic in Carrington Thursday, November 7, 2024" at bounding box center [147, 106] width 278 height 38
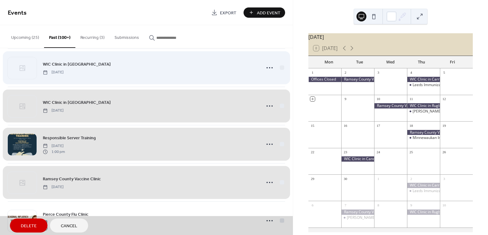
click at [279, 64] on div "WIC Clinic in Rugby Thursday, November 7, 2024" at bounding box center [147, 67] width 278 height 38
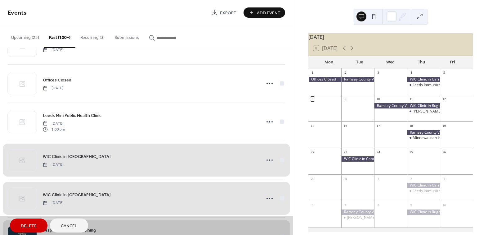
scroll to position [3468, 0]
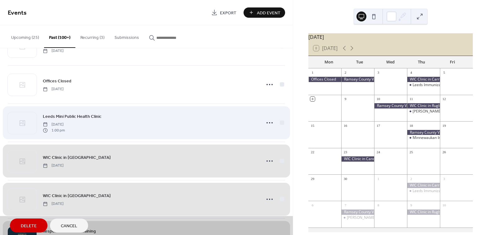
click at [279, 118] on div "Leeds Mini Public Health Clinic Thursday, November 7, 2024 1:00 pm" at bounding box center [147, 122] width 278 height 38
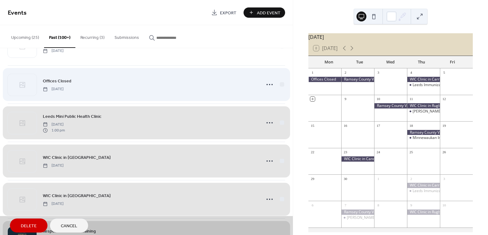
click at [282, 82] on div "Offices Closed Monday, November 11, 2024" at bounding box center [147, 84] width 278 height 38
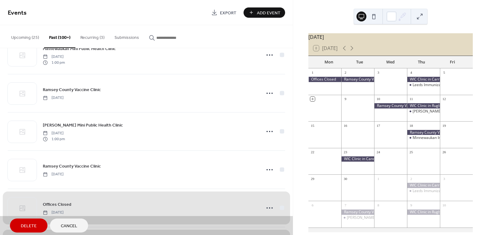
scroll to position [3343, 0]
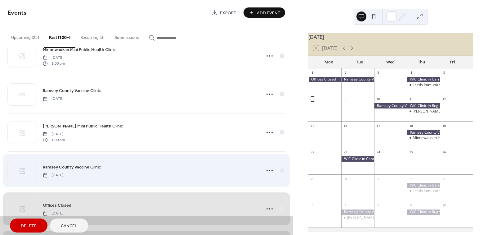
click at [280, 166] on div "Ramsey County Vaccine Clinic Wednesday, November 13, 2024" at bounding box center [147, 170] width 278 height 38
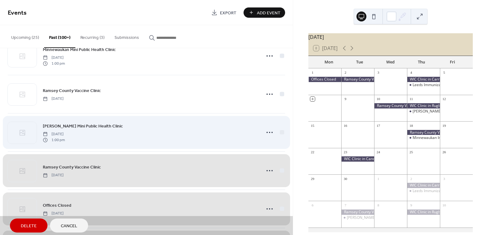
click at [280, 128] on div "Maddock Mini Public Health Clinic Thursday, November 14, 2024 1:00 pm" at bounding box center [147, 132] width 278 height 38
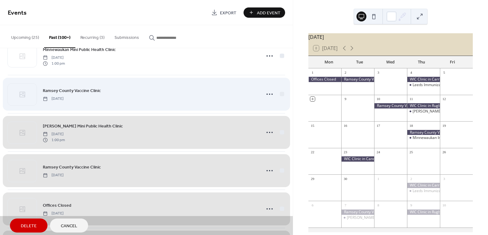
click at [281, 92] on div "Ramsey County Vaccine Clinic Thursday, November 21, 2024" at bounding box center [147, 94] width 278 height 38
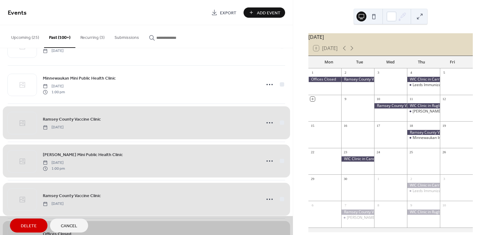
scroll to position [3312, 0]
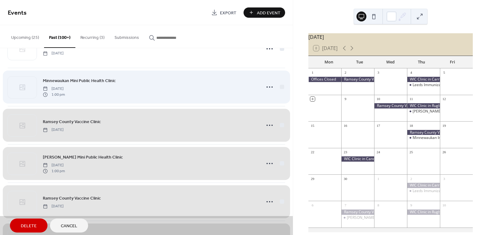
click at [280, 83] on div "Minnewaukan Mini Public Health Clinic Thursday, November 21, 2024 1:00 pm" at bounding box center [147, 87] width 278 height 38
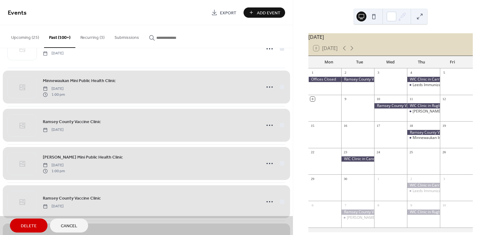
click at [27, 223] on span "Delete" at bounding box center [29, 226] width 16 height 7
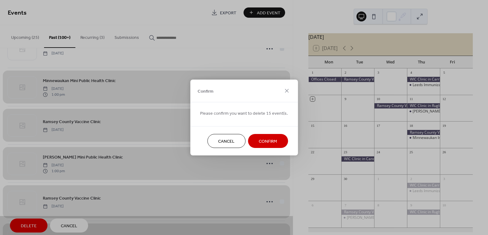
click at [273, 138] on span "Confirm" at bounding box center [268, 141] width 18 height 7
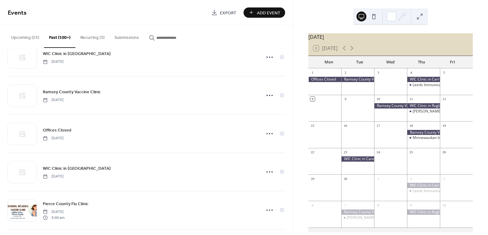
scroll to position [3188, 0]
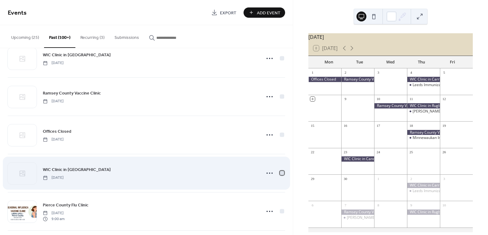
click at [282, 172] on div at bounding box center [282, 173] width 6 height 6
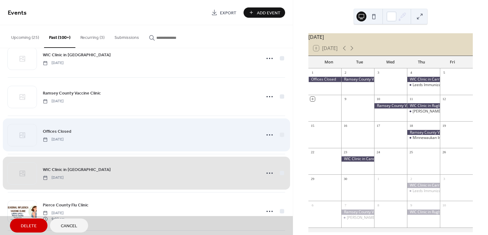
click at [281, 134] on div "Offices Closed Thursday, November 28, 2024" at bounding box center [147, 135] width 278 height 38
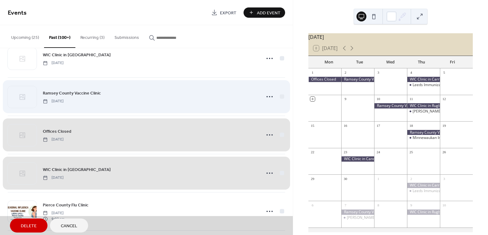
click at [277, 95] on div "Ramsey County Vaccine Clinic Tuesday, December 3, 2024" at bounding box center [147, 96] width 278 height 38
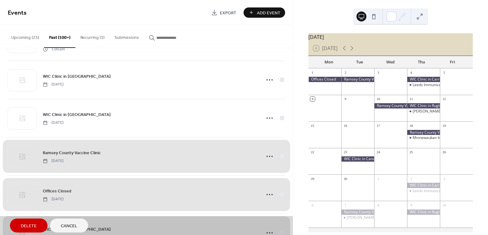
scroll to position [3126, 0]
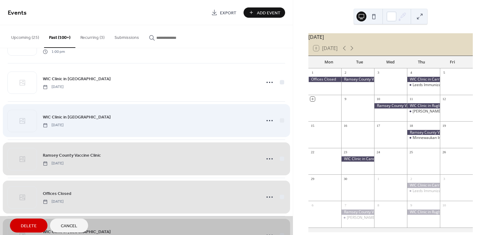
click at [282, 121] on div "WIC Clinic in Carrington Thursday, December 5, 2024" at bounding box center [147, 120] width 278 height 38
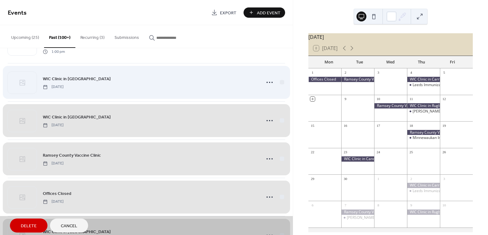
click at [280, 82] on div "WIC Clinic in Rugby Thursday, December 5, 2024" at bounding box center [147, 82] width 278 height 38
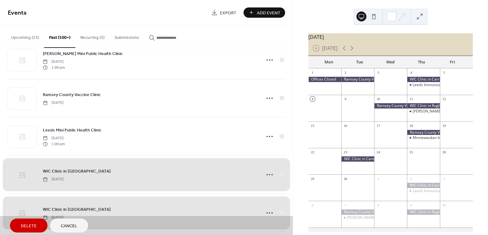
scroll to position [3033, 0]
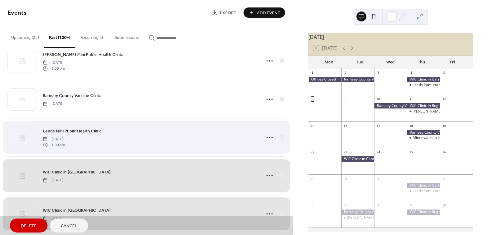
click at [281, 132] on div "Leeds Mini Public Health Clinic Thursday, December 5, 2024 1:00 pm" at bounding box center [147, 137] width 278 height 38
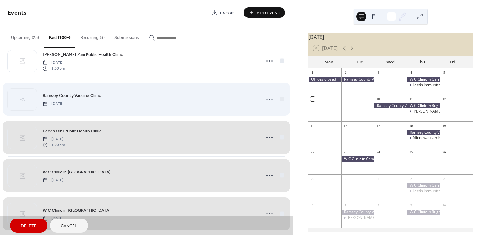
click at [282, 98] on div "Ramsey County Vaccine Clinic Wednesday, December 11, 2024" at bounding box center [147, 99] width 278 height 38
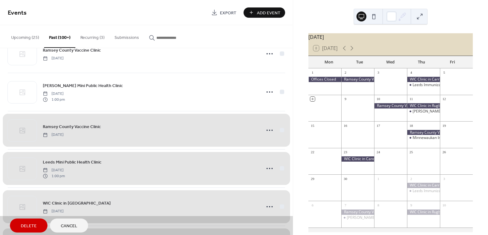
scroll to position [2971, 0]
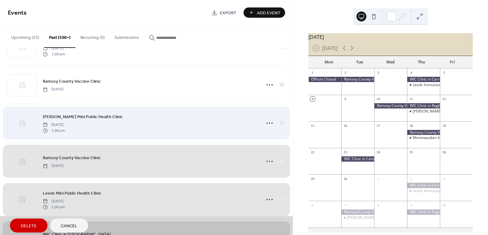
click at [279, 119] on div "Maddock Mini Public Health Clinic Thursday, December 12, 2024 1:00 pm" at bounding box center [147, 123] width 278 height 38
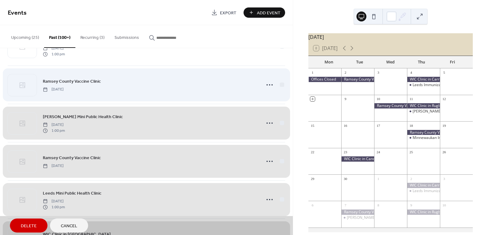
click at [279, 82] on div "Ramsey County Vaccine Clinic Thursday, December 19, 2024" at bounding box center [147, 85] width 278 height 38
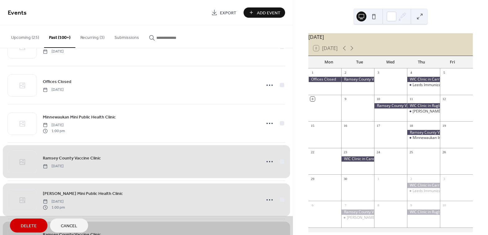
scroll to position [2878, 0]
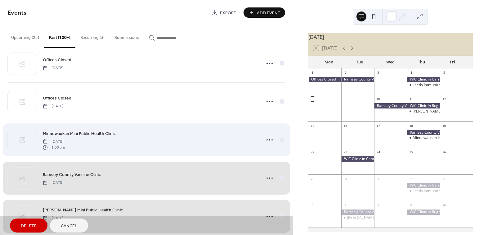
click at [281, 135] on div "Minnewaukan Mini Public Health Clinic Thursday, December 19, 2024 1:00 pm" at bounding box center [147, 139] width 278 height 38
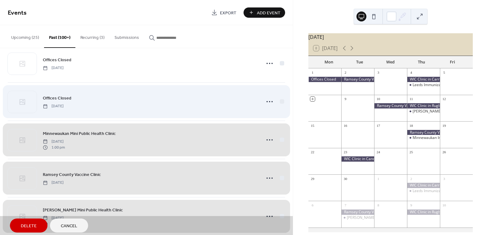
click at [282, 96] on div "Offices Closed Tuesday, December 24, 2024" at bounding box center [147, 101] width 278 height 38
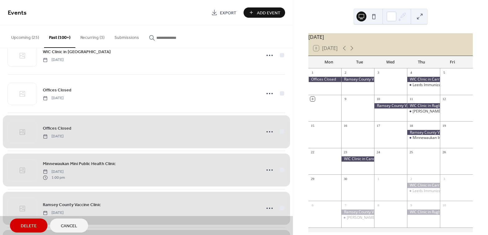
scroll to position [2847, 0]
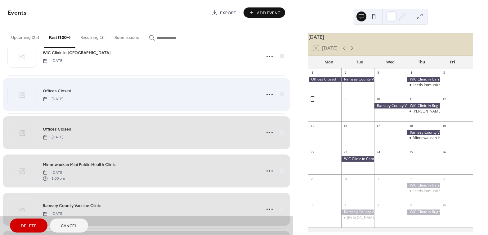
click at [280, 93] on div "Offices Closed Wednesday, January 1, 2025" at bounding box center [147, 94] width 278 height 38
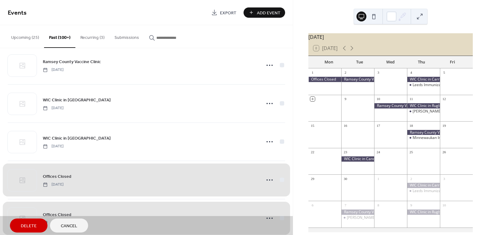
scroll to position [2753, 0]
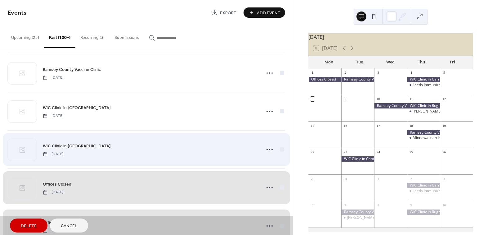
click at [279, 148] on div "WIC Clinic in Carrington Thursday, January 2, 2025" at bounding box center [147, 149] width 278 height 38
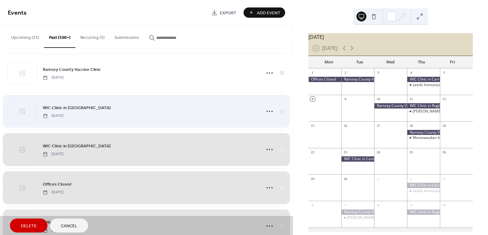
click at [281, 109] on div "WIC Clinic in Rugby Thursday, January 2, 2025" at bounding box center [147, 111] width 278 height 38
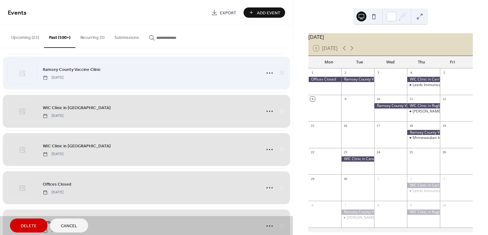
click at [280, 71] on div "Ramsey County Vaccine Clinic Tuesday, January 7, 2025" at bounding box center [147, 73] width 278 height 38
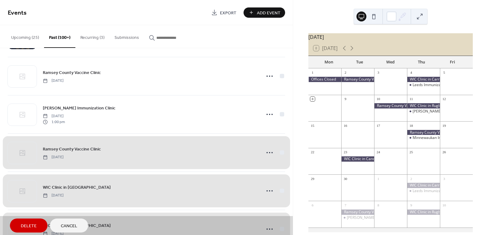
scroll to position [2660, 0]
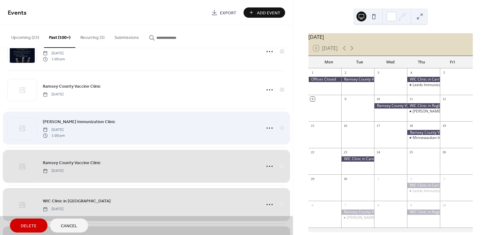
click at [282, 124] on div "Maddock Immunization Clinic Thursday, January 9, 2025 1:00 pm" at bounding box center [147, 128] width 278 height 38
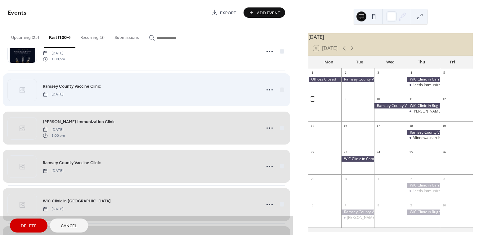
click at [281, 89] on div "Ramsey County Vaccine Clinic Wednesday, January 15, 2025" at bounding box center [147, 89] width 278 height 38
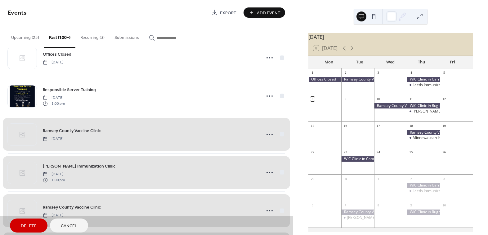
scroll to position [2598, 0]
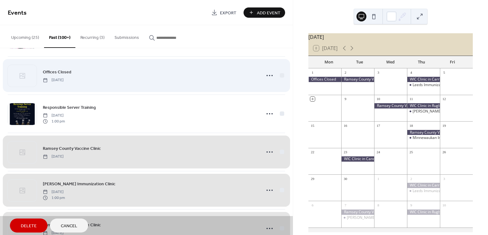
click at [282, 73] on div "Offices Closed Monday, January 20, 2025" at bounding box center [147, 75] width 278 height 38
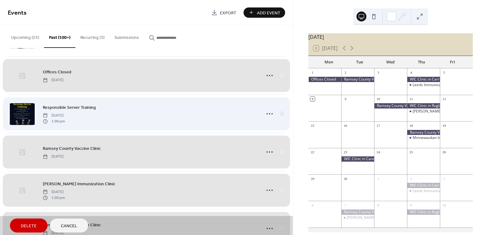
click at [280, 111] on div "Responsible Server Training Wednesday, January 15, 2025 1:00 pm" at bounding box center [147, 113] width 278 height 38
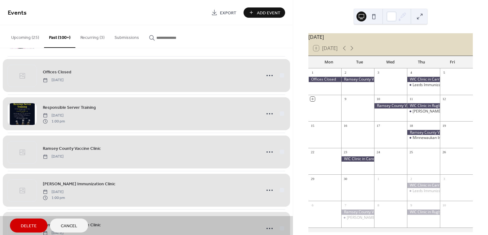
click at [25, 223] on span "Delete" at bounding box center [29, 226] width 16 height 7
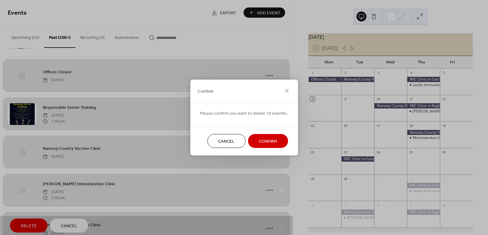
click at [278, 138] on button "Confirm" at bounding box center [268, 141] width 40 height 14
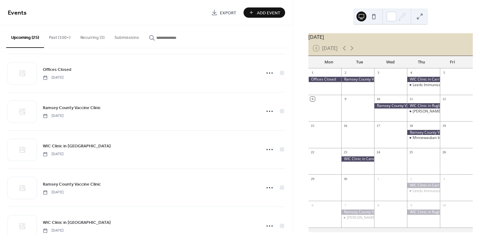
scroll to position [444, 0]
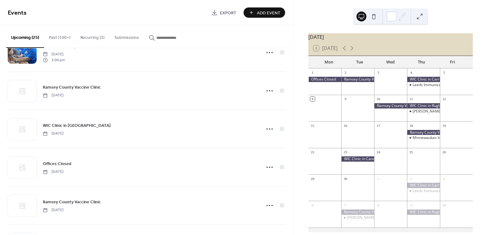
click at [55, 35] on button "Past (100+)" at bounding box center [59, 36] width 31 height 22
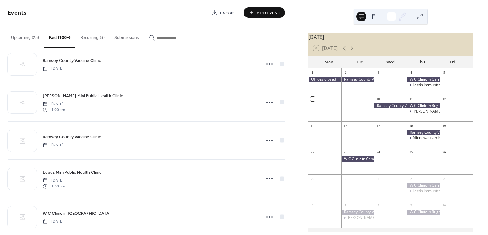
scroll to position [4029, 0]
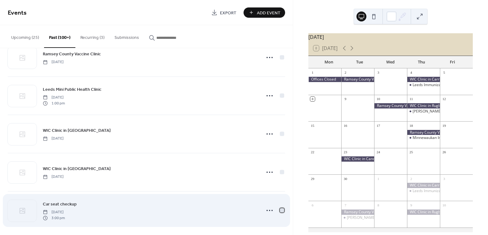
click at [280, 208] on div at bounding box center [282, 210] width 4 height 4
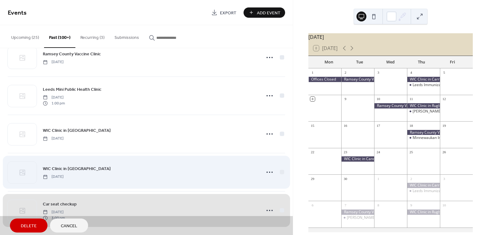
click at [281, 170] on div "WIC Clinic in Carrington Thursday, August 1, 2024" at bounding box center [147, 172] width 278 height 38
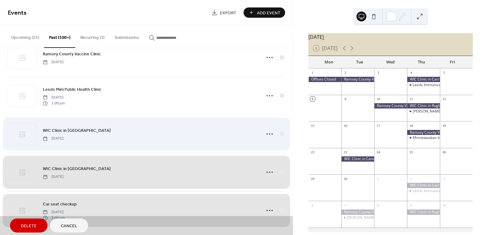
click at [280, 129] on div "WIC Clinic in Rugby Thursday, August 1, 2024" at bounding box center [147, 134] width 278 height 38
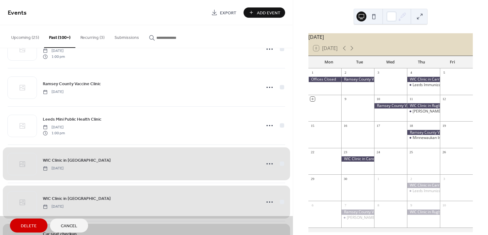
scroll to position [3998, 0]
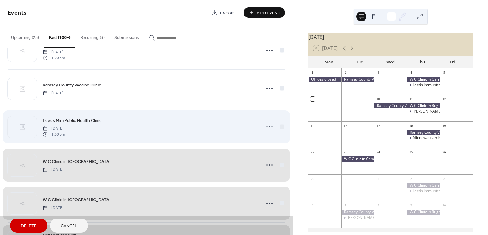
click at [280, 126] on div "Leeds Mini Public Health Clinic Thursday, August 1, 2024 1:00 pm" at bounding box center [147, 126] width 278 height 38
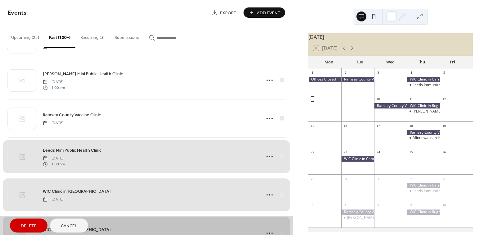
scroll to position [3967, 0]
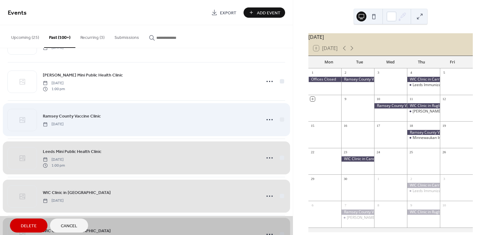
click at [281, 117] on div "Ramsey County Vaccine Clinic Tuesday, August 6, 2024" at bounding box center [147, 119] width 278 height 38
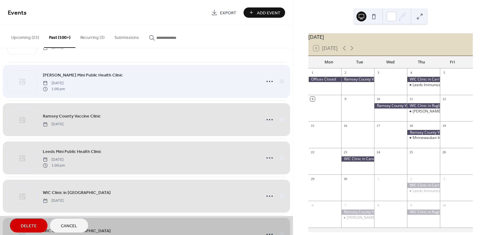
click at [279, 78] on div "Maddock Mini Public Health Clinic Thursday, August 8, 2024 1:00 pm" at bounding box center [147, 81] width 278 height 38
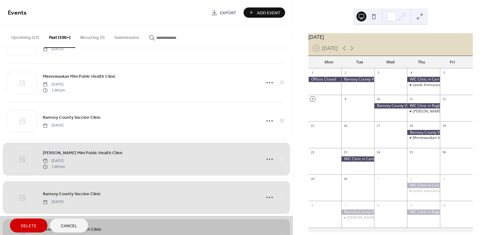
scroll to position [3874, 0]
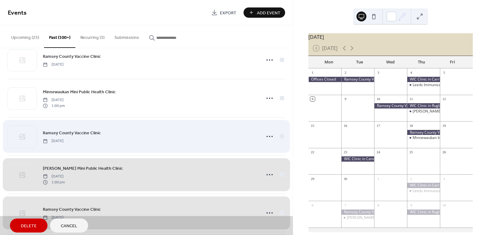
click at [279, 134] on div "Ramsey County Vaccine Clinic Wednesday, August 14, 2024" at bounding box center [147, 136] width 278 height 38
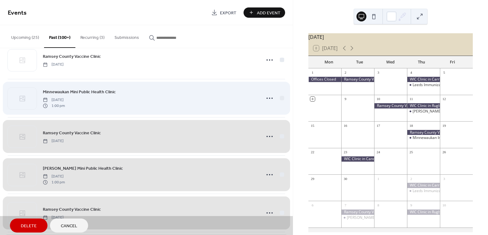
click at [280, 94] on div "Minnewaukan Mini Public Health Clinic Thursday, August 15, 2024 1:00 pm" at bounding box center [147, 98] width 278 height 38
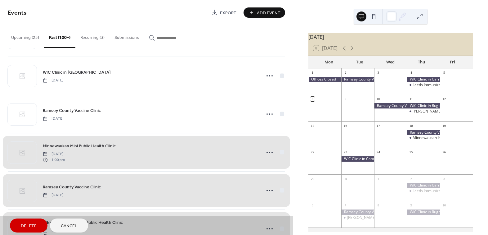
scroll to position [3812, 0]
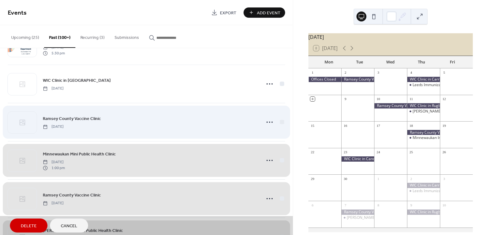
click at [279, 117] on div "Ramsey County Vaccine Clinic Thursday, August 22, 2024" at bounding box center [147, 122] width 278 height 38
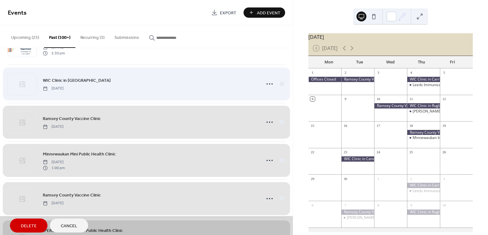
click at [283, 80] on div "WIC Clinic in New Rockford Wednesday, August 28, 2024" at bounding box center [147, 84] width 278 height 38
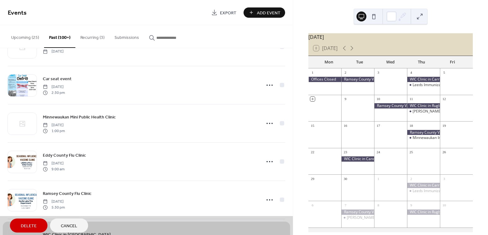
scroll to position [3657, 0]
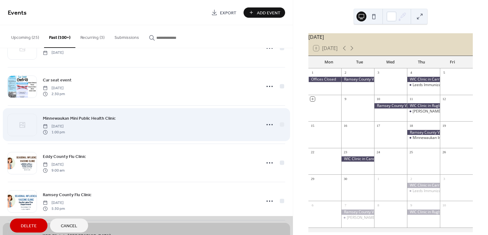
click at [279, 121] on div "Minnewaukan Mini Public Health Clinic Thursday, September 19, 2024 1:00 pm" at bounding box center [147, 124] width 278 height 38
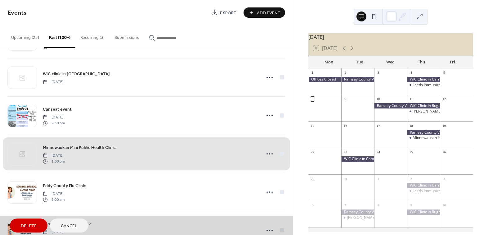
scroll to position [3626, 0]
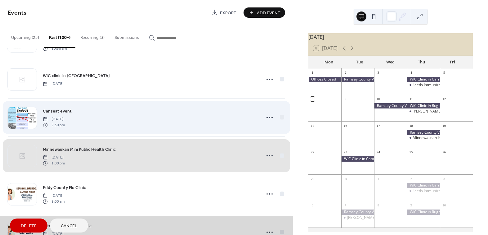
click at [282, 113] on div "Car seat event Monday, September 23, 2024 2:30 pm" at bounding box center [147, 117] width 278 height 38
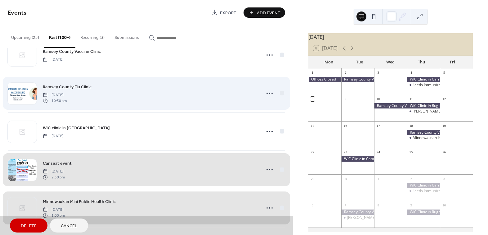
scroll to position [3564, 0]
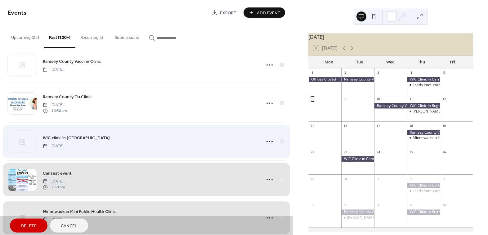
click at [281, 138] on div "WIC clinic in Cando Tuesday, September 24, 2024" at bounding box center [147, 141] width 278 height 38
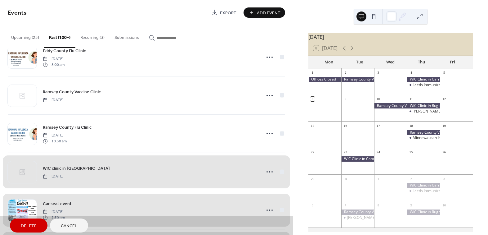
scroll to position [3533, 0]
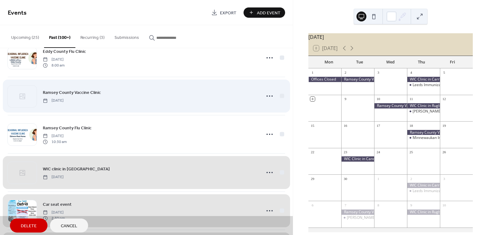
click at [281, 93] on div "Ramsey County Vaccine Clinic Thursday, September 26, 2024" at bounding box center [147, 96] width 278 height 38
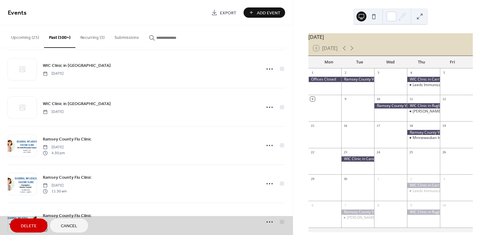
scroll to position [3253, 0]
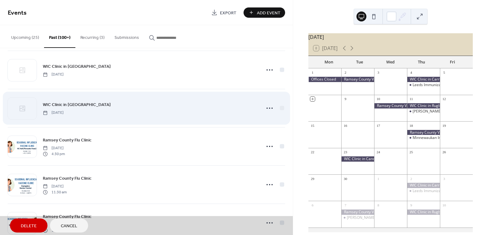
click at [281, 106] on div "WIC Clinic in Carrington Thursday, October 3, 2024" at bounding box center [147, 108] width 278 height 38
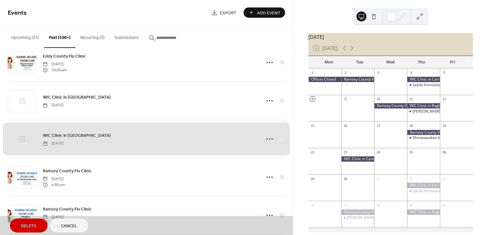
scroll to position [3222, 0]
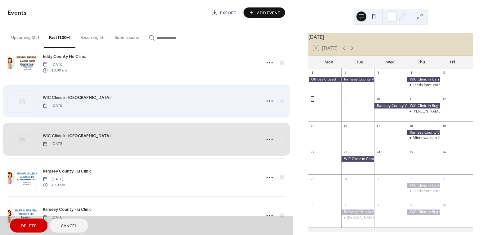
click at [280, 100] on div "WIC Clinic in Rugby Thursday, October 3, 2024" at bounding box center [147, 101] width 278 height 38
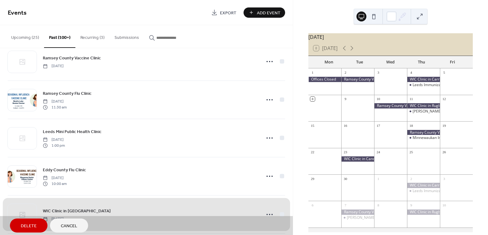
scroll to position [3098, 0]
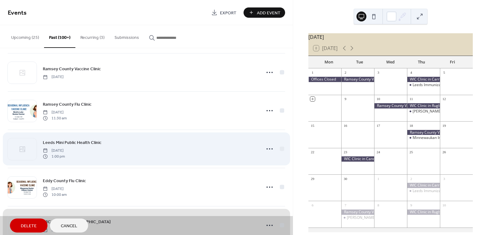
click at [279, 145] on div "Leeds Mini Public Health Clinic Thursday, October 3, 2024 1:00 pm" at bounding box center [147, 148] width 278 height 38
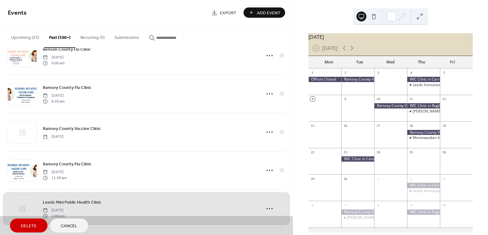
scroll to position [3036, 0]
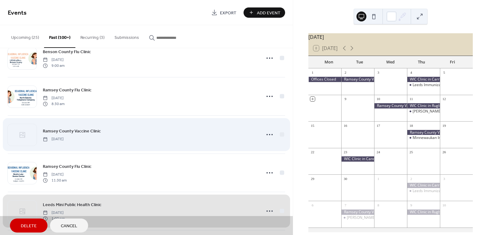
click at [282, 132] on div "Ramsey County Vaccine Clinic Tuesday, October 8, 2024" at bounding box center [147, 134] width 278 height 38
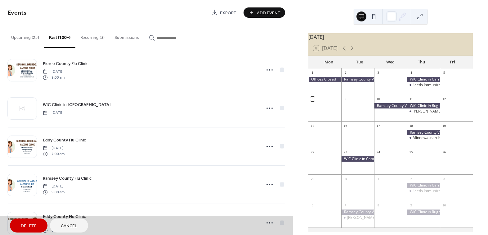
scroll to position [2756, 0]
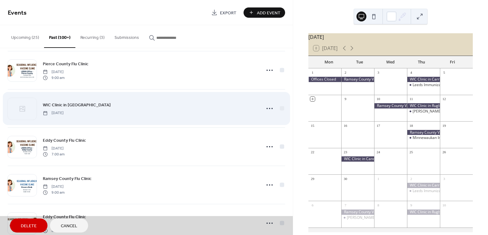
click at [281, 109] on div "WIC Clinic in New Rockford Wednesday, October 23, 2024" at bounding box center [147, 108] width 278 height 38
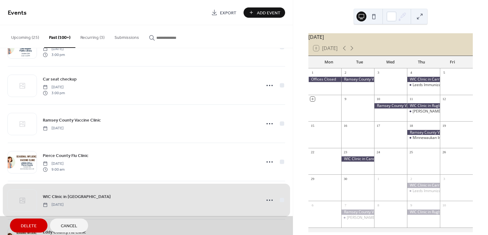
scroll to position [2663, 0]
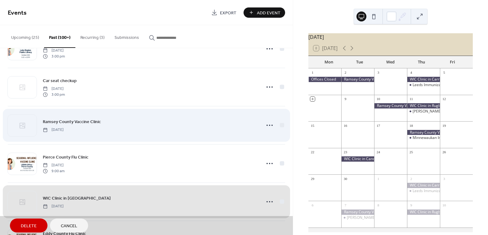
click at [282, 125] on div "Ramsey County Vaccine Clinic Thursday, October 24, 2024" at bounding box center [147, 125] width 278 height 38
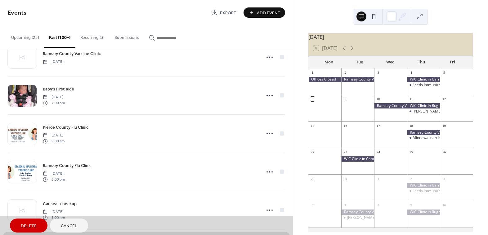
scroll to position [2539, 0]
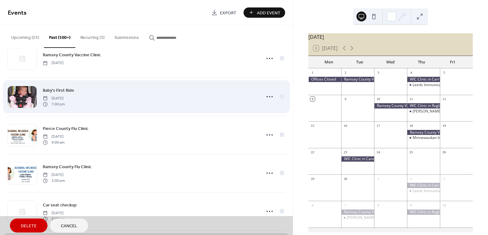
click at [283, 94] on div "Baby's First Ride Tuesday, January 21, 2025 7:00 pm" at bounding box center [147, 96] width 278 height 38
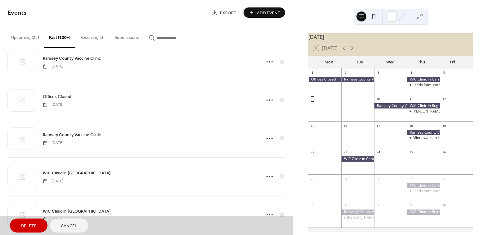
scroll to position [2228, 0]
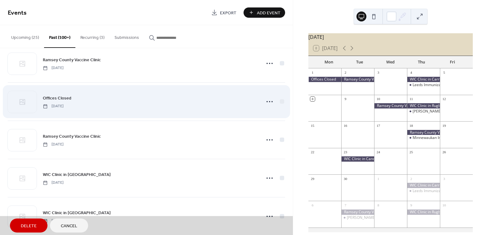
click at [282, 100] on div "Offices Closed Monday, February 17, 2025" at bounding box center [147, 101] width 278 height 38
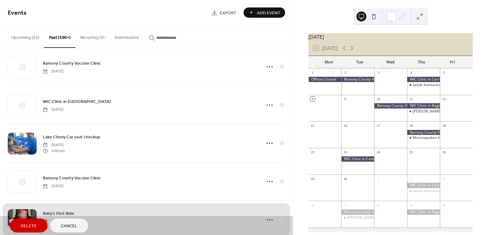
scroll to position [2415, 0]
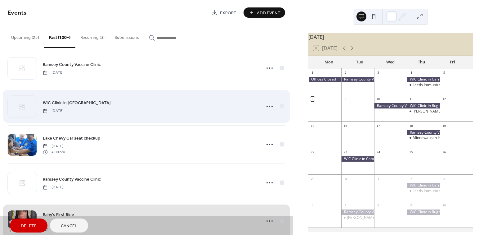
click at [279, 104] on div "WIC Clinic in Cando Tuesday, January 28, 2025" at bounding box center [147, 106] width 278 height 38
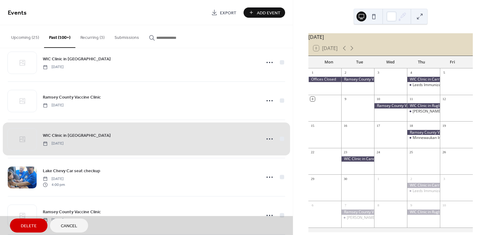
scroll to position [2353, 0]
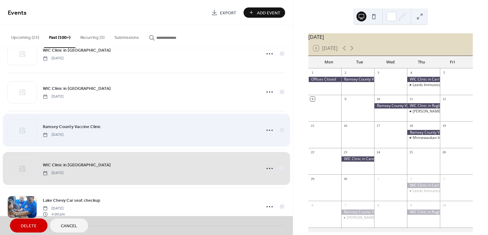
click at [282, 128] on div "Ramsey County Vaccine Clinic Tuesday, February 4, 2025" at bounding box center [147, 130] width 278 height 38
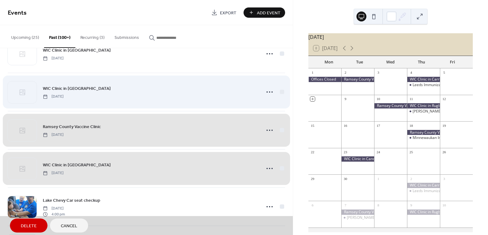
click at [282, 90] on div "WIC Clinic in Carrington Thursday, February 6, 2025" at bounding box center [147, 92] width 278 height 38
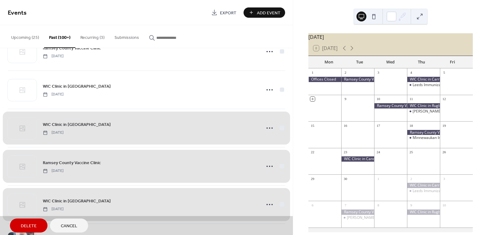
scroll to position [2290, 0]
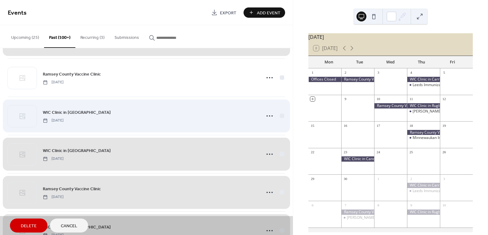
click at [280, 113] on div "WIC Clinic in Rugby Thursday, February 6, 2025" at bounding box center [147, 116] width 278 height 38
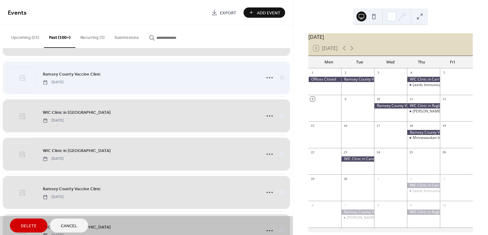
click at [281, 78] on div "Ramsey County Vaccine Clinic Wednesday, February 12, 2025" at bounding box center [147, 77] width 278 height 38
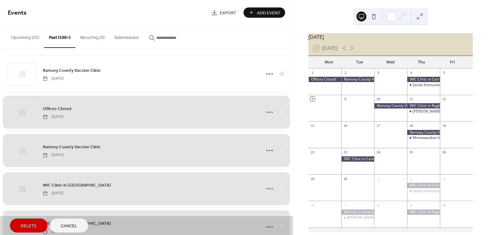
scroll to position [2197, 0]
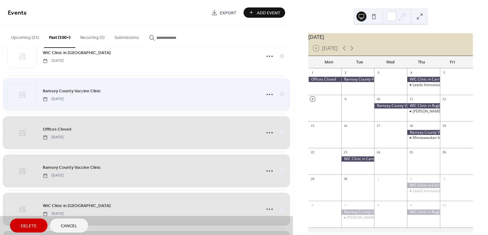
click at [280, 93] on div "Ramsey County Vaccine Clinic Thursday, February 20, 2025" at bounding box center [147, 94] width 278 height 38
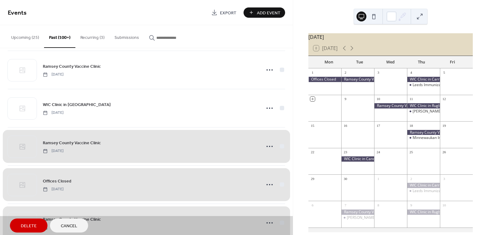
scroll to position [2135, 0]
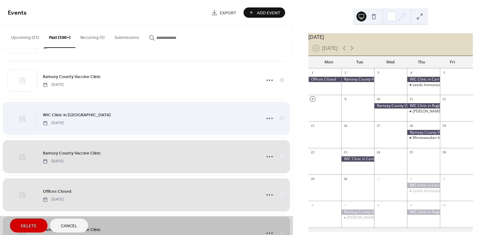
click at [279, 115] on div "WIC Clinic in New Rockford Wednesday, February 26, 2025" at bounding box center [147, 118] width 278 height 38
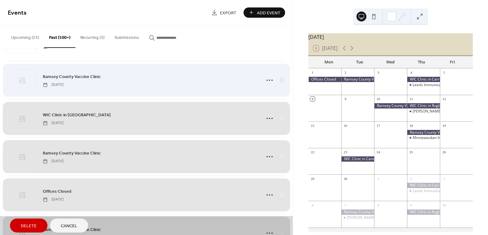
click at [281, 79] on div "Ramsey County Vaccine Clinic Tuesday, March 4, 2025" at bounding box center [147, 80] width 278 height 38
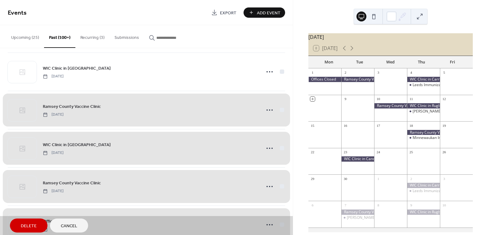
scroll to position [2104, 0]
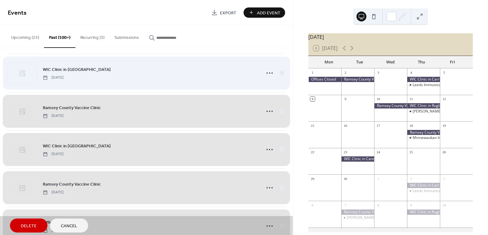
click at [282, 72] on div "WIC Clinic in Carrington Thursday, March 6, 2025" at bounding box center [147, 73] width 278 height 38
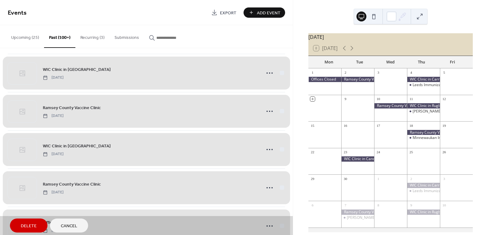
click at [29, 224] on span "Delete" at bounding box center [29, 226] width 16 height 7
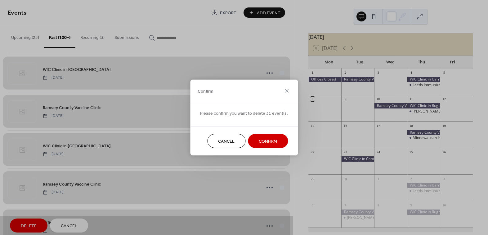
click at [275, 140] on button "Confirm" at bounding box center [268, 141] width 40 height 14
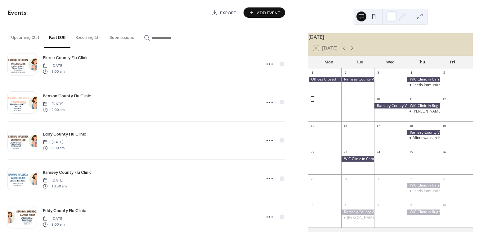
scroll to position [2846, 0]
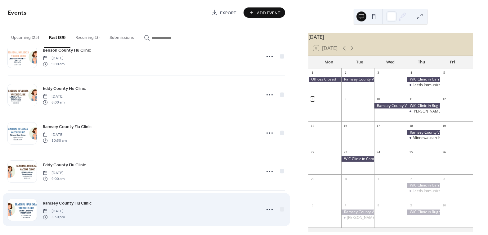
click at [152, 201] on div "Ramsey County Flu Clinic Wednesday, September 11, 2024 5:30 pm" at bounding box center [150, 209] width 214 height 20
click at [269, 207] on icon at bounding box center [270, 209] width 10 height 10
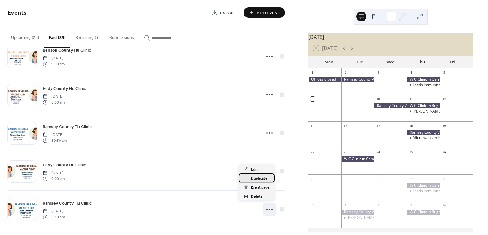
click at [267, 179] on div "Duplicate" at bounding box center [257, 177] width 36 height 9
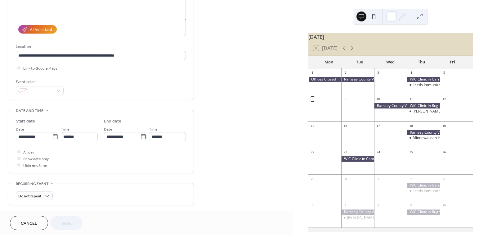
scroll to position [93, 0]
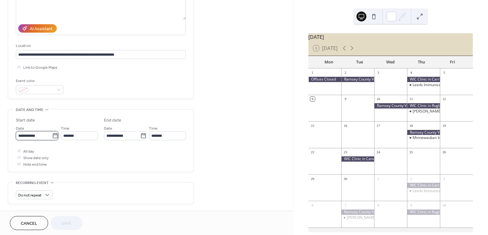
click at [48, 136] on input "**********" at bounding box center [34, 135] width 36 height 9
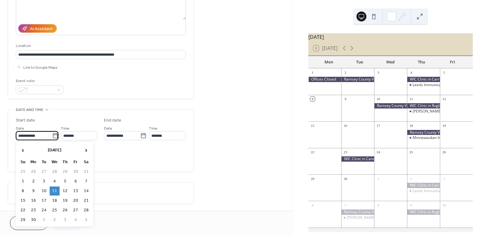
drag, startPoint x: 41, startPoint y: 191, endPoint x: 43, endPoint y: 188, distance: 4.0
click at [41, 190] on td "10" at bounding box center [44, 190] width 10 height 9
type input "**********"
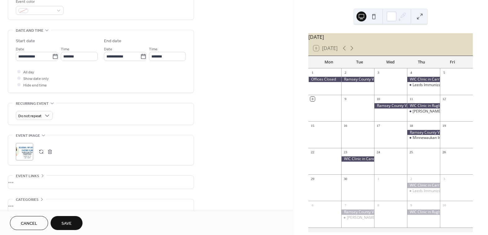
scroll to position [186, 0]
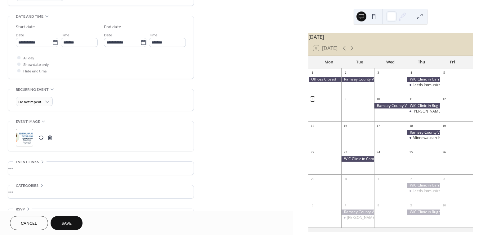
click at [49, 136] on button "button" at bounding box center [50, 137] width 9 height 9
click at [27, 137] on icon at bounding box center [25, 138] width 10 height 10
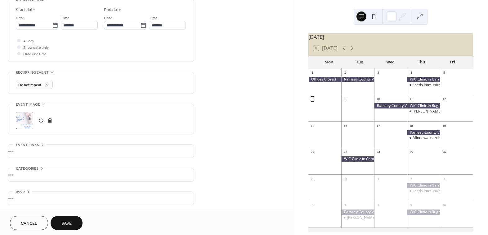
click at [40, 143] on icon at bounding box center [42, 144] width 5 height 5
click at [40, 220] on button "Cancel" at bounding box center [29, 223] width 38 height 14
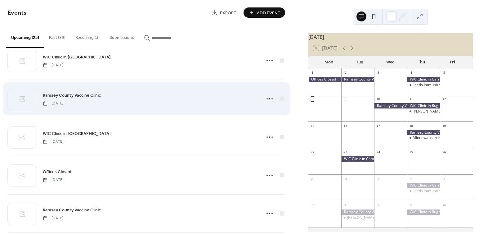
scroll to position [630, 0]
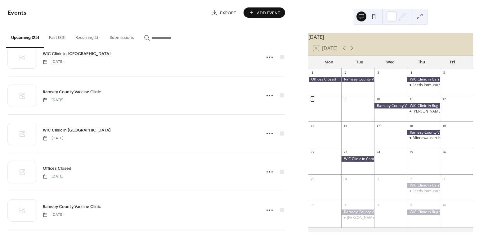
click at [55, 34] on button "Past (89)" at bounding box center [57, 36] width 26 height 22
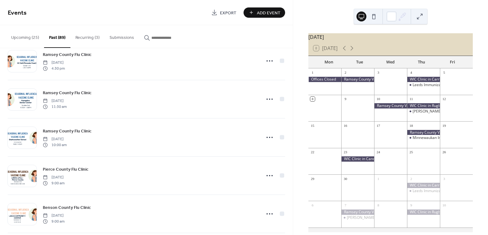
scroll to position [2846, 0]
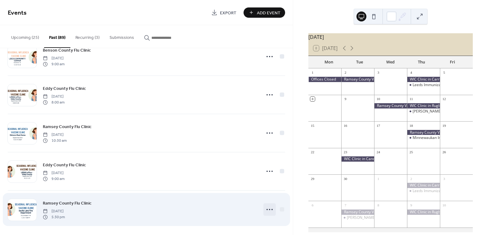
click at [265, 205] on icon at bounding box center [270, 209] width 10 height 10
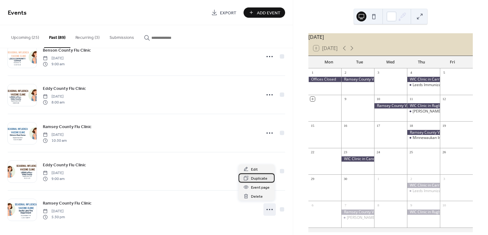
click at [264, 179] on span "Duplicate" at bounding box center [259, 178] width 16 height 7
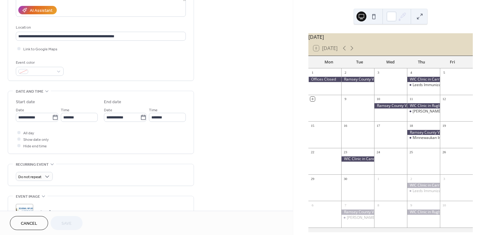
scroll to position [124, 0]
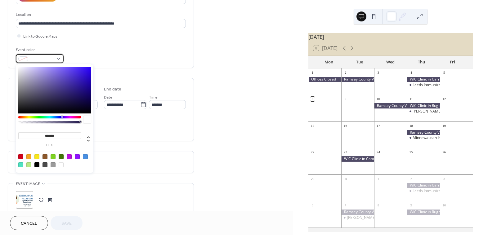
click at [58, 61] on div at bounding box center [40, 58] width 48 height 9
click at [62, 156] on div at bounding box center [61, 156] width 5 height 5
type input "*******"
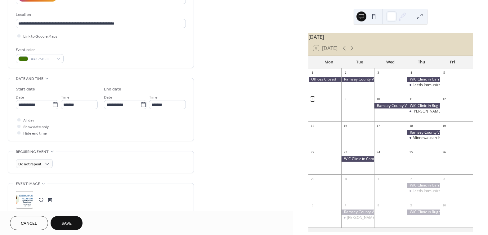
click at [215, 131] on div "**********" at bounding box center [146, 124] width 293 height 428
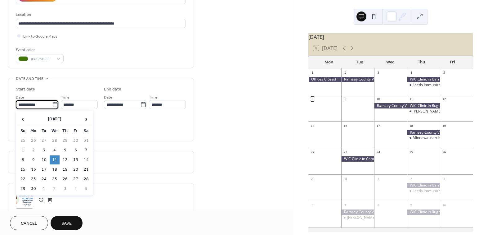
click at [42, 107] on input "**********" at bounding box center [34, 104] width 36 height 9
click at [47, 160] on td "10" at bounding box center [44, 159] width 10 height 9
type input "**********"
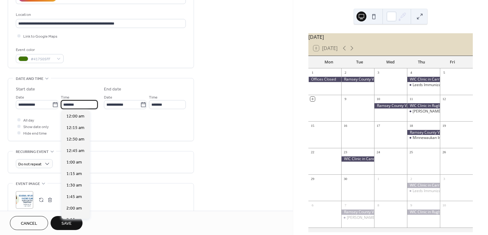
click at [82, 104] on input "*******" at bounding box center [79, 104] width 37 height 9
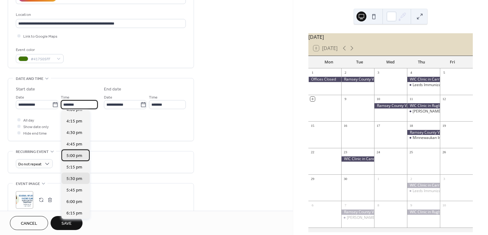
click at [79, 157] on span "5:00 pm" at bounding box center [74, 155] width 16 height 7
type input "*******"
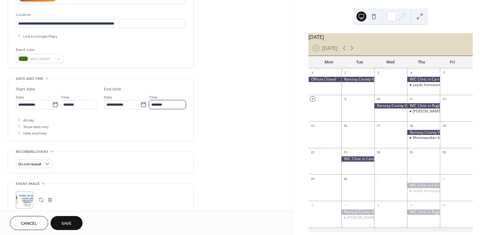
click at [165, 107] on input "*******" at bounding box center [167, 104] width 37 height 9
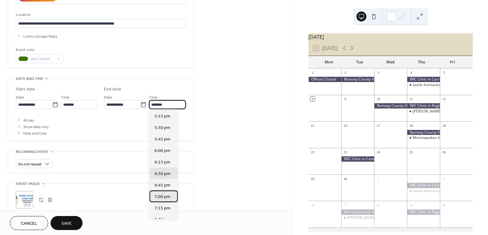
click at [163, 197] on span "7:00 pm" at bounding box center [163, 196] width 16 height 7
type input "*******"
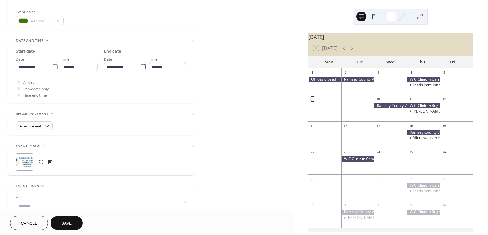
scroll to position [186, 0]
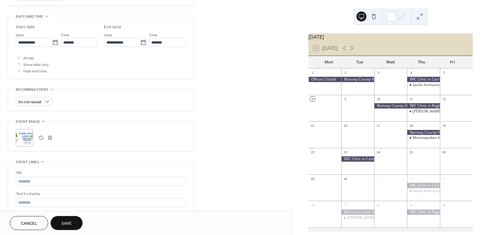
click at [53, 138] on button "button" at bounding box center [50, 137] width 9 height 9
click at [27, 138] on icon at bounding box center [25, 138] width 10 height 10
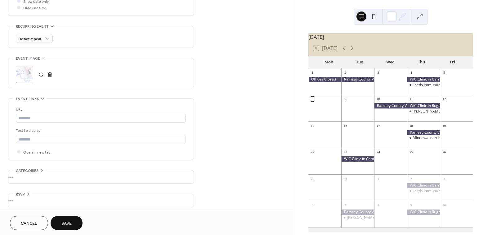
scroll to position [252, 0]
click at [48, 172] on div "•••" at bounding box center [101, 174] width 186 height 13
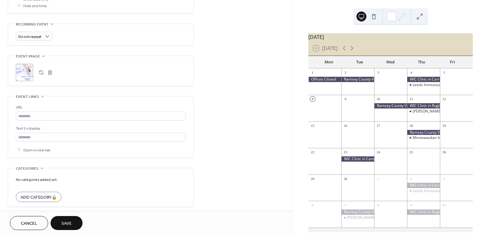
click at [73, 222] on button "Save" at bounding box center [67, 223] width 32 height 14
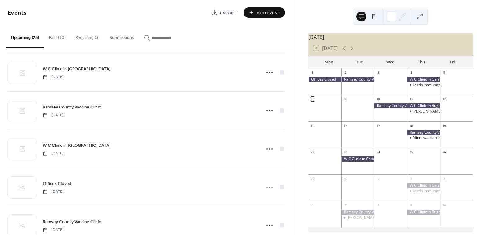
scroll to position [621, 0]
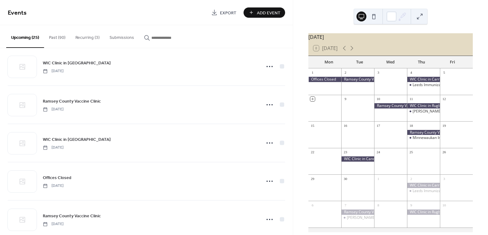
click at [52, 35] on button "Past (90)" at bounding box center [57, 36] width 26 height 22
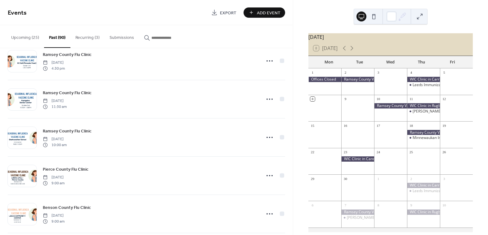
scroll to position [2875, 0]
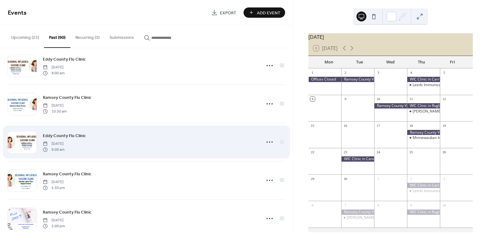
click at [97, 136] on div "Eddy County Flu Clinic Tuesday, September 17, 2024 9:00 am" at bounding box center [150, 142] width 214 height 20
click at [269, 138] on icon at bounding box center [270, 142] width 10 height 10
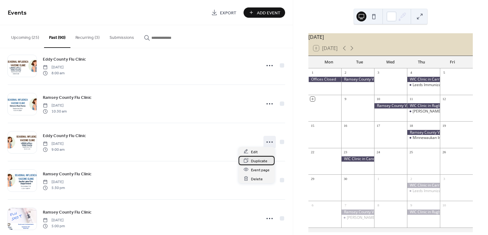
click at [261, 161] on span "Duplicate" at bounding box center [259, 160] width 16 height 7
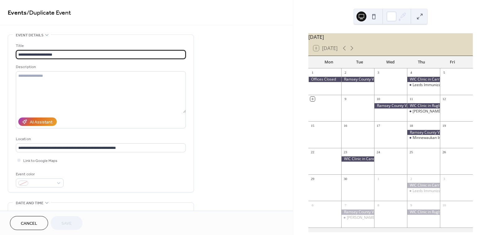
click at [23, 225] on span "Cancel" at bounding box center [29, 223] width 16 height 7
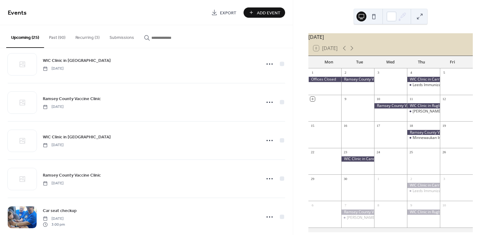
scroll to position [279, 0]
click at [58, 36] on button "Past (90)" at bounding box center [57, 36] width 26 height 22
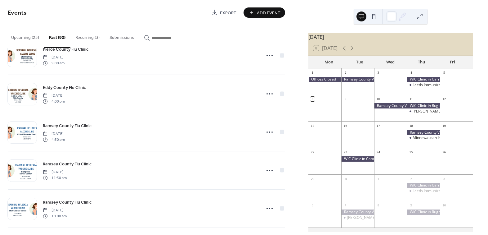
scroll to position [2605, 0]
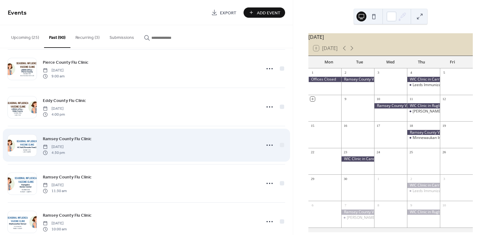
click at [65, 144] on span "Wednesday, October 2, 2024" at bounding box center [54, 147] width 22 height 6
click at [266, 144] on icon at bounding box center [270, 145] width 10 height 10
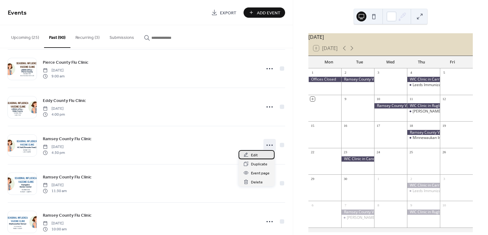
click at [263, 153] on div "Edit" at bounding box center [257, 154] width 36 height 9
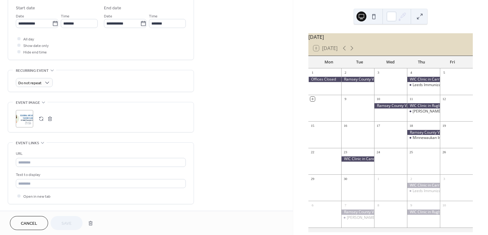
scroll to position [217, 0]
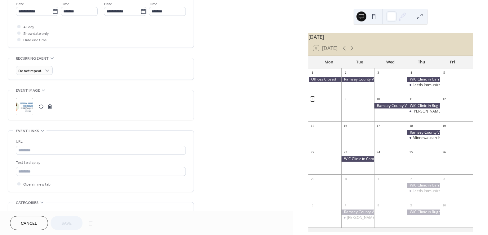
click at [51, 108] on button "button" at bounding box center [50, 106] width 9 height 9
click at [25, 102] on icon at bounding box center [25, 107] width 10 height 10
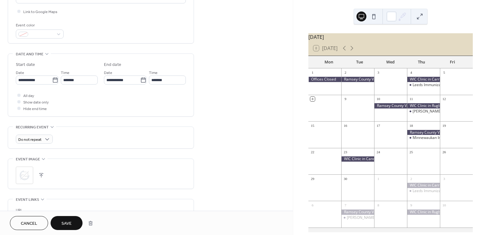
scroll to position [121, 0]
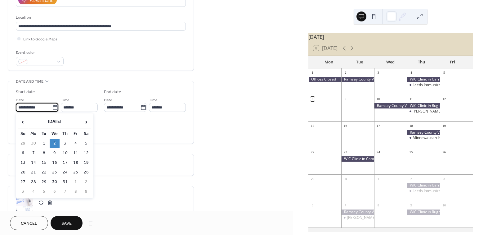
click at [39, 107] on input "**********" at bounding box center [34, 107] width 36 height 9
click at [43, 141] on td "1" at bounding box center [44, 143] width 10 height 9
type input "**********"
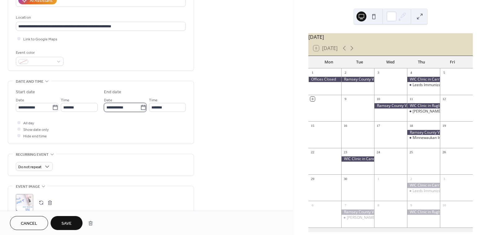
click at [114, 109] on input "**********" at bounding box center [122, 107] width 36 height 9
click at [209, 105] on div "**********" at bounding box center [146, 140] width 293 height 454
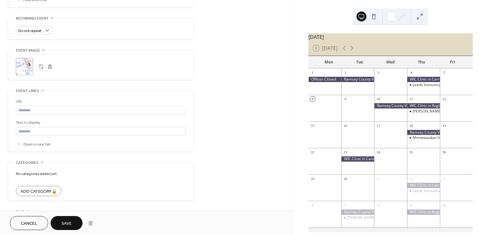
scroll to position [277, 0]
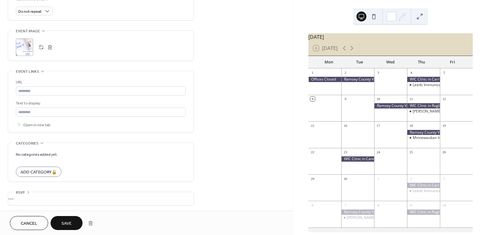
click at [69, 221] on span "Save" at bounding box center [66, 223] width 10 height 7
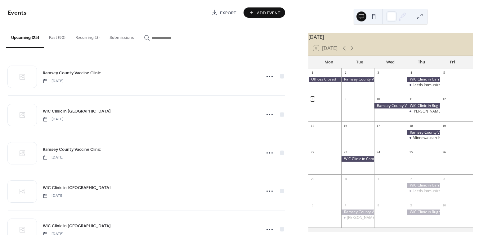
click at [52, 39] on button "Past (90)" at bounding box center [57, 36] width 26 height 22
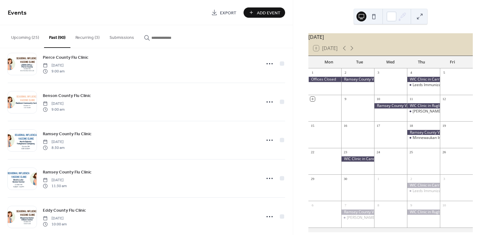
scroll to position [2884, 0]
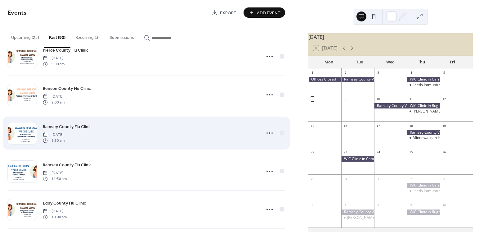
click at [152, 130] on div "Ramsey County Flu Clinic Tuesday, October 8, 2024 8:30 am" at bounding box center [150, 133] width 214 height 20
click at [269, 129] on icon at bounding box center [270, 133] width 10 height 10
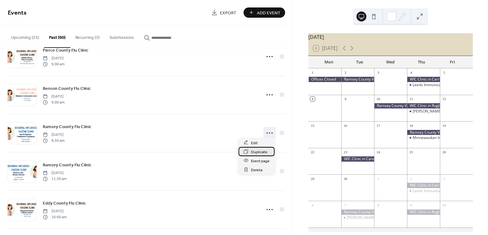
click at [263, 152] on span "Duplicate" at bounding box center [259, 151] width 16 height 7
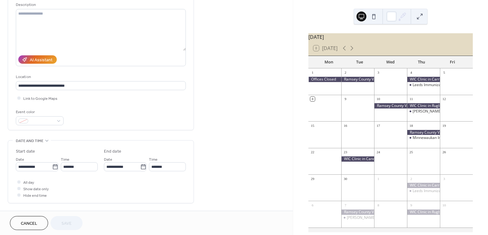
scroll to position [93, 0]
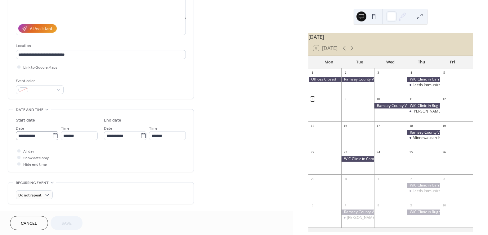
click at [53, 134] on icon at bounding box center [55, 135] width 5 height 5
click at [52, 134] on input "**********" at bounding box center [34, 135] width 36 height 9
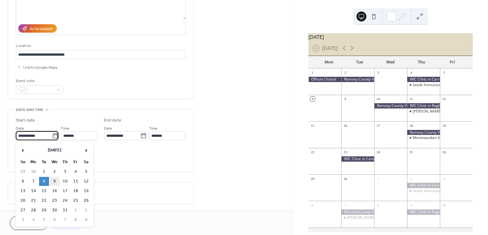
click at [56, 180] on td "9" at bounding box center [55, 181] width 10 height 9
type input "**********"
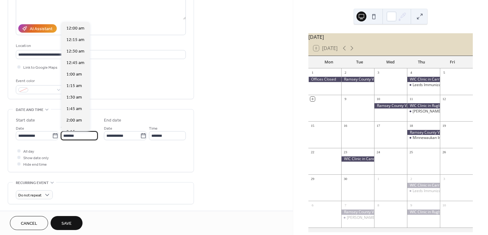
click at [80, 136] on input "*******" at bounding box center [79, 135] width 37 height 9
click at [78, 45] on span "7:30 am" at bounding box center [74, 45] width 16 height 7
type input "*******"
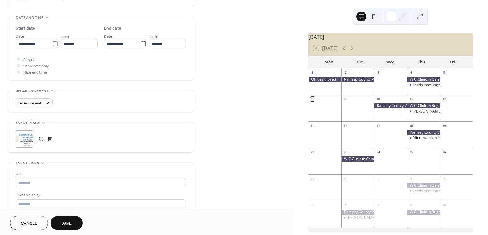
scroll to position [217, 0]
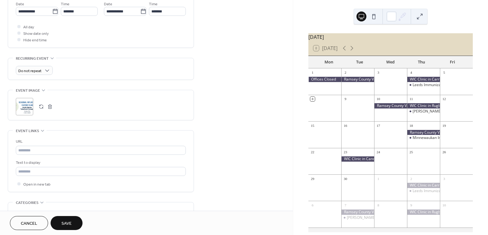
click at [49, 106] on button "button" at bounding box center [50, 106] width 9 height 9
click at [25, 106] on icon at bounding box center [25, 107] width 10 height 10
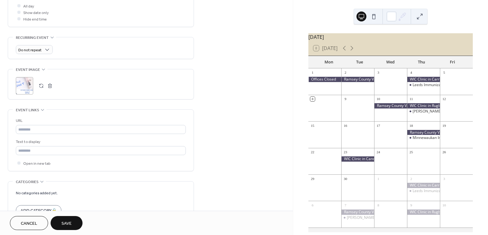
scroll to position [248, 0]
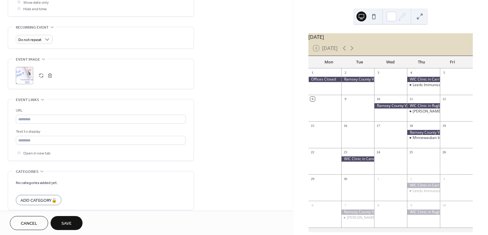
click at [66, 225] on span "Save" at bounding box center [66, 223] width 10 height 7
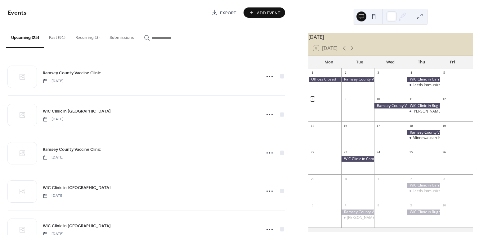
click at [55, 38] on button "Past (91)" at bounding box center [57, 36] width 26 height 22
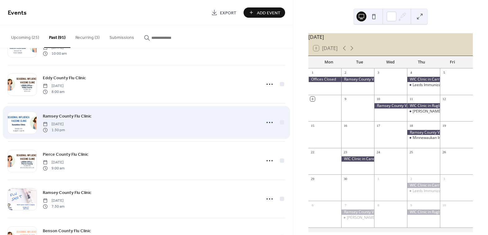
scroll to position [2782, 0]
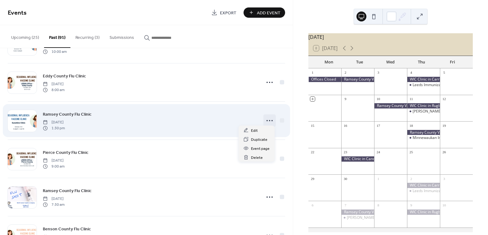
click at [266, 118] on icon at bounding box center [270, 121] width 10 height 10
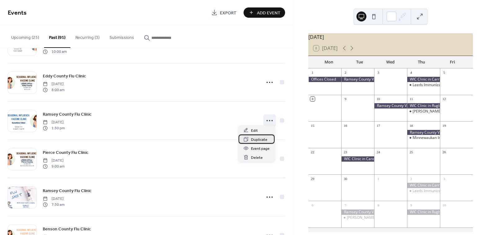
click at [263, 138] on span "Duplicate" at bounding box center [259, 139] width 16 height 7
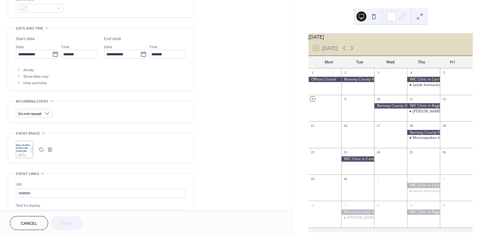
scroll to position [217, 0]
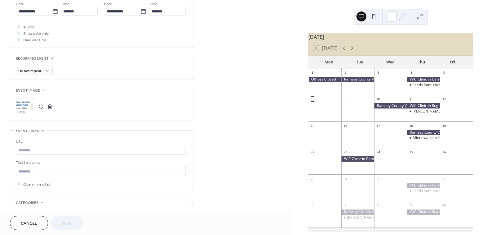
click at [50, 105] on button "button" at bounding box center [50, 106] width 9 height 9
click at [24, 109] on icon at bounding box center [25, 107] width 10 height 10
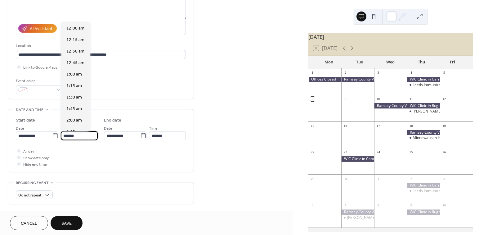
scroll to position [620, 0]
click at [78, 135] on input "*******" at bounding box center [79, 135] width 37 height 9
click at [78, 51] on span "2:00 pm" at bounding box center [74, 51] width 16 height 7
type input "*******"
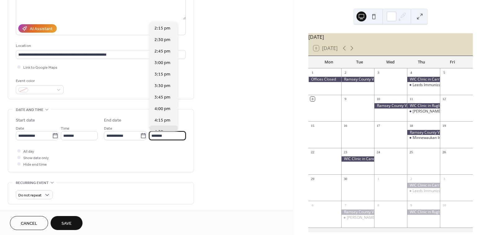
click at [163, 136] on input "*******" at bounding box center [167, 135] width 37 height 9
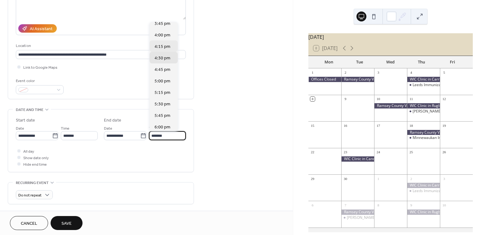
scroll to position [72, 0]
click at [162, 38] on span "4:00 pm" at bounding box center [163, 37] width 16 height 7
type input "*******"
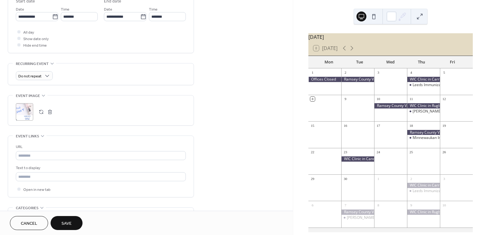
scroll to position [217, 0]
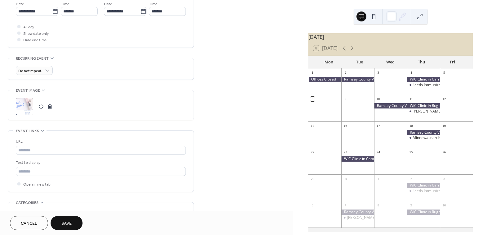
click at [68, 222] on span "Save" at bounding box center [66, 223] width 10 height 7
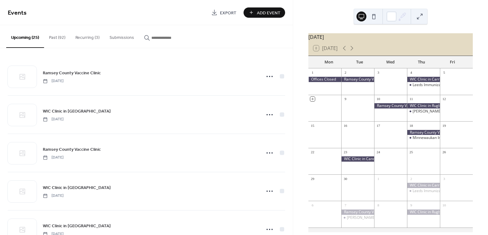
click at [56, 35] on button "Past (92)" at bounding box center [57, 36] width 26 height 22
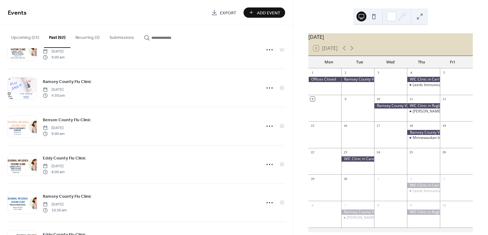
scroll to position [2853, 0]
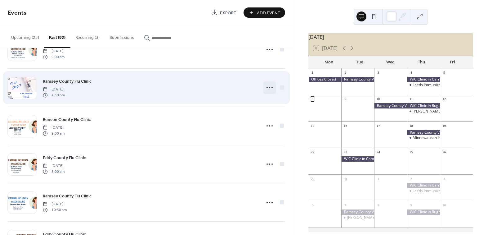
click at [267, 86] on icon at bounding box center [270, 88] width 10 height 10
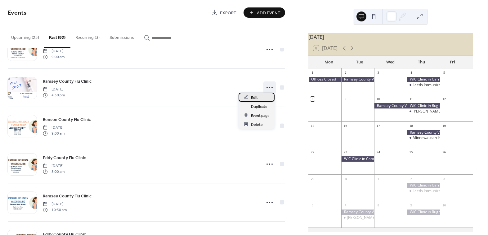
click at [262, 98] on div "Edit" at bounding box center [257, 97] width 36 height 9
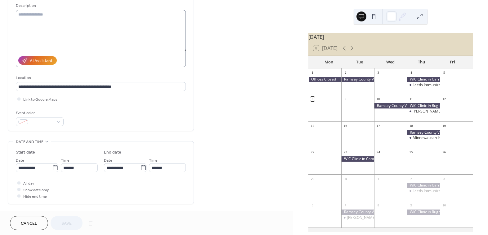
scroll to position [93, 0]
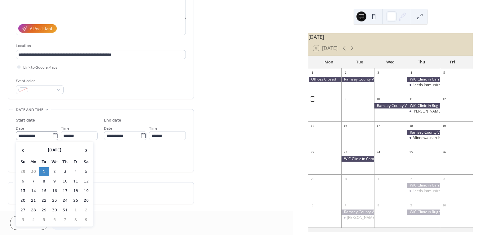
click at [53, 135] on icon at bounding box center [55, 136] width 6 height 6
click at [52, 135] on input "**********" at bounding box center [34, 135] width 36 height 9
click at [86, 147] on span "›" at bounding box center [86, 150] width 9 height 12
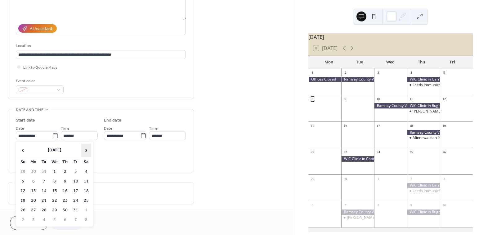
click at [86, 147] on span "›" at bounding box center [86, 150] width 9 height 12
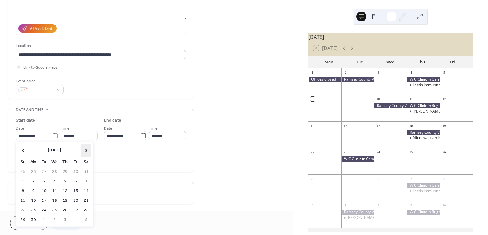
click at [86, 147] on span "›" at bounding box center [86, 150] width 9 height 12
click at [57, 172] on td "1" at bounding box center [55, 171] width 10 height 9
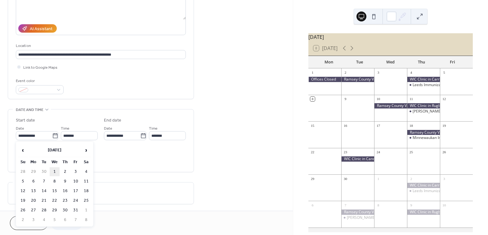
type input "**********"
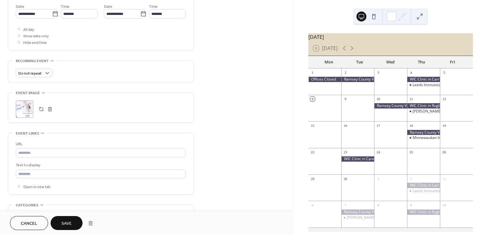
scroll to position [248, 0]
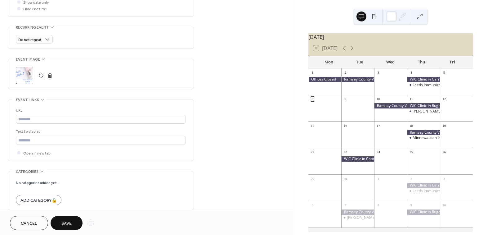
click at [73, 225] on button "Save" at bounding box center [67, 223] width 32 height 14
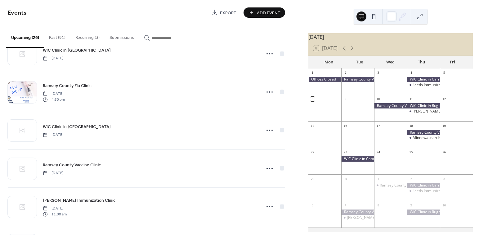
scroll to position [124, 0]
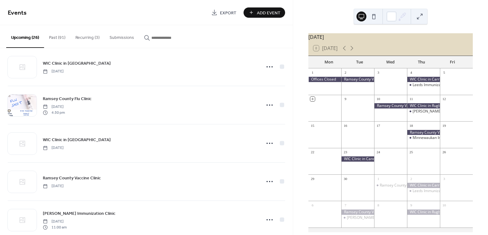
click at [61, 37] on button "Past (91)" at bounding box center [57, 36] width 26 height 22
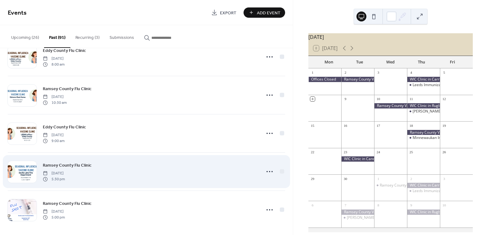
scroll to position [2541, 0]
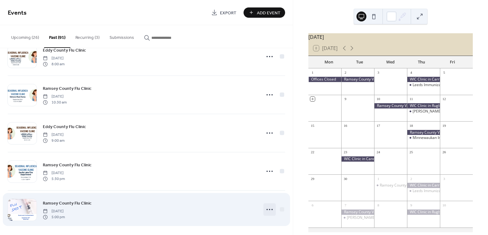
click at [267, 207] on icon at bounding box center [270, 209] width 10 height 10
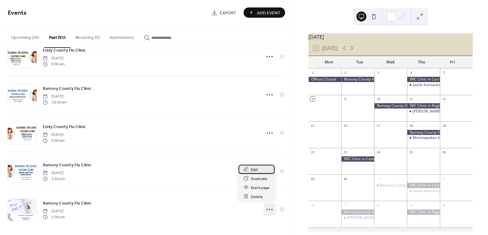
click at [262, 170] on div "Edit" at bounding box center [257, 169] width 36 height 9
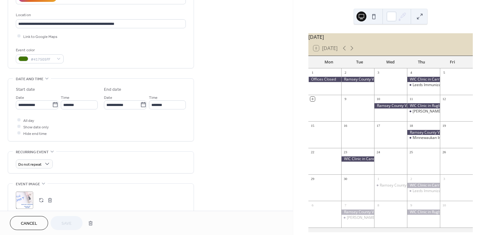
scroll to position [124, 0]
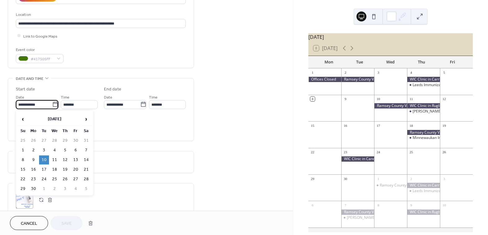
click at [39, 103] on input "**********" at bounding box center [34, 104] width 36 height 9
click at [87, 117] on span "›" at bounding box center [86, 119] width 9 height 12
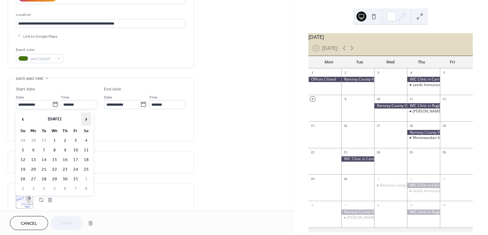
click at [87, 117] on span "›" at bounding box center [86, 119] width 9 height 12
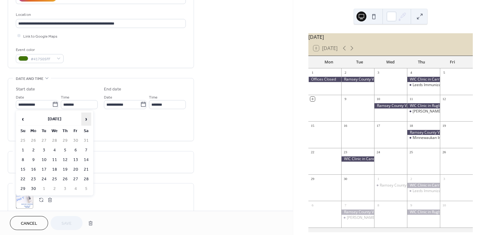
click at [87, 117] on span "›" at bounding box center [86, 119] width 9 height 12
click at [58, 148] on td "10" at bounding box center [55, 150] width 10 height 9
type input "**********"
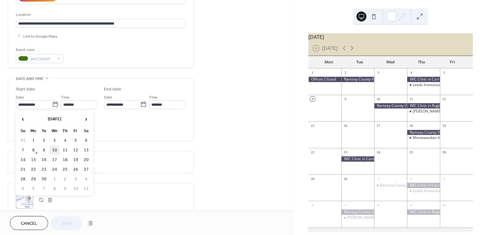
type input "**********"
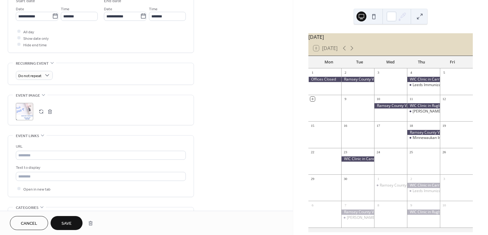
scroll to position [248, 0]
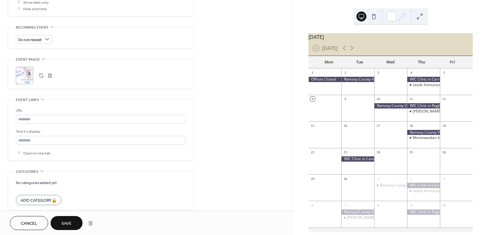
click at [79, 224] on button "Save" at bounding box center [67, 223] width 32 height 14
click at [68, 220] on span "Save" at bounding box center [66, 223] width 10 height 7
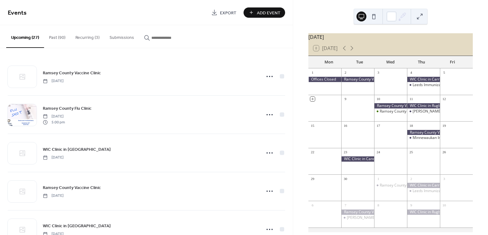
click at [61, 38] on button "Past (90)" at bounding box center [57, 36] width 26 height 22
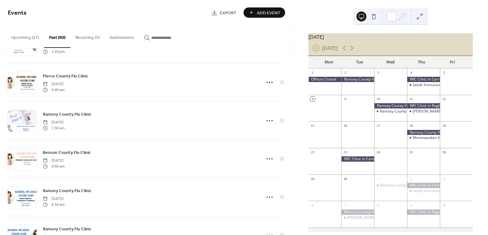
scroll to position [2130, 0]
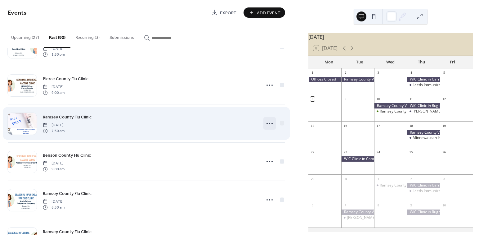
click at [267, 120] on icon at bounding box center [270, 123] width 10 height 10
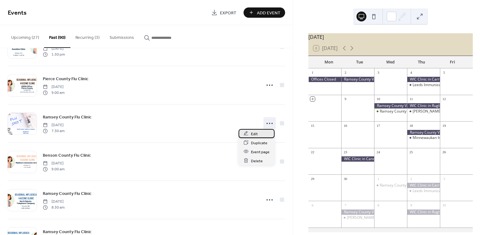
click at [265, 134] on div "Edit" at bounding box center [257, 133] width 36 height 9
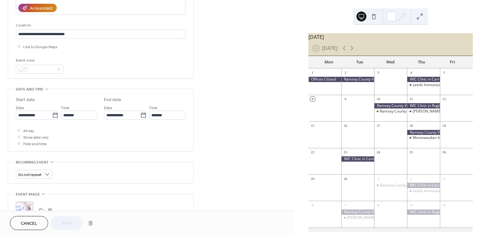
scroll to position [124, 0]
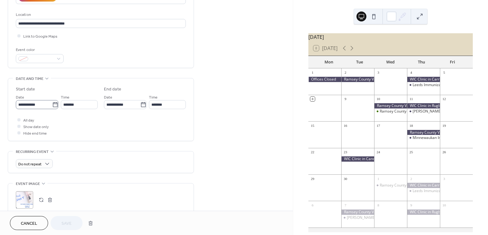
click at [55, 104] on icon at bounding box center [55, 105] width 6 height 6
click at [52, 104] on input "**********" at bounding box center [34, 104] width 36 height 9
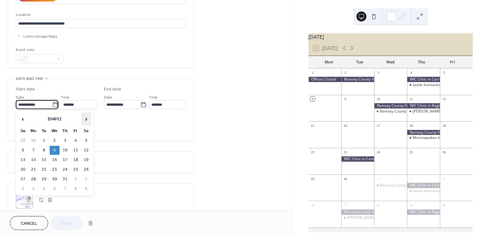
click at [84, 119] on span "›" at bounding box center [86, 119] width 9 height 12
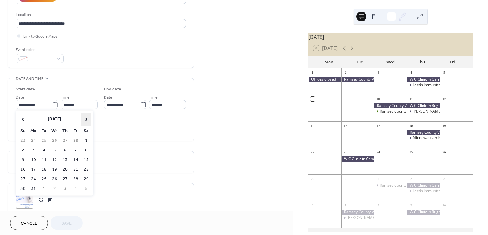
click at [84, 119] on span "›" at bounding box center [86, 119] width 9 height 12
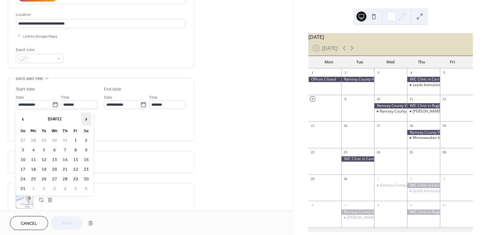
click at [84, 119] on span "›" at bounding box center [86, 119] width 9 height 12
click at [67, 151] on td "9" at bounding box center [65, 150] width 10 height 9
type input "**********"
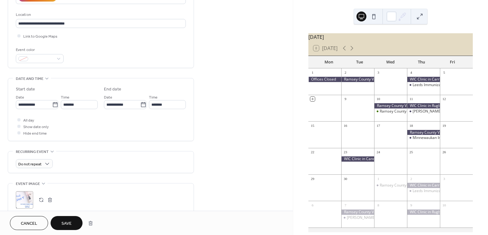
click at [60, 227] on button "Save" at bounding box center [67, 223] width 32 height 14
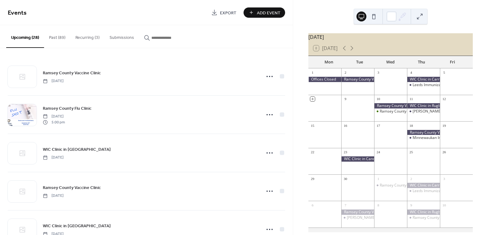
click at [56, 36] on button "Past (89)" at bounding box center [57, 36] width 26 height 22
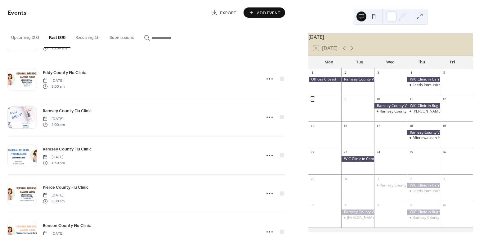
scroll to position [2379, 0]
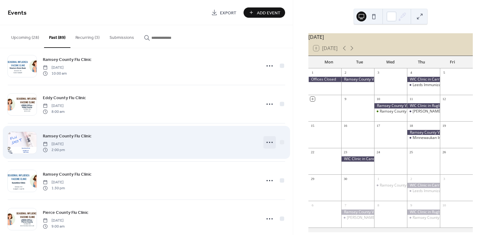
click at [266, 139] on icon at bounding box center [270, 142] width 10 height 10
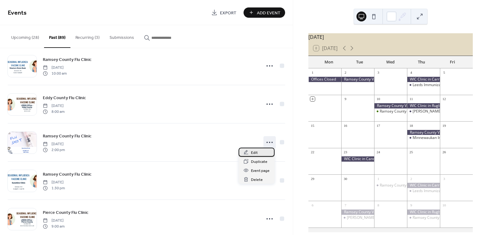
click at [259, 153] on div "Edit" at bounding box center [257, 152] width 36 height 9
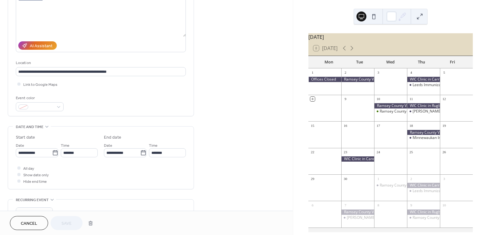
scroll to position [93, 0]
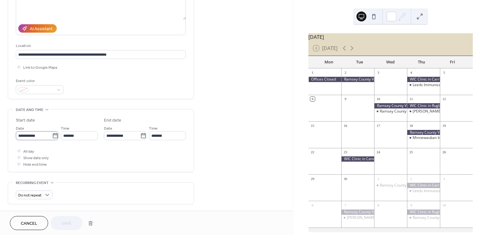
click at [52, 137] on icon at bounding box center [55, 136] width 6 height 6
click at [52, 137] on input "**********" at bounding box center [34, 135] width 36 height 9
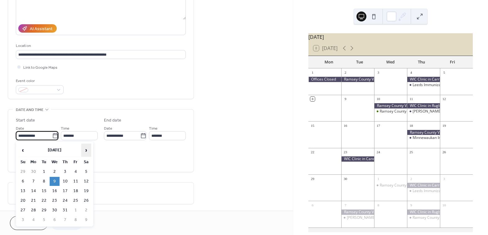
click at [88, 149] on span "›" at bounding box center [86, 150] width 9 height 12
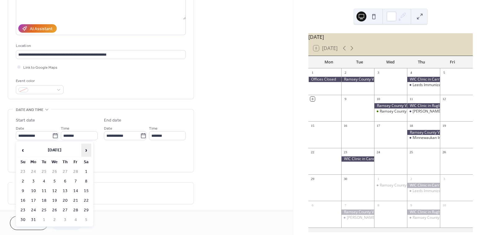
click at [88, 149] on span "›" at bounding box center [86, 150] width 9 height 12
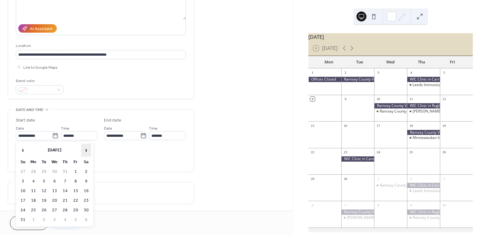
click at [88, 149] on span "›" at bounding box center [86, 150] width 9 height 12
click at [88, 148] on span "›" at bounding box center [86, 150] width 9 height 12
click at [65, 181] on td "9" at bounding box center [65, 181] width 10 height 9
type input "**********"
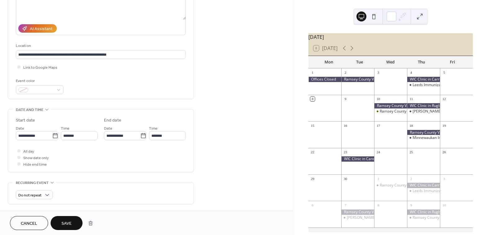
click at [71, 224] on span "Save" at bounding box center [66, 223] width 10 height 7
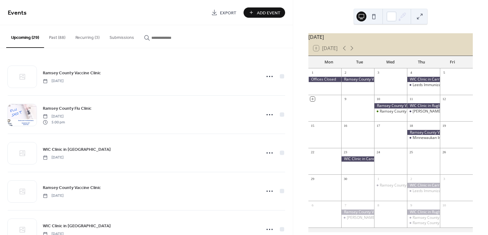
click at [60, 37] on button "Past (88)" at bounding box center [57, 36] width 26 height 22
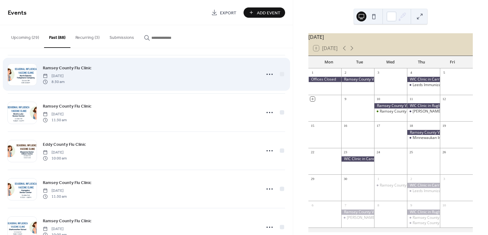
scroll to position [2560, 0]
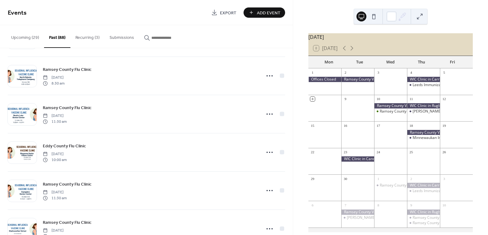
click at [17, 38] on button "Upcoming (29)" at bounding box center [25, 36] width 38 height 22
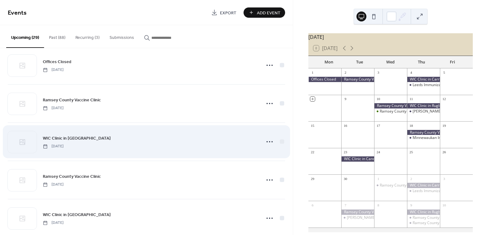
scroll to position [714, 0]
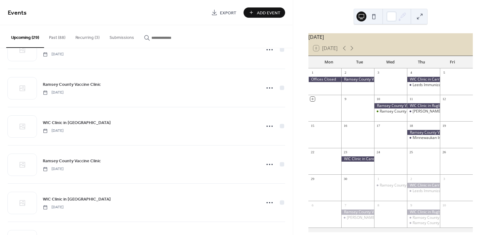
click at [61, 38] on button "Past (88)" at bounding box center [57, 36] width 26 height 22
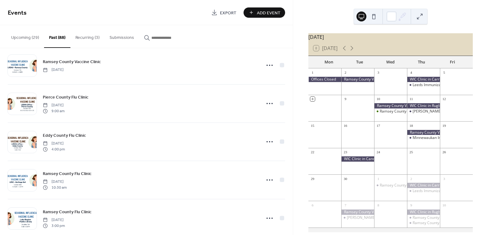
scroll to position [2187, 0]
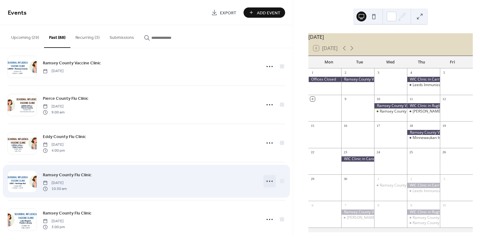
click at [269, 180] on circle at bounding box center [269, 180] width 1 height 1
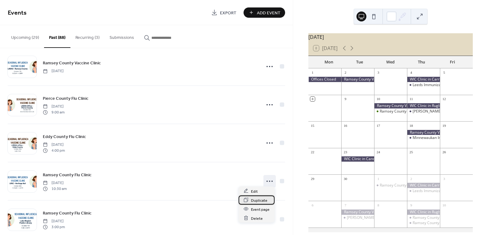
click at [261, 201] on span "Duplicate" at bounding box center [259, 200] width 16 height 7
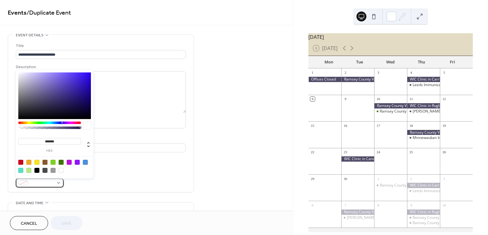
click at [59, 185] on div at bounding box center [40, 182] width 48 height 9
click at [60, 161] on div at bounding box center [61, 162] width 5 height 5
type input "*******"
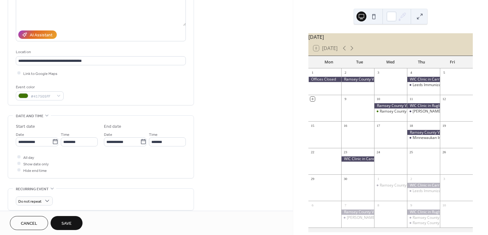
scroll to position [93, 0]
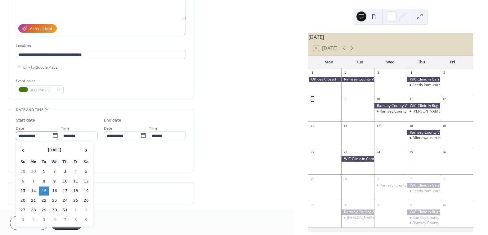
click at [53, 137] on icon at bounding box center [55, 135] width 6 height 6
click at [52, 137] on input "**********" at bounding box center [34, 135] width 36 height 9
click at [86, 150] on span "›" at bounding box center [86, 150] width 9 height 12
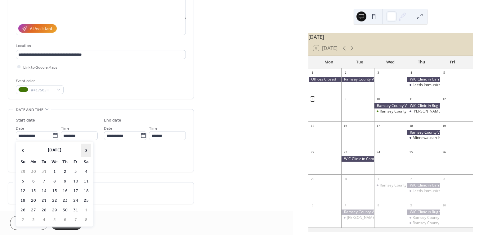
click at [86, 150] on span "›" at bounding box center [86, 150] width 9 height 12
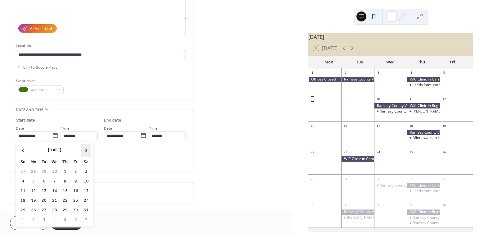
click at [86, 150] on span "›" at bounding box center [86, 150] width 9 height 12
click at [76, 178] on td "10" at bounding box center [76, 181] width 10 height 9
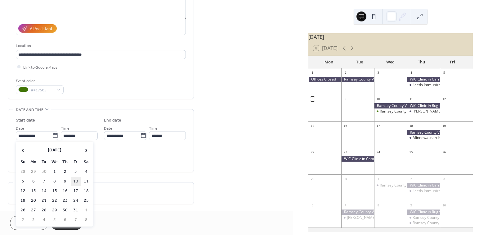
type input "**********"
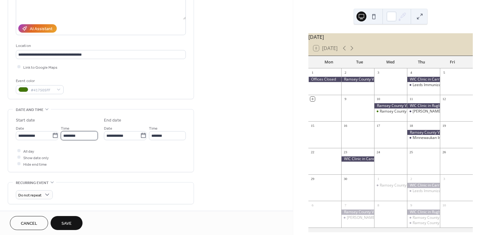
click at [85, 137] on input "********" at bounding box center [79, 135] width 37 height 9
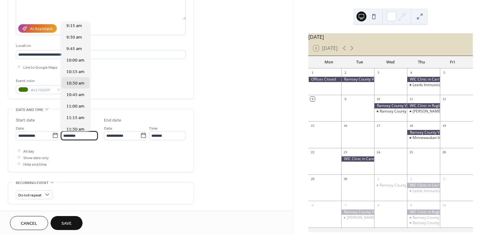
scroll to position [389, 0]
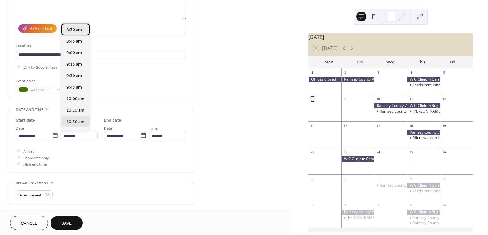
click at [80, 33] on div "8:30 am" at bounding box center [75, 29] width 28 height 11
type input "*******"
